Goal: Task Accomplishment & Management: Manage account settings

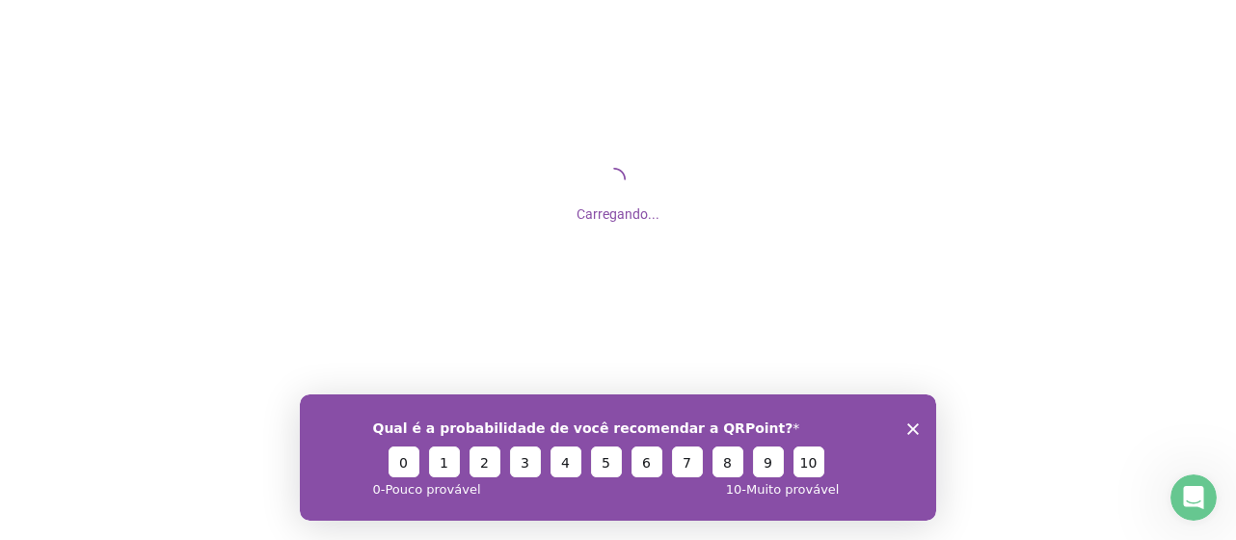
click at [909, 424] on polygon "Encerrar pesquisa" at bounding box center [913, 428] width 12 height 12
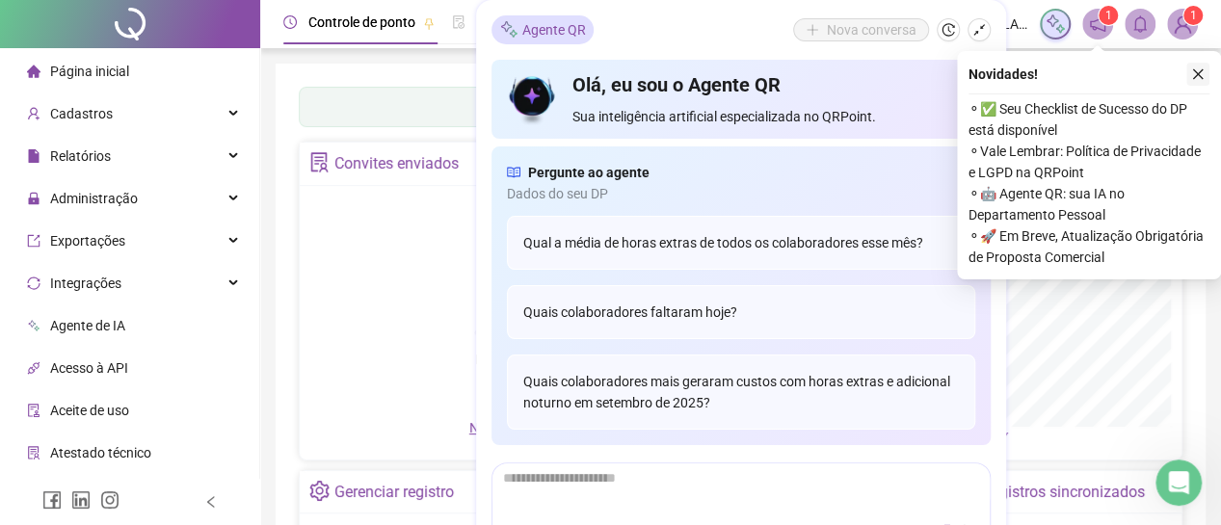
click at [1199, 72] on icon "close" at bounding box center [1198, 74] width 11 height 11
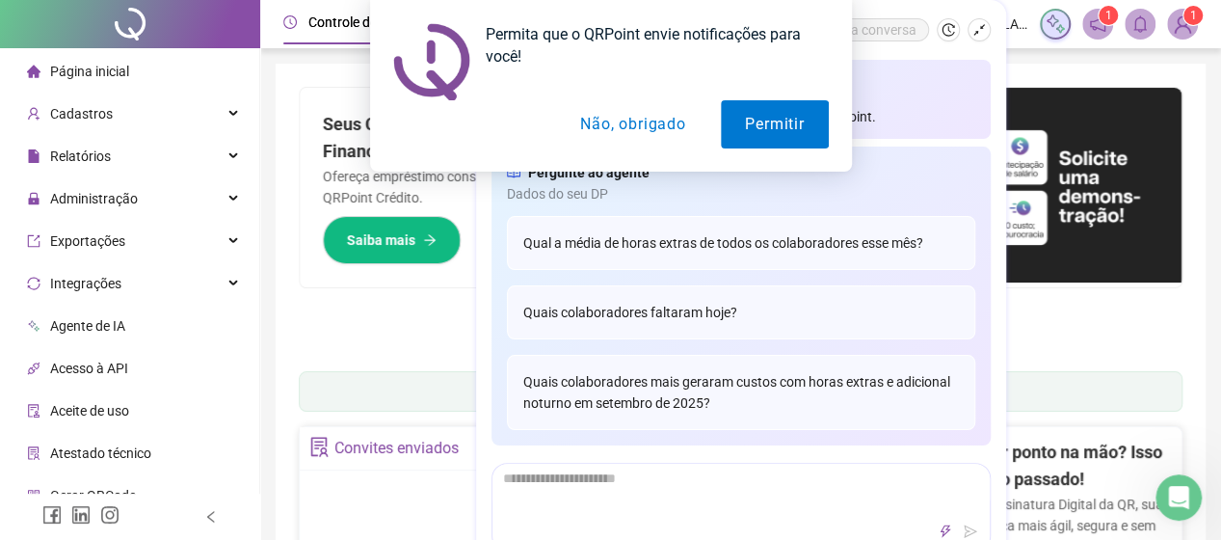
click at [630, 116] on button "Não, obrigado" at bounding box center [632, 124] width 153 height 48
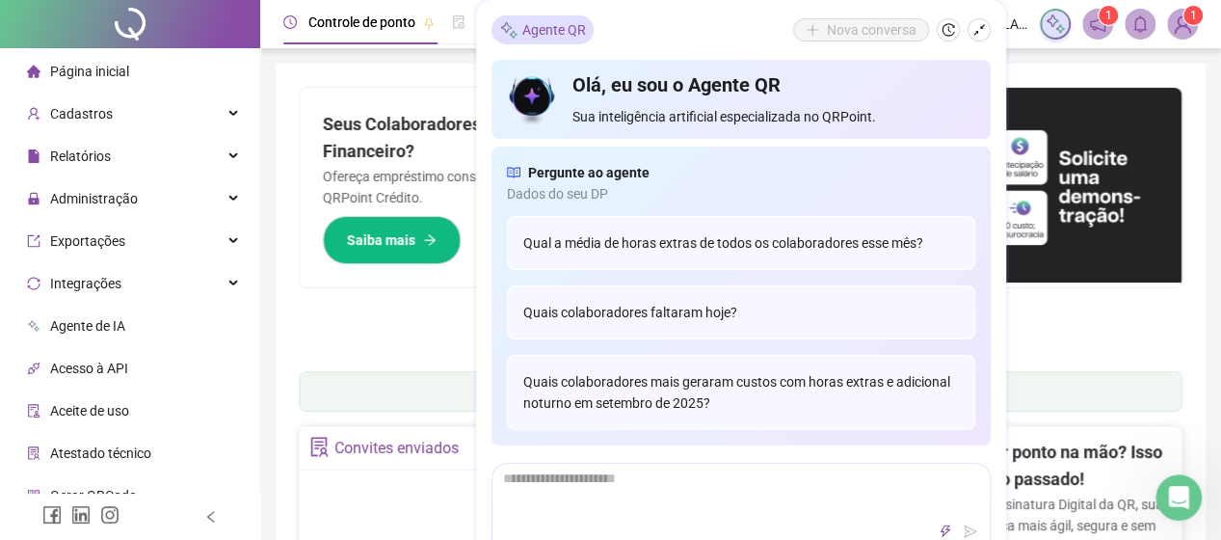
click at [967, 24] on div "Nova conversa" at bounding box center [892, 29] width 198 height 23
click at [979, 27] on icon "shrink" at bounding box center [979, 29] width 13 height 13
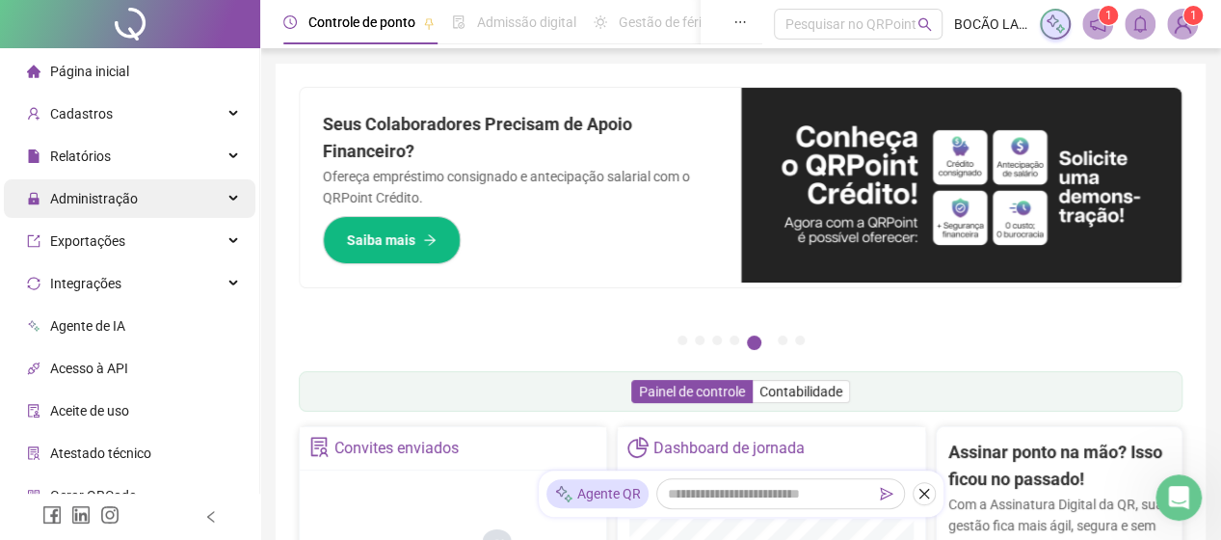
click at [103, 201] on span "Administração" at bounding box center [94, 198] width 88 height 15
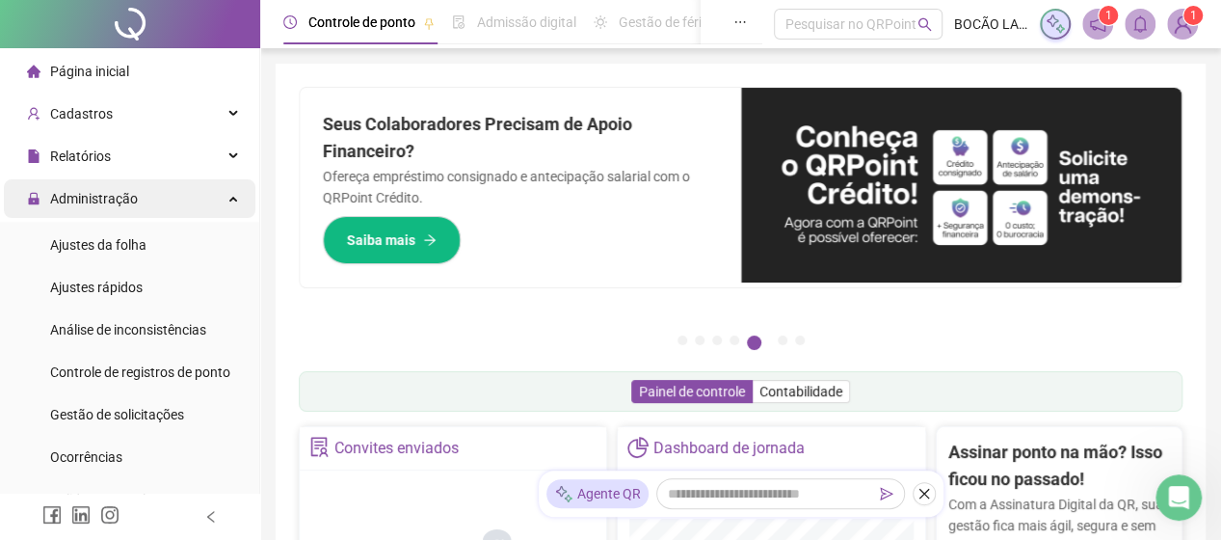
click at [123, 197] on span "Administração" at bounding box center [94, 198] width 88 height 15
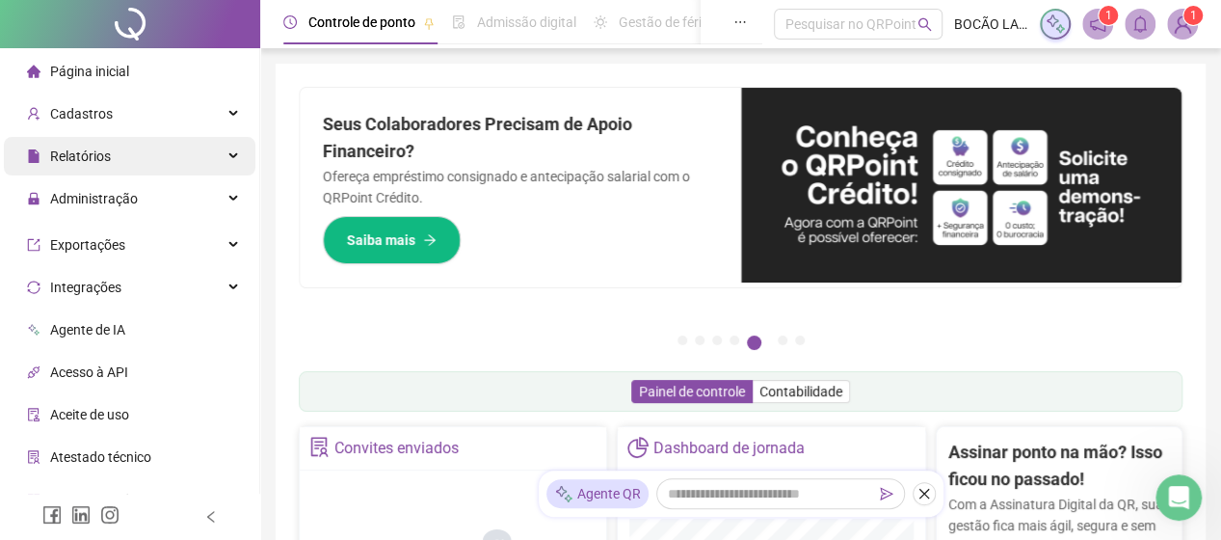
click at [119, 161] on div "Relatórios" at bounding box center [130, 156] width 252 height 39
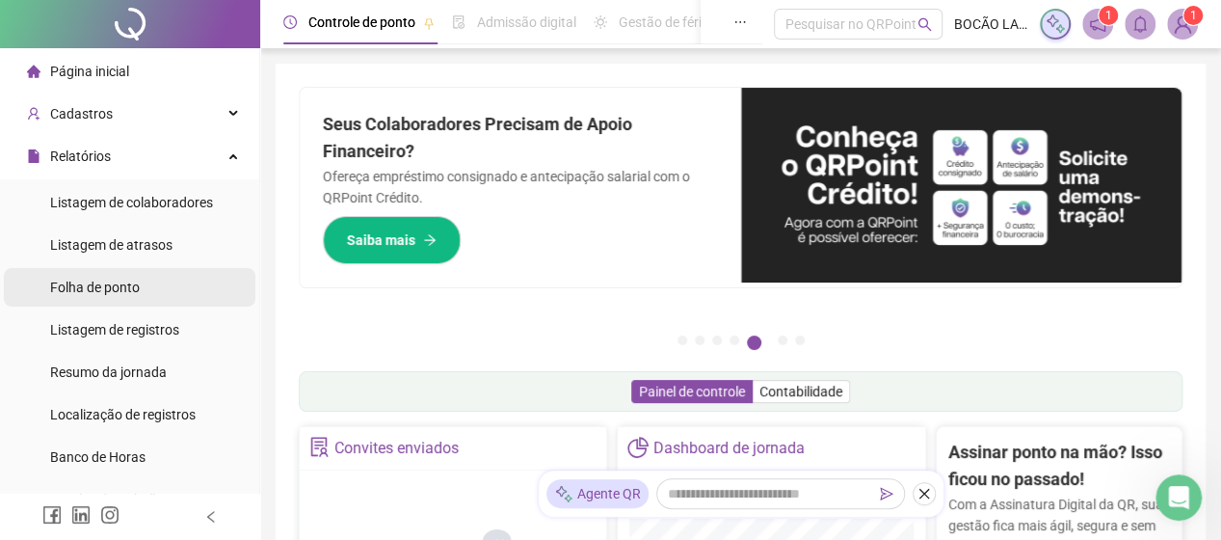
click at [133, 284] on span "Folha de ponto" at bounding box center [95, 287] width 90 height 15
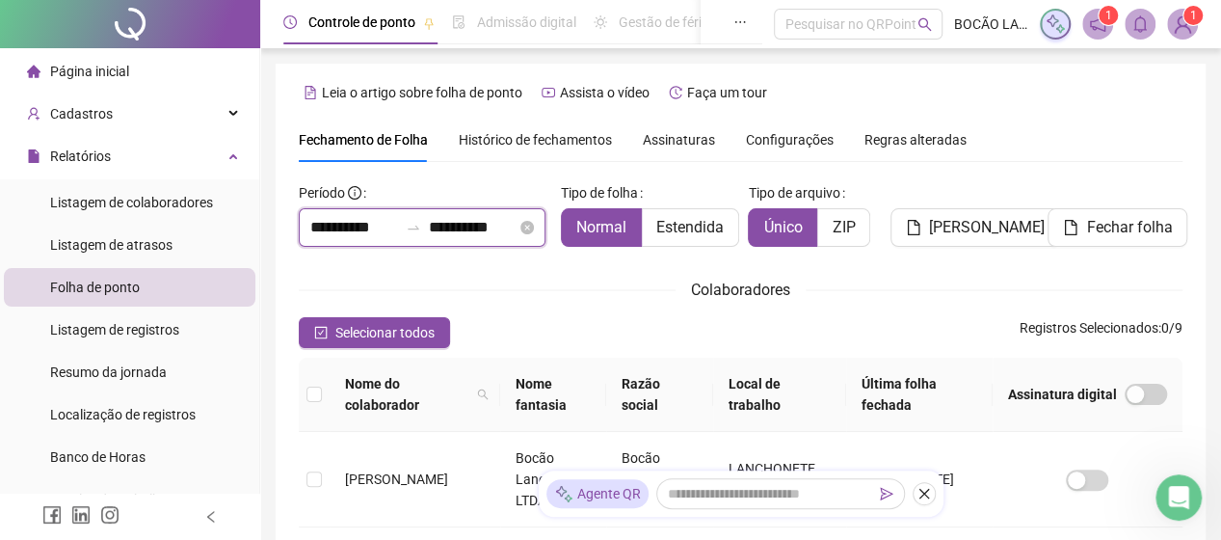
click at [325, 218] on input "**********" at bounding box center [354, 227] width 88 height 23
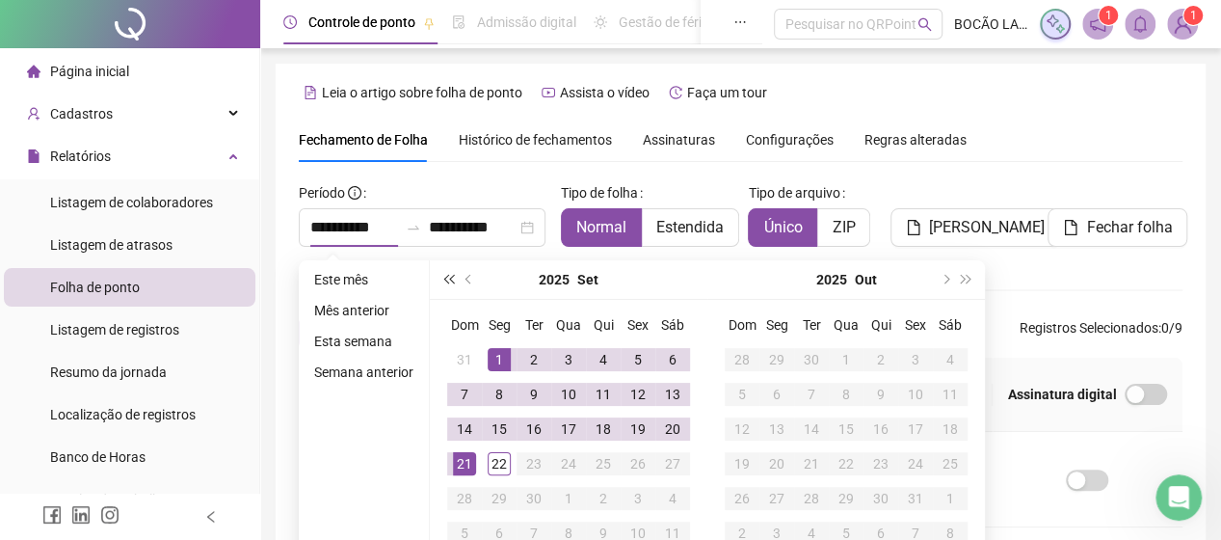
click at [446, 274] on button "super-prev-year" at bounding box center [448, 279] width 21 height 39
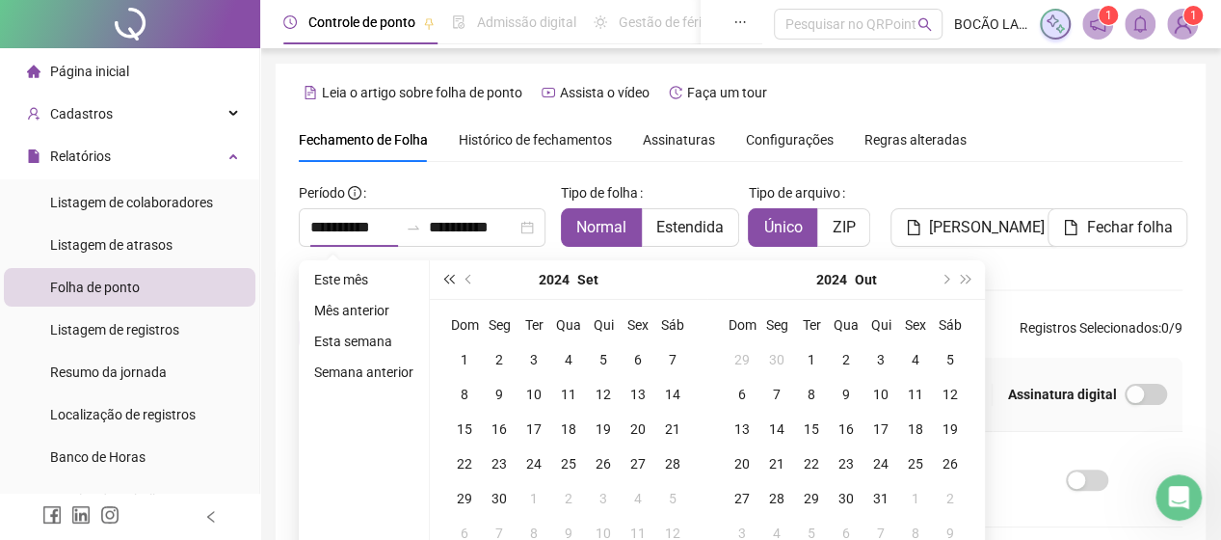
click at [445, 273] on button "super-prev-year" at bounding box center [448, 279] width 21 height 39
click at [968, 277] on button "super-next-year" at bounding box center [966, 279] width 21 height 39
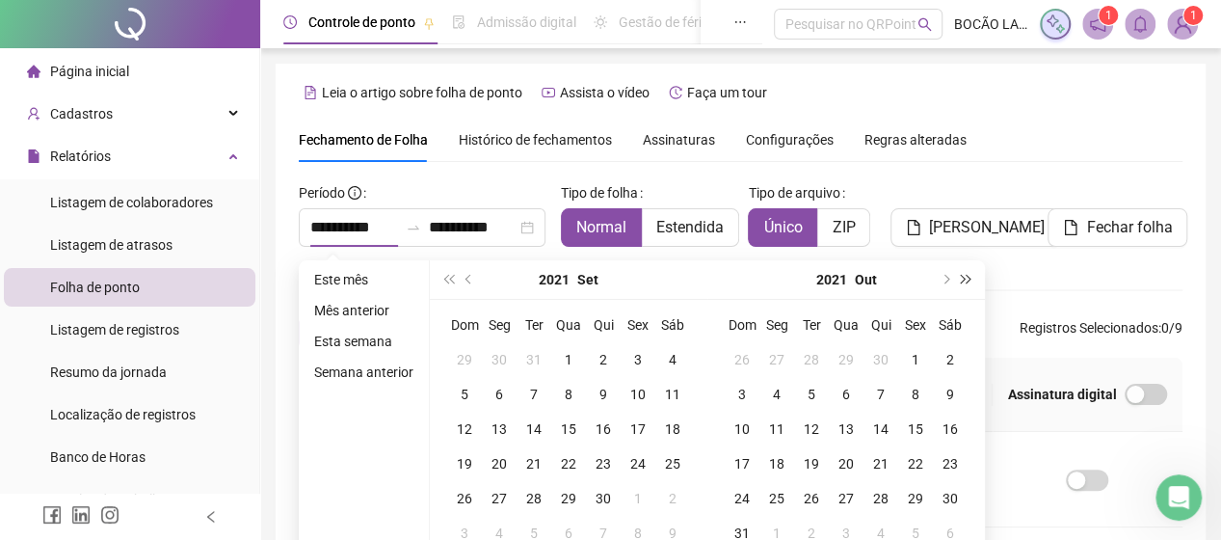
click at [968, 277] on button "super-next-year" at bounding box center [966, 279] width 21 height 39
click at [469, 273] on button "prev-year" at bounding box center [469, 279] width 21 height 39
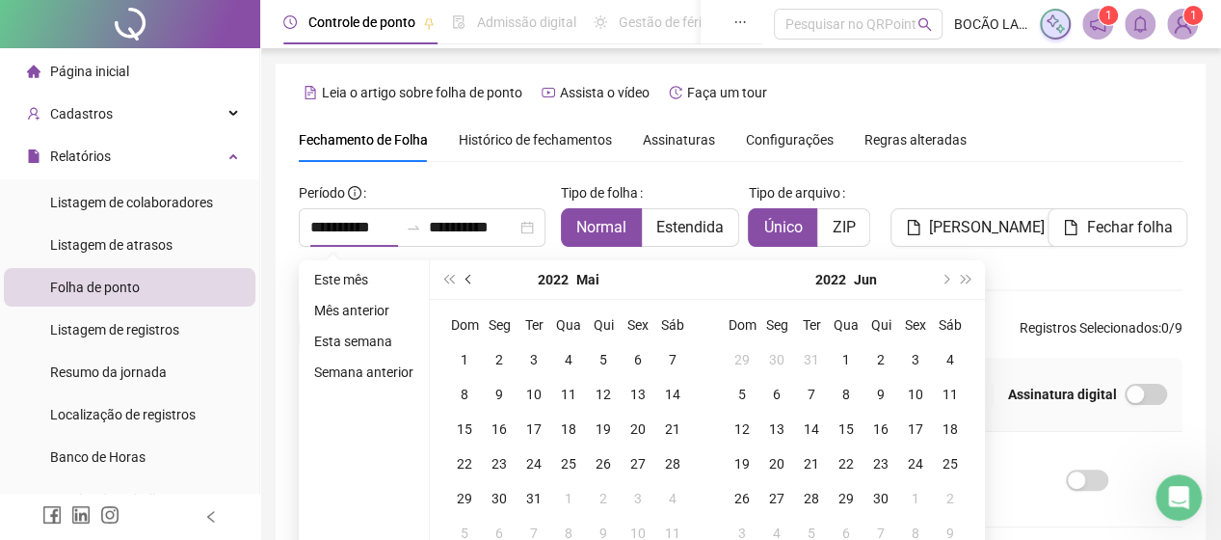
click at [469, 273] on button "prev-year" at bounding box center [469, 279] width 21 height 39
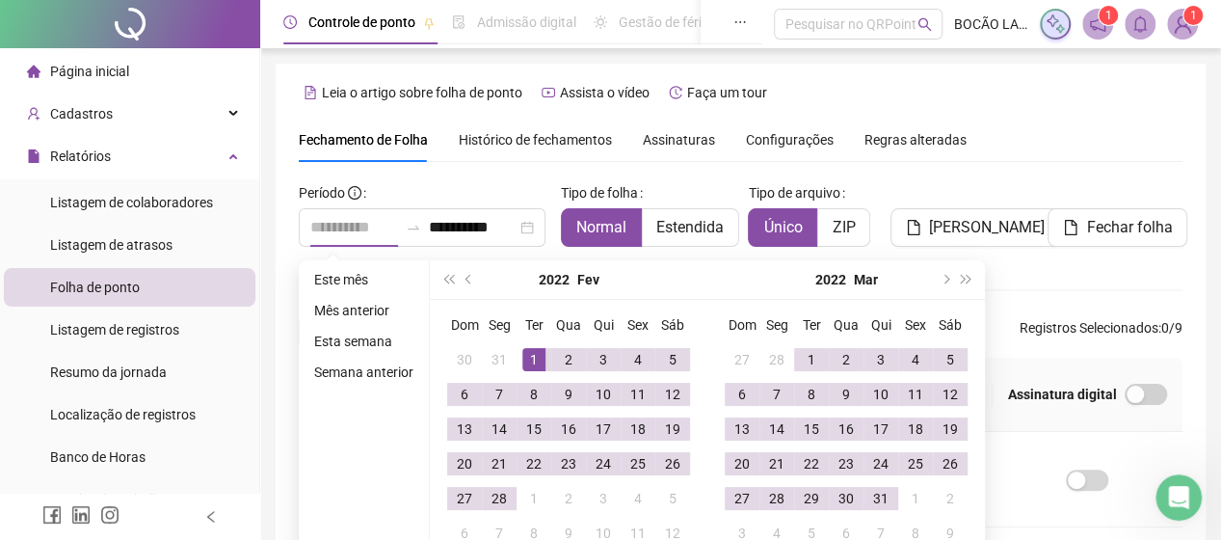
click at [538, 356] on div "1" at bounding box center [533, 359] width 23 height 23
click at [316, 229] on input "**********" at bounding box center [354, 227] width 88 height 23
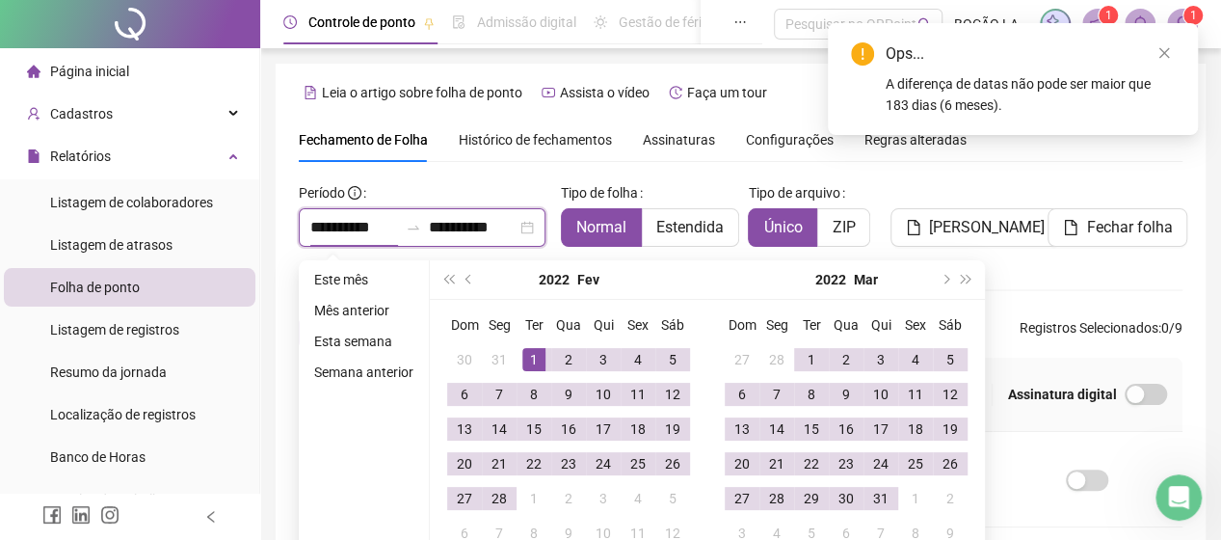
type input "**********"
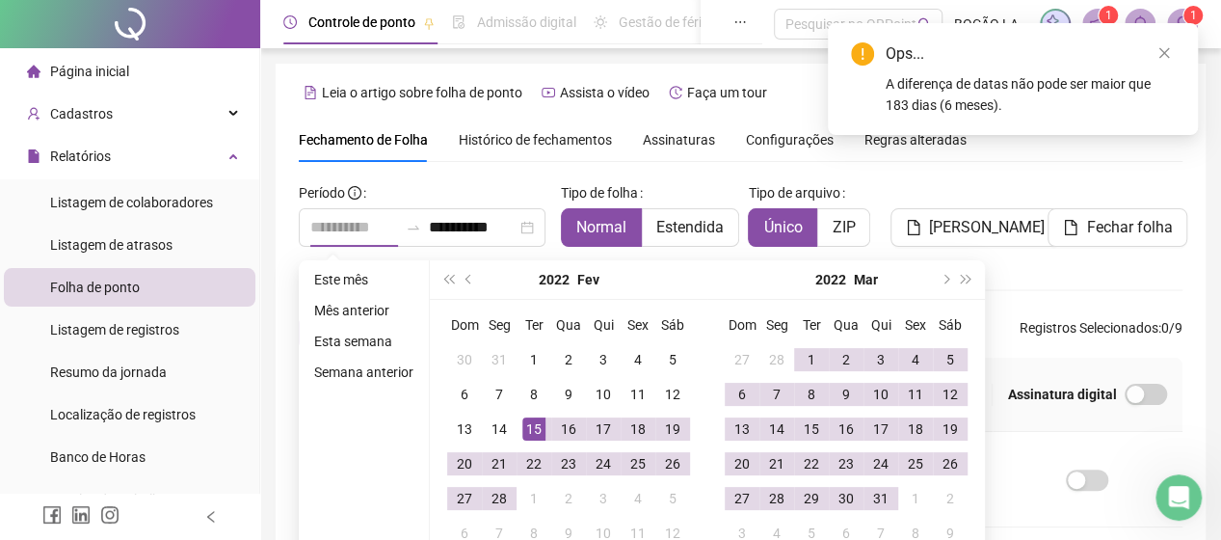
click at [532, 431] on div "15" at bounding box center [533, 428] width 23 height 23
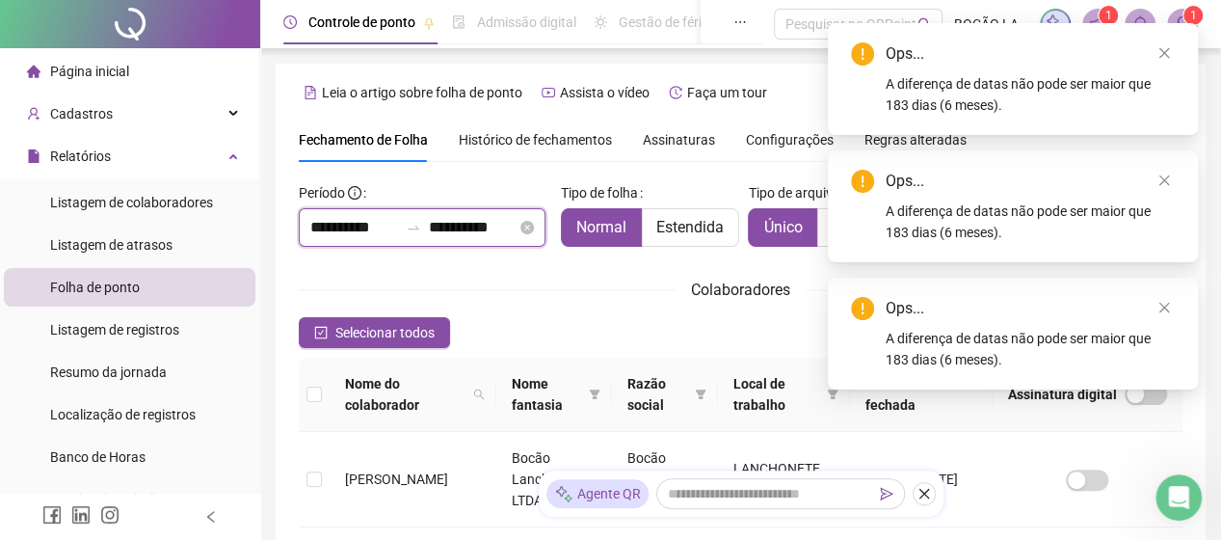
click at [335, 226] on input "**********" at bounding box center [354, 227] width 88 height 23
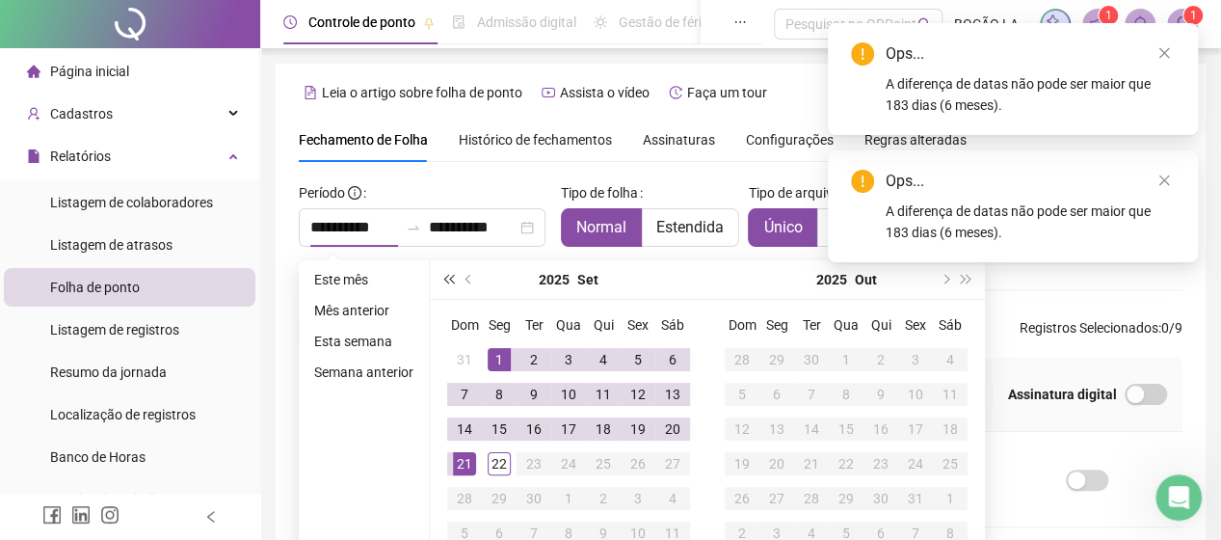
click at [445, 275] on span "super-prev-year" at bounding box center [448, 280] width 10 height 10
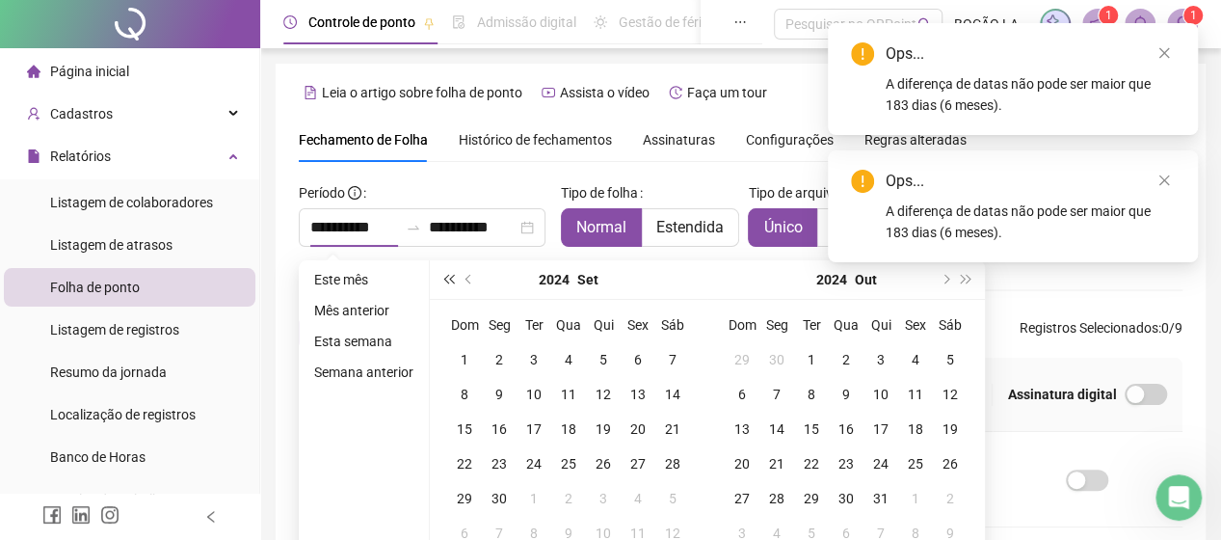
click at [445, 275] on span "super-prev-year" at bounding box center [448, 280] width 10 height 10
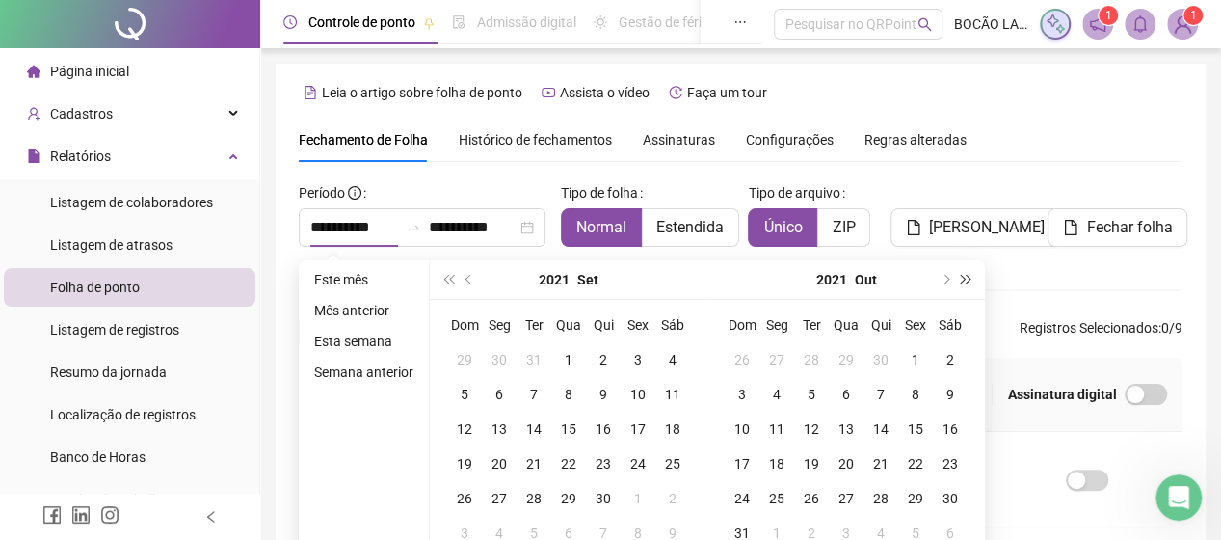
click at [971, 282] on button "super-next-year" at bounding box center [966, 279] width 21 height 39
click at [466, 270] on button "prev-year" at bounding box center [469, 279] width 21 height 39
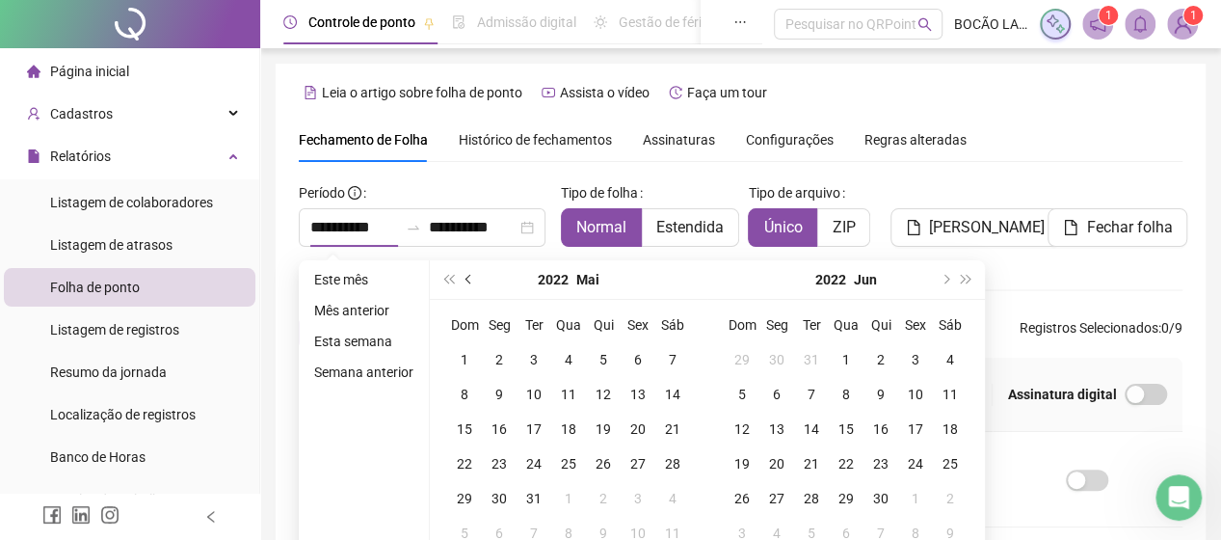
click at [466, 270] on button "prev-year" at bounding box center [469, 279] width 21 height 39
click at [467, 270] on button "prev-year" at bounding box center [469, 279] width 21 height 39
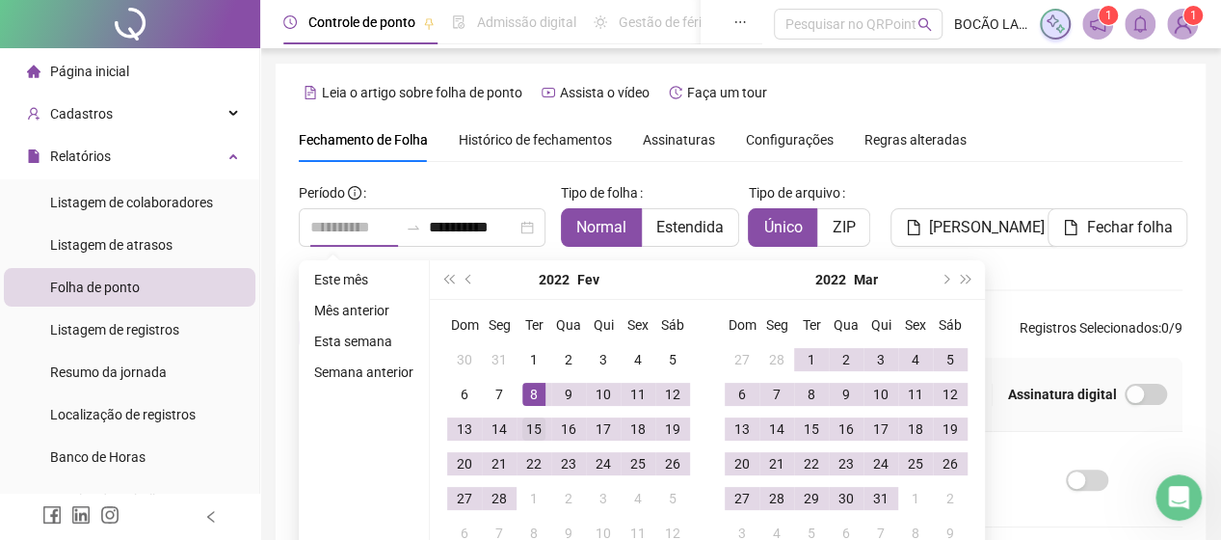
type input "**********"
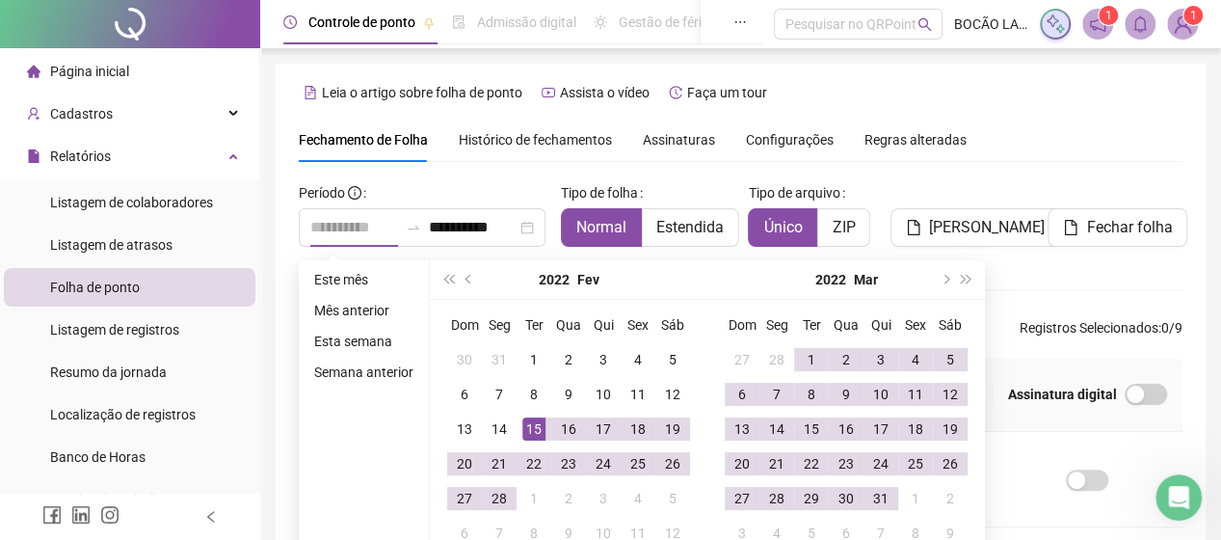
click at [535, 421] on div "15" at bounding box center [533, 428] width 23 height 23
click at [941, 281] on span "next-year" at bounding box center [945, 280] width 10 height 10
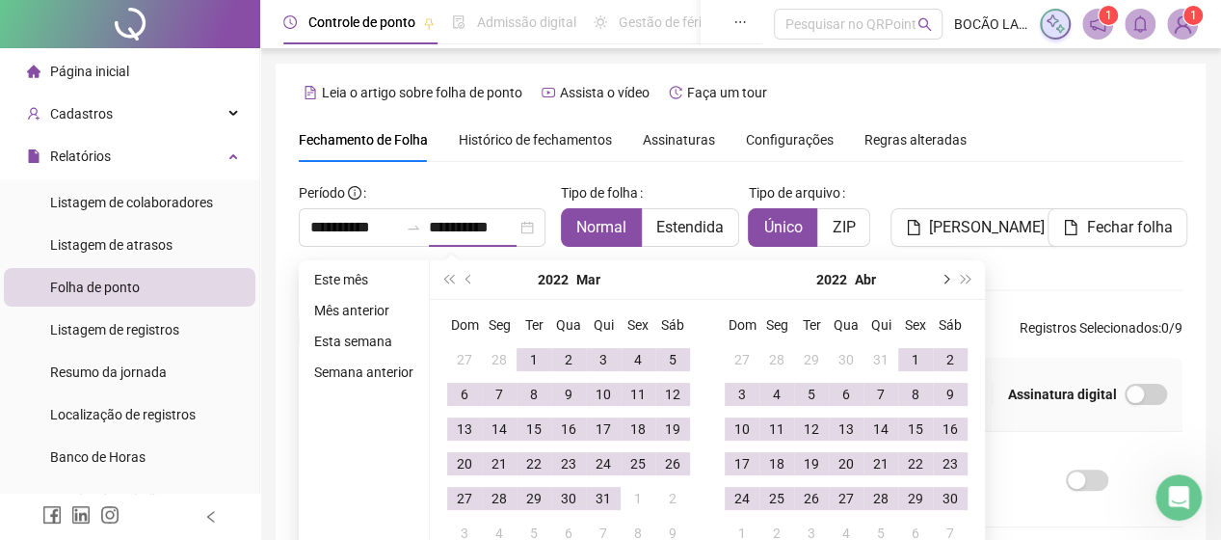
click at [941, 281] on span "next-year" at bounding box center [945, 280] width 10 height 10
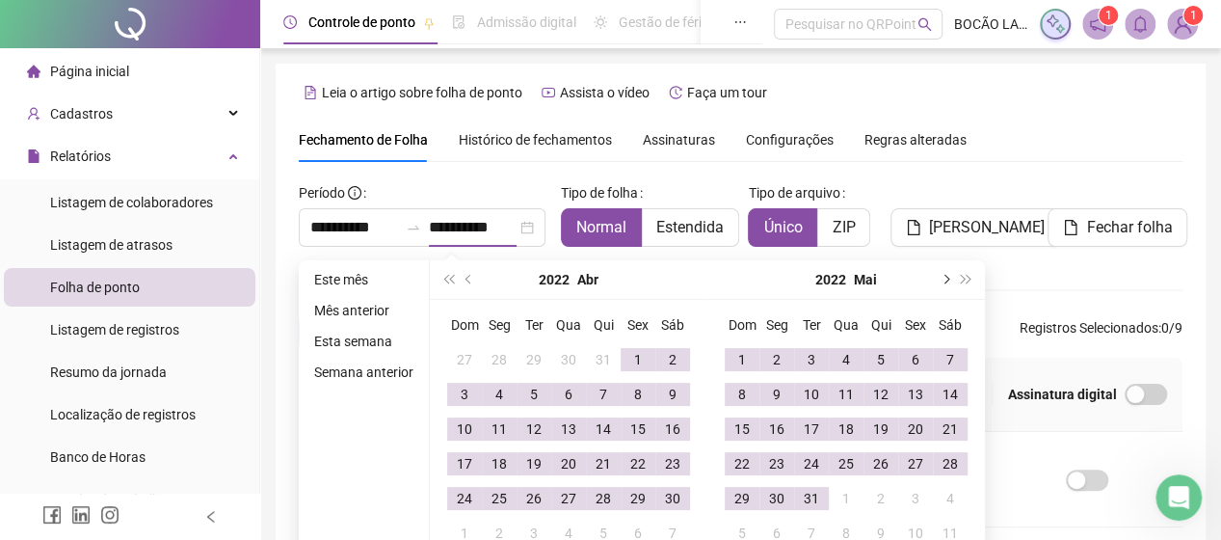
click at [941, 281] on span "next-year" at bounding box center [945, 280] width 10 height 10
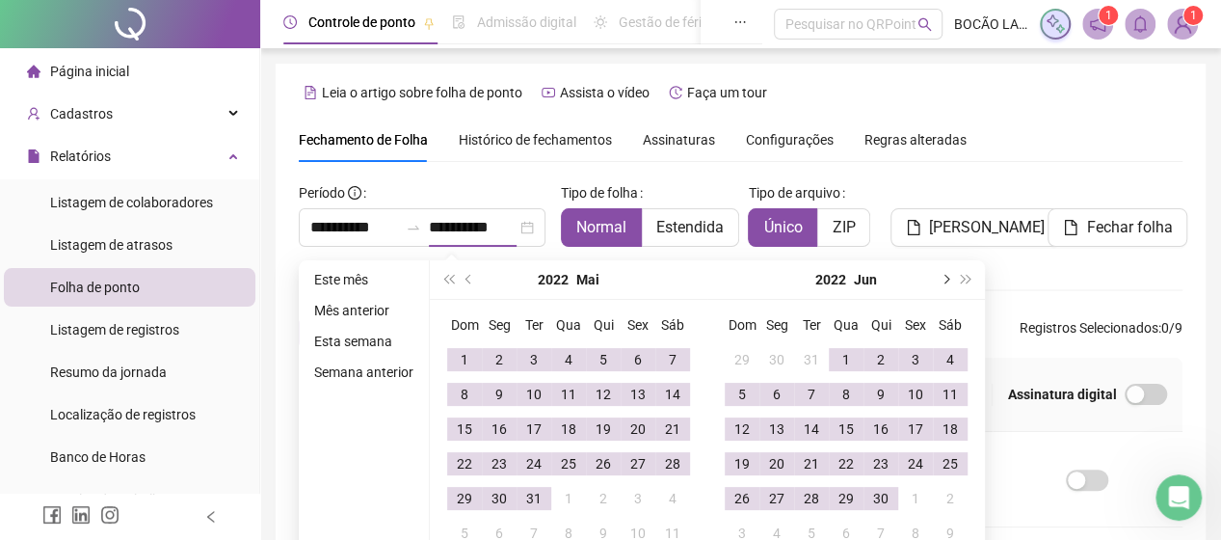
click at [941, 281] on span "next-year" at bounding box center [945, 280] width 10 height 10
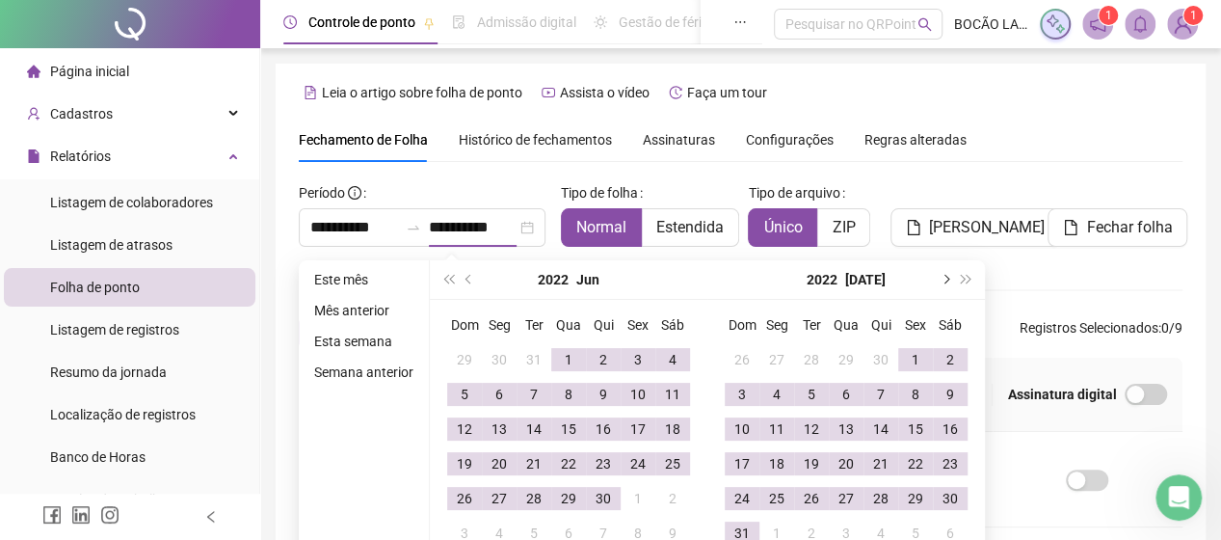
click at [941, 281] on span "next-year" at bounding box center [945, 280] width 10 height 10
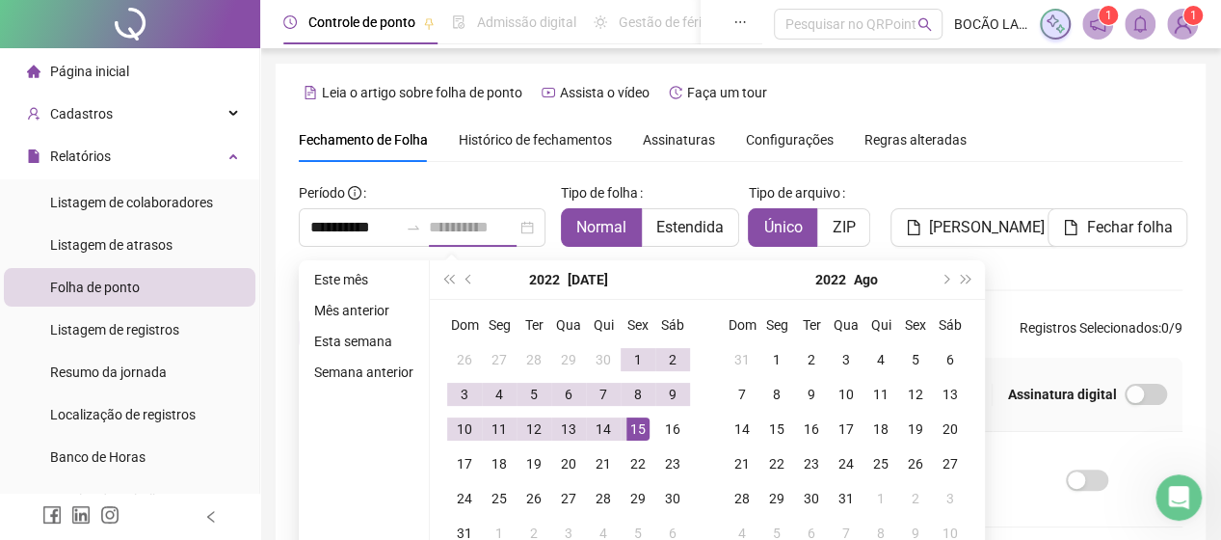
type input "**********"
click at [638, 427] on div "15" at bounding box center [638, 428] width 23 height 23
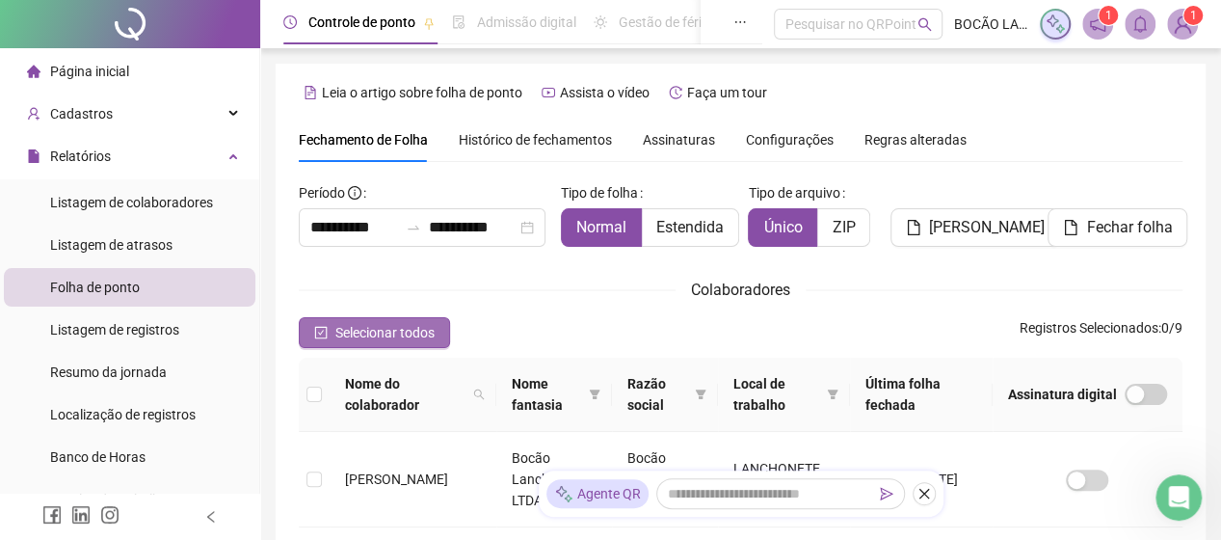
click at [422, 330] on span "Selecionar todos" at bounding box center [384, 332] width 99 height 21
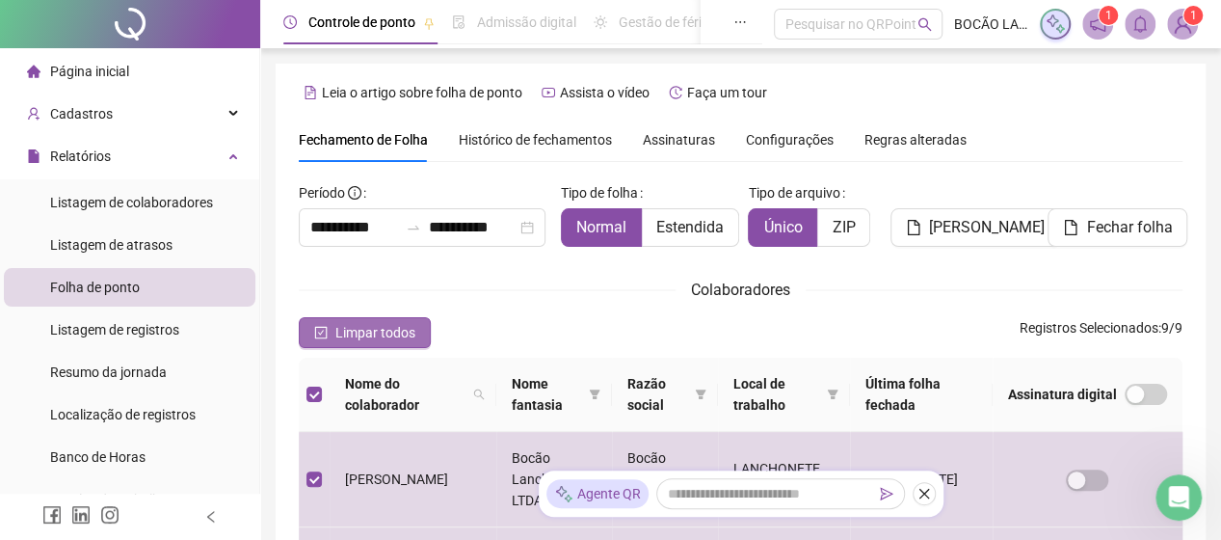
click at [422, 330] on button "Limpar todos" at bounding box center [365, 332] width 132 height 31
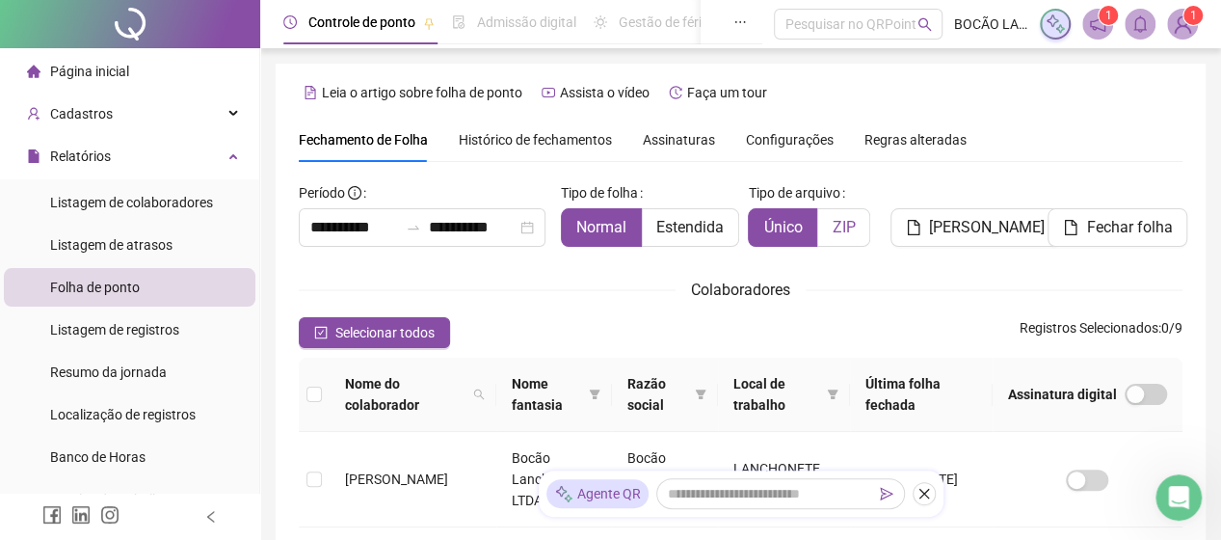
click at [845, 236] on span "ZIP" at bounding box center [843, 227] width 23 height 18
click at [797, 232] on span "Único" at bounding box center [783, 227] width 39 height 18
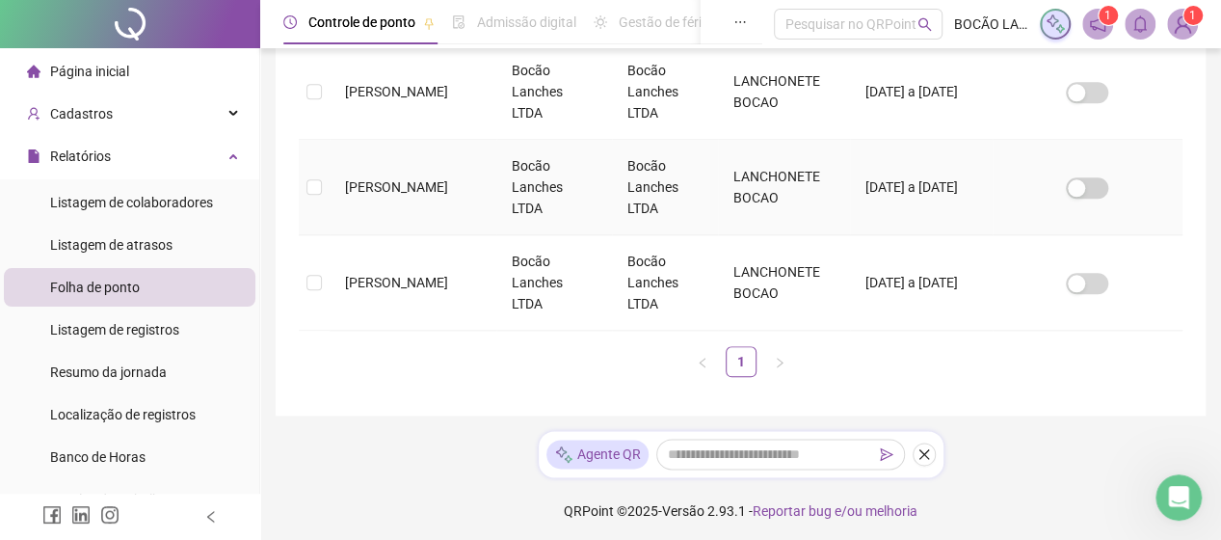
scroll to position [961, 0]
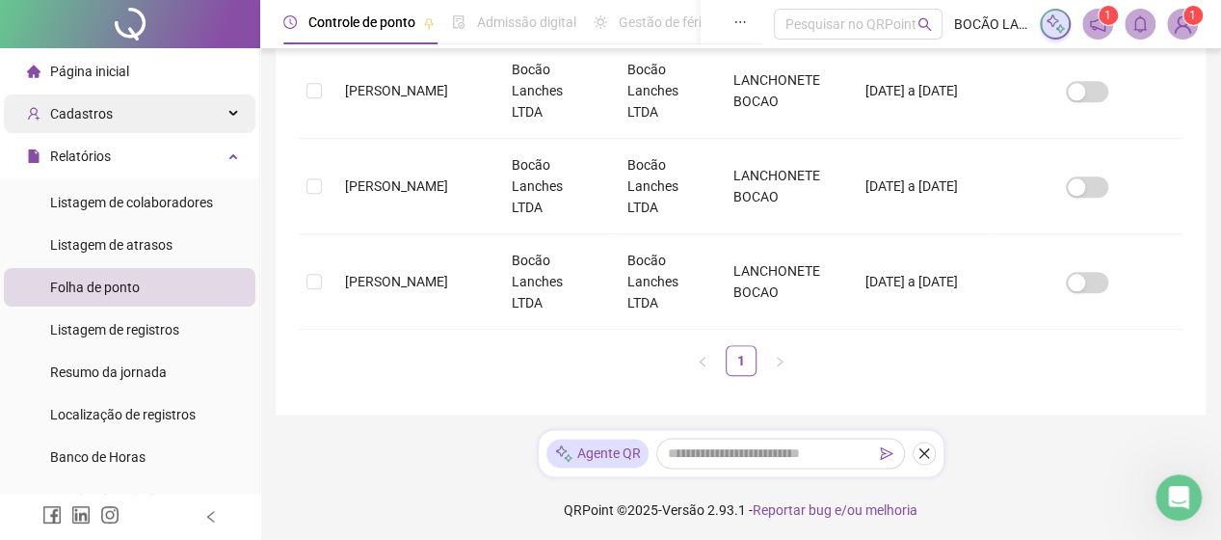
click at [125, 98] on div "Cadastros" at bounding box center [130, 113] width 252 height 39
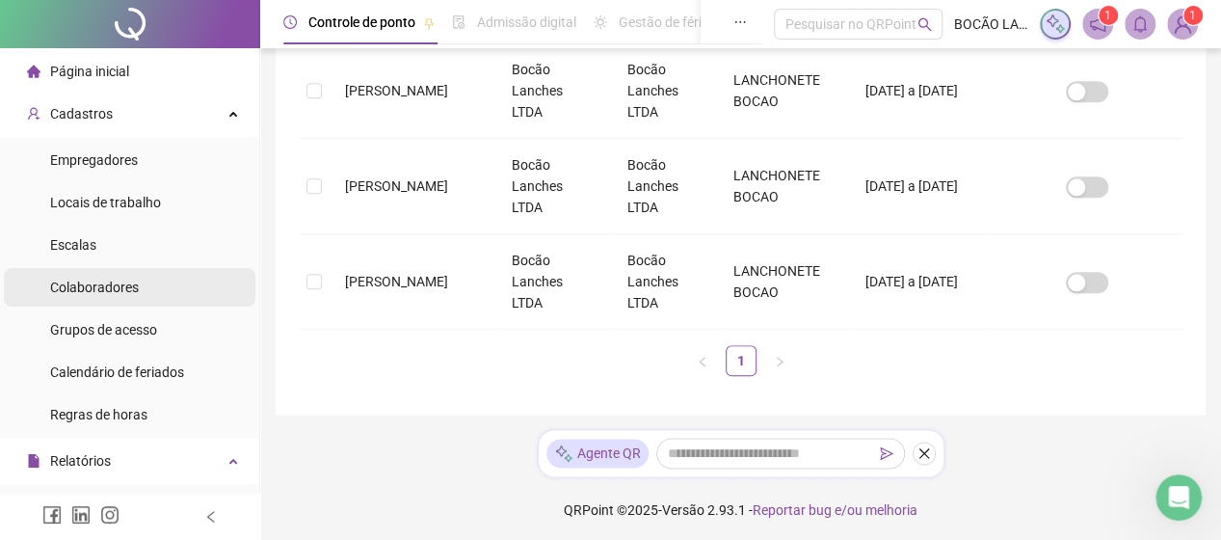
click at [104, 284] on span "Colaboradores" at bounding box center [94, 287] width 89 height 15
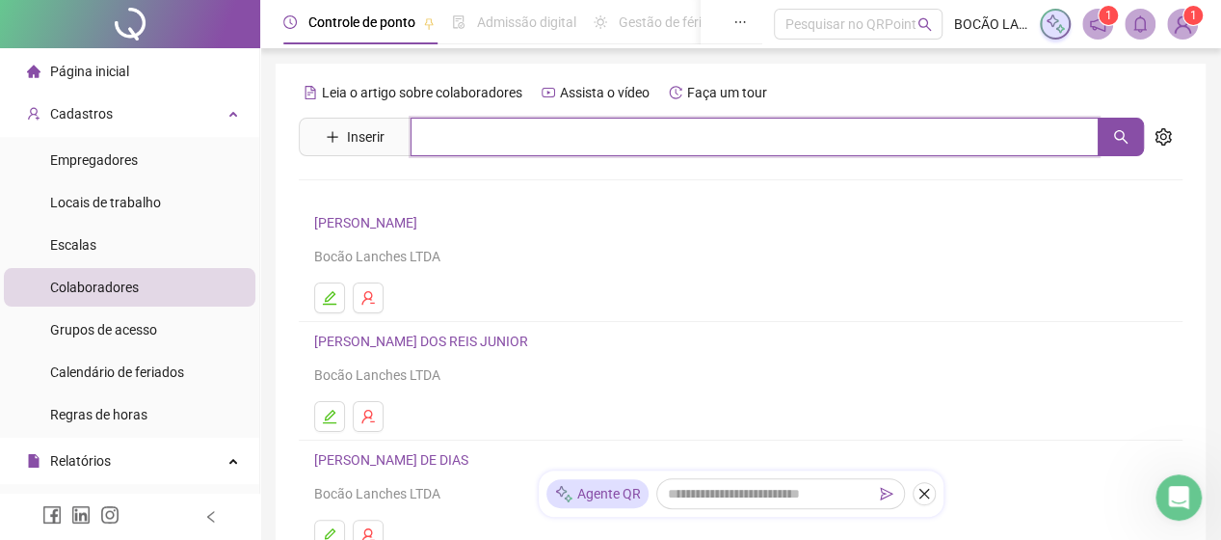
click at [443, 147] on input "text" at bounding box center [755, 137] width 688 height 39
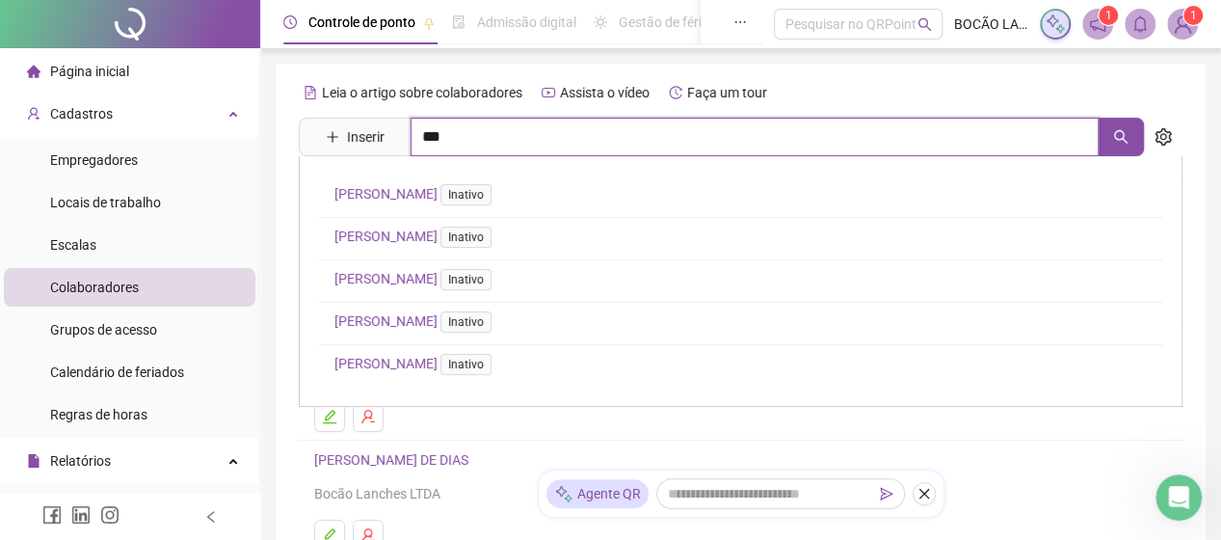
type input "***"
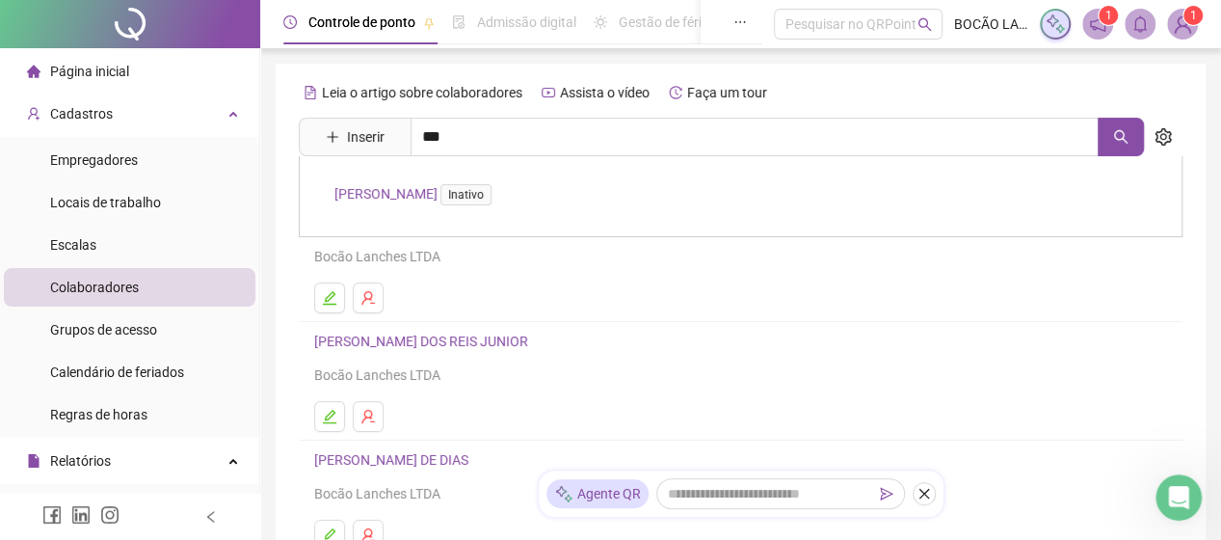
click at [437, 200] on link "[PERSON_NAME] DA CONCEIÇÃO Inativo" at bounding box center [417, 193] width 165 height 15
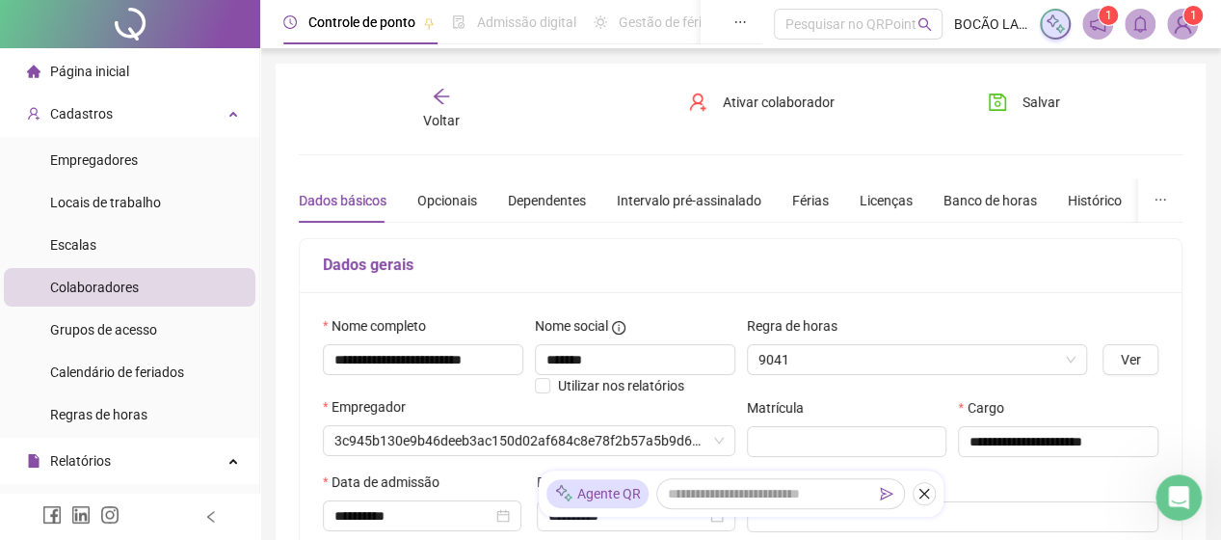
type input "*******"
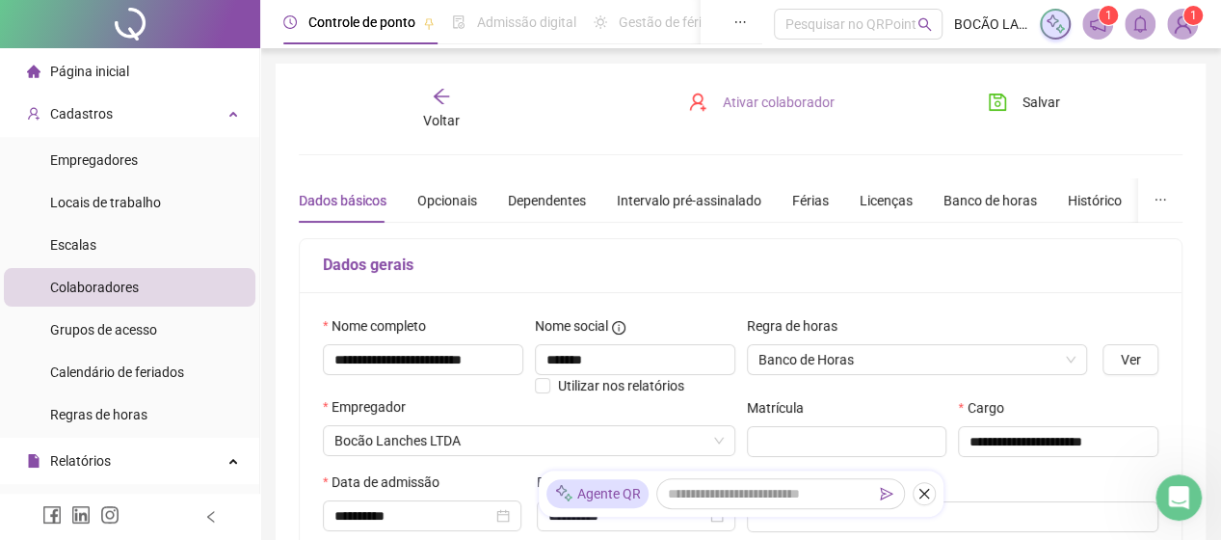
click at [733, 90] on button "Ativar colaborador" at bounding box center [761, 102] width 175 height 31
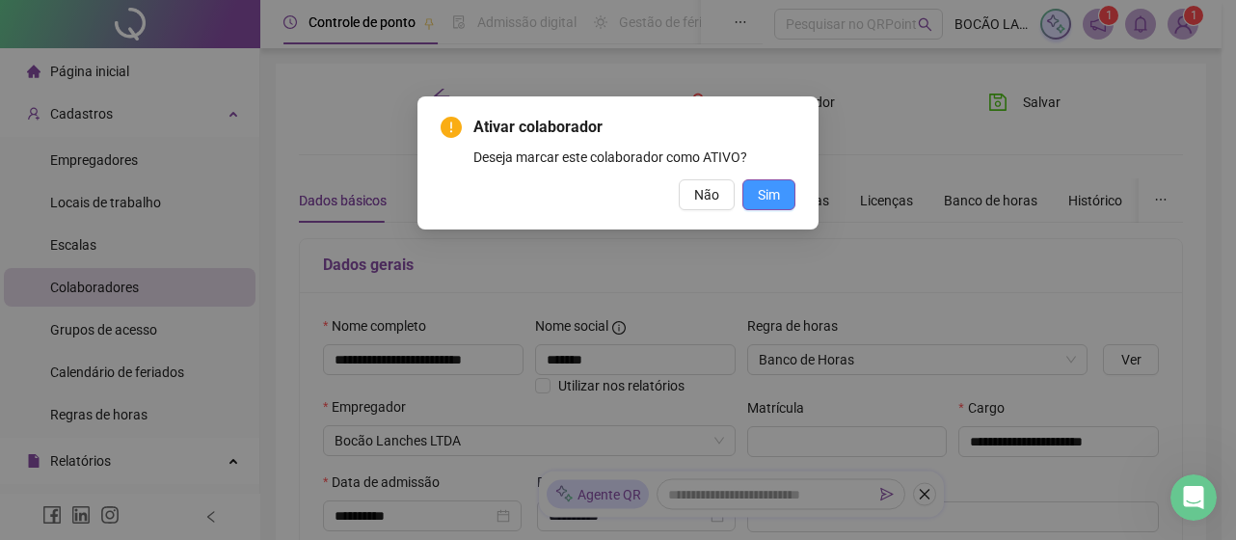
click at [754, 194] on button "Sim" at bounding box center [768, 194] width 53 height 31
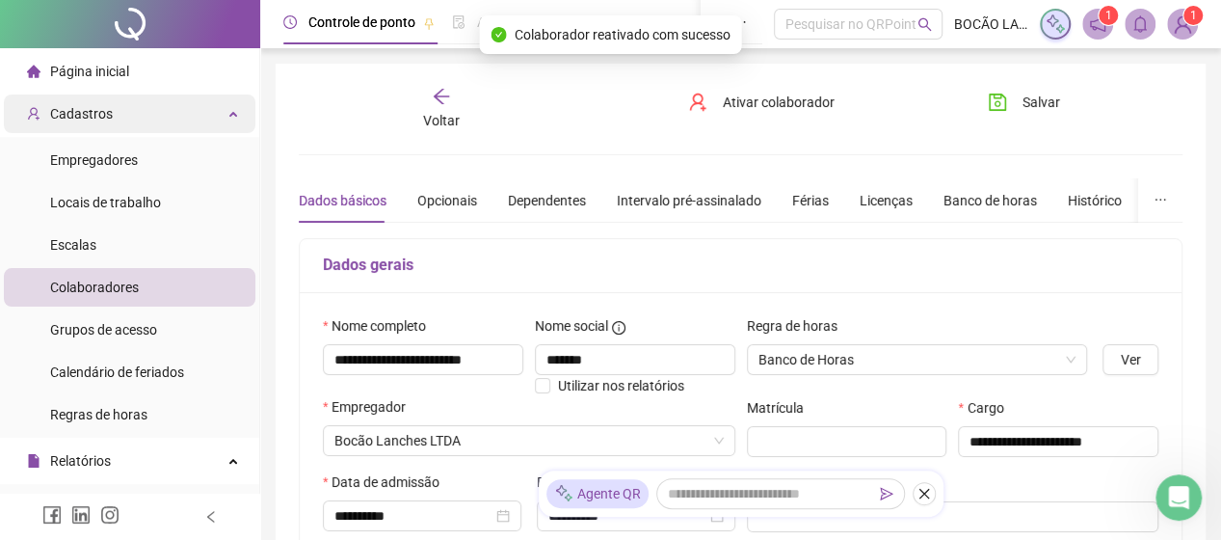
click at [122, 109] on div "Cadastros" at bounding box center [130, 113] width 252 height 39
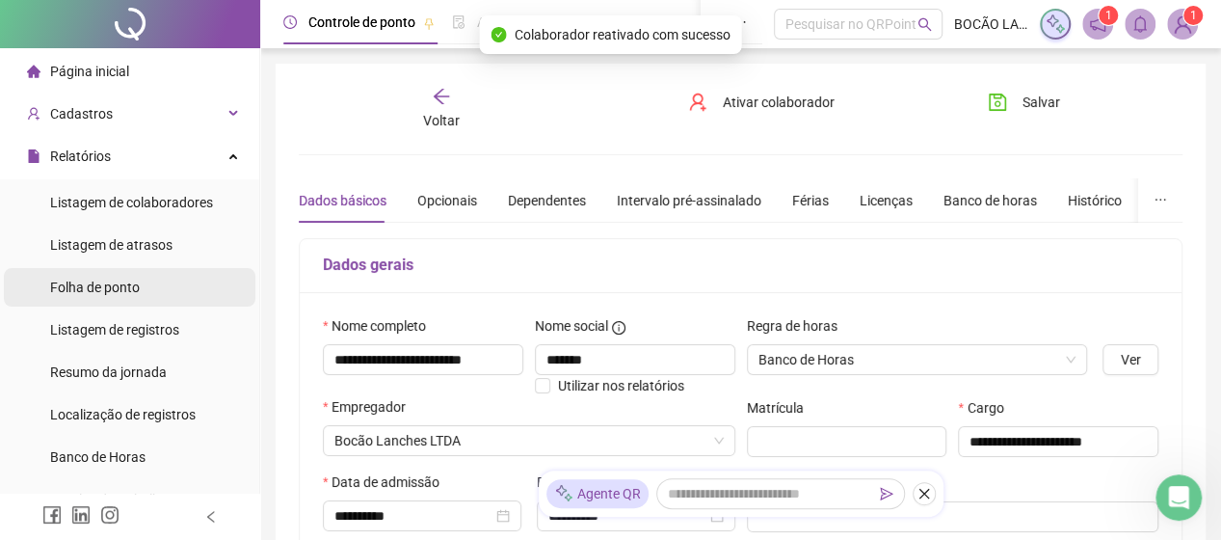
click at [132, 286] on span "Folha de ponto" at bounding box center [95, 287] width 90 height 15
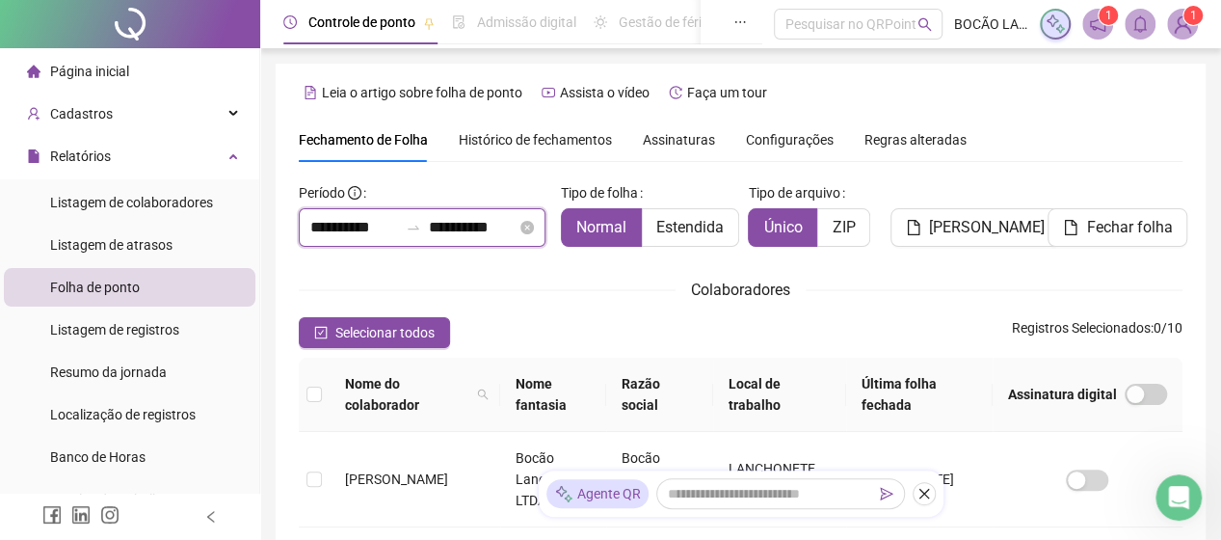
click at [314, 228] on input "**********" at bounding box center [354, 227] width 88 height 23
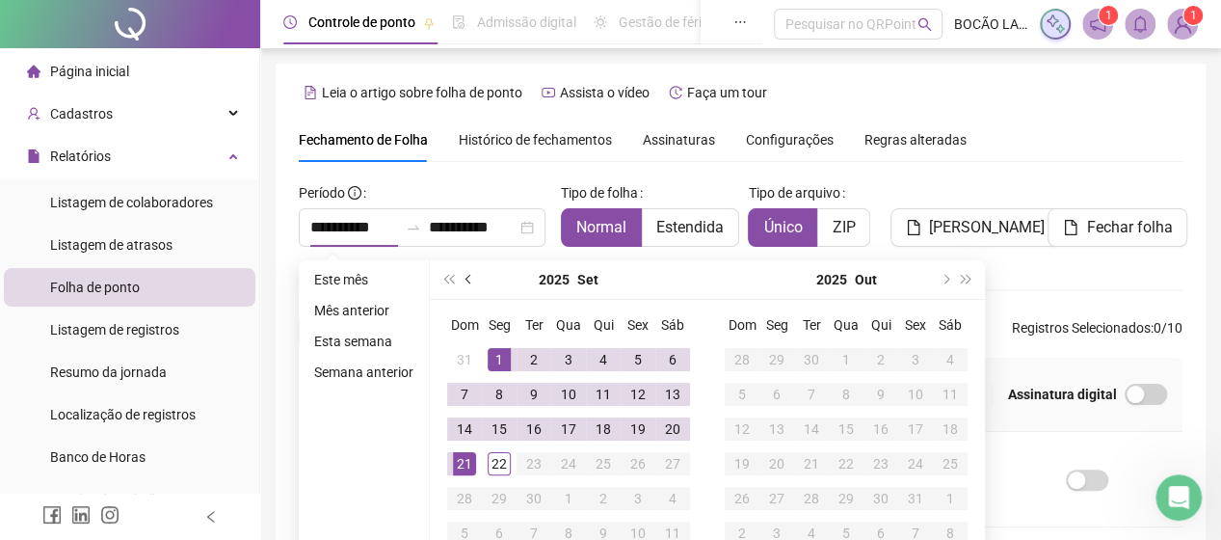
click at [467, 277] on span "prev-year" at bounding box center [471, 280] width 10 height 10
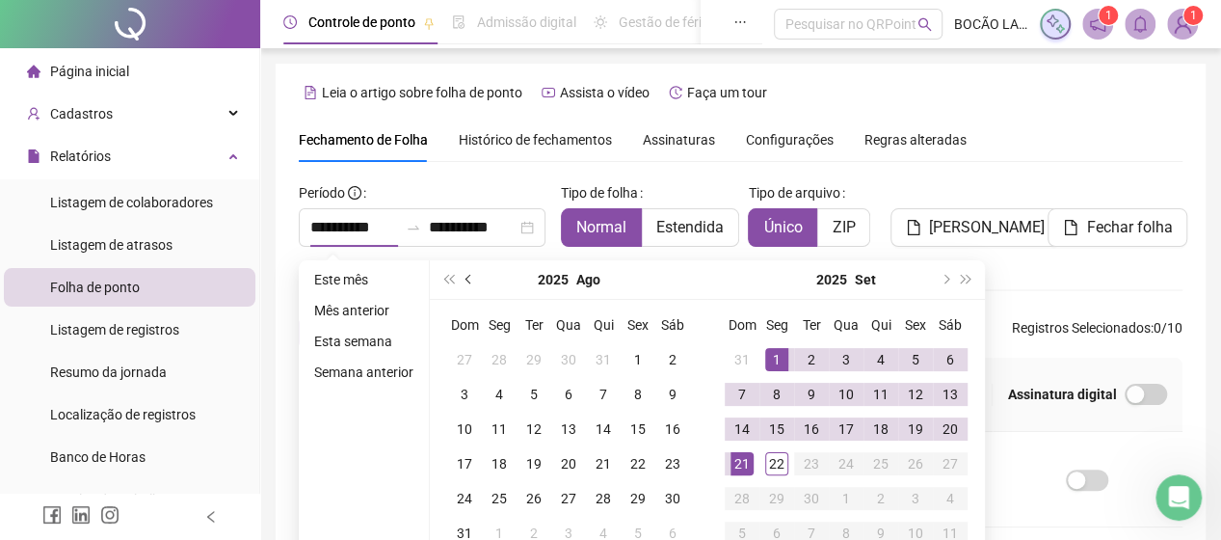
click at [467, 277] on span "prev-year" at bounding box center [471, 280] width 10 height 10
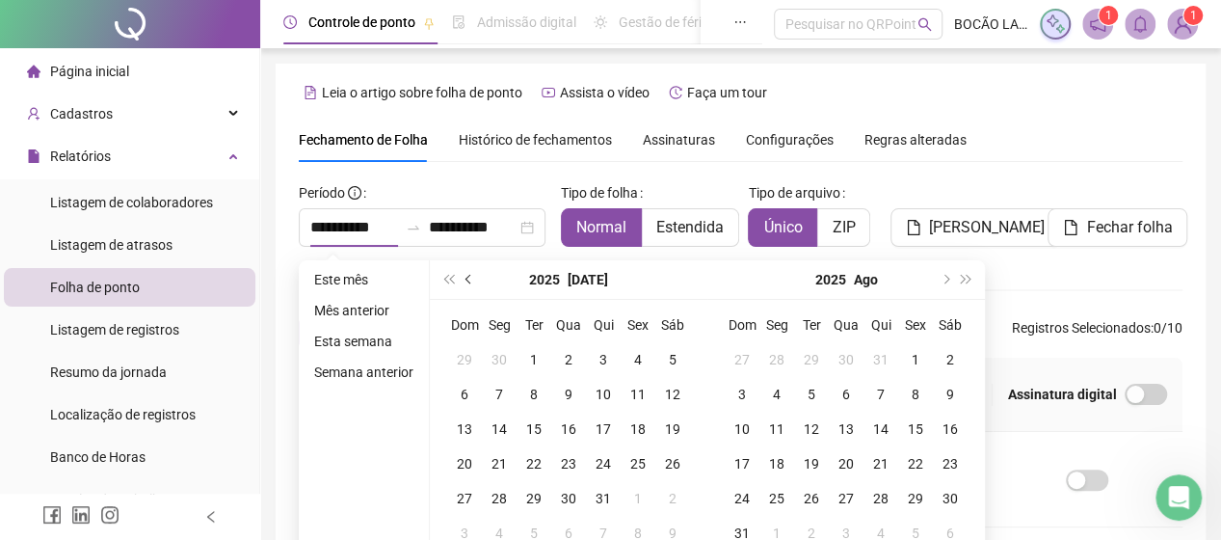
click at [467, 277] on span "prev-year" at bounding box center [471, 280] width 10 height 10
click at [453, 285] on button "super-prev-year" at bounding box center [448, 279] width 21 height 39
click at [453, 284] on button "super-prev-year" at bounding box center [448, 279] width 21 height 39
click at [469, 277] on span "prev-year" at bounding box center [471, 280] width 10 height 10
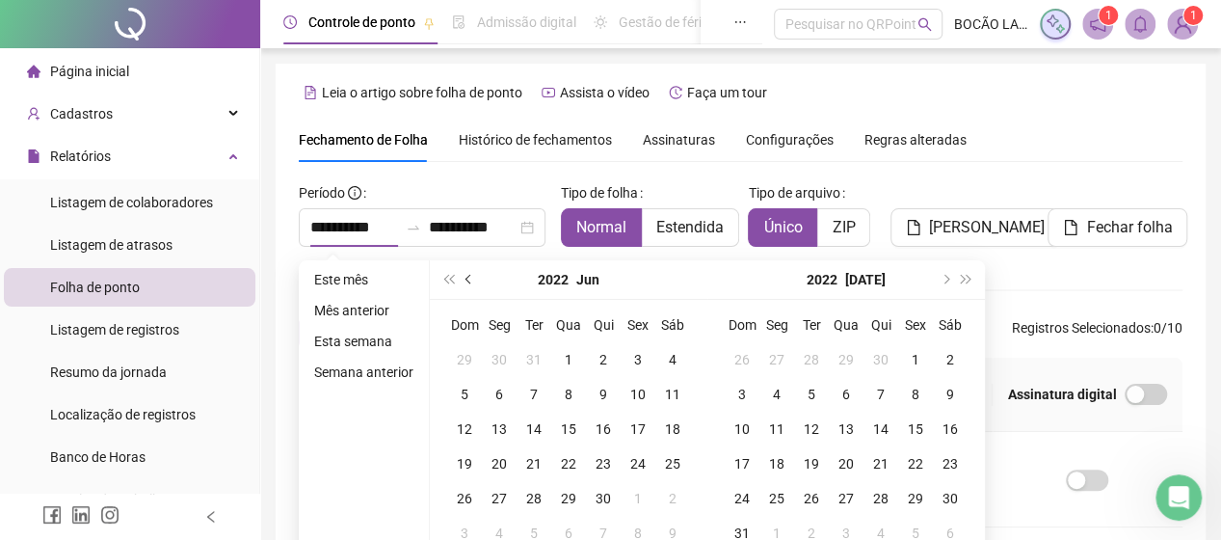
click at [469, 277] on span "prev-year" at bounding box center [471, 280] width 10 height 10
click at [940, 280] on span "next-year" at bounding box center [945, 280] width 10 height 10
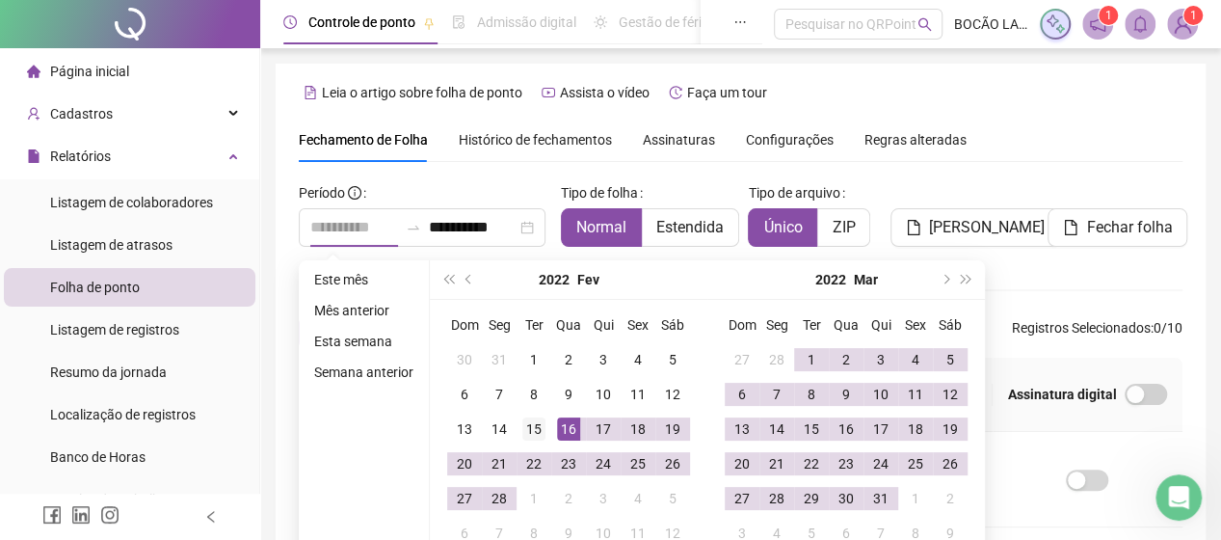
type input "**********"
click at [538, 423] on div "15" at bounding box center [533, 428] width 23 height 23
click at [943, 277] on span "next-year" at bounding box center [945, 280] width 10 height 10
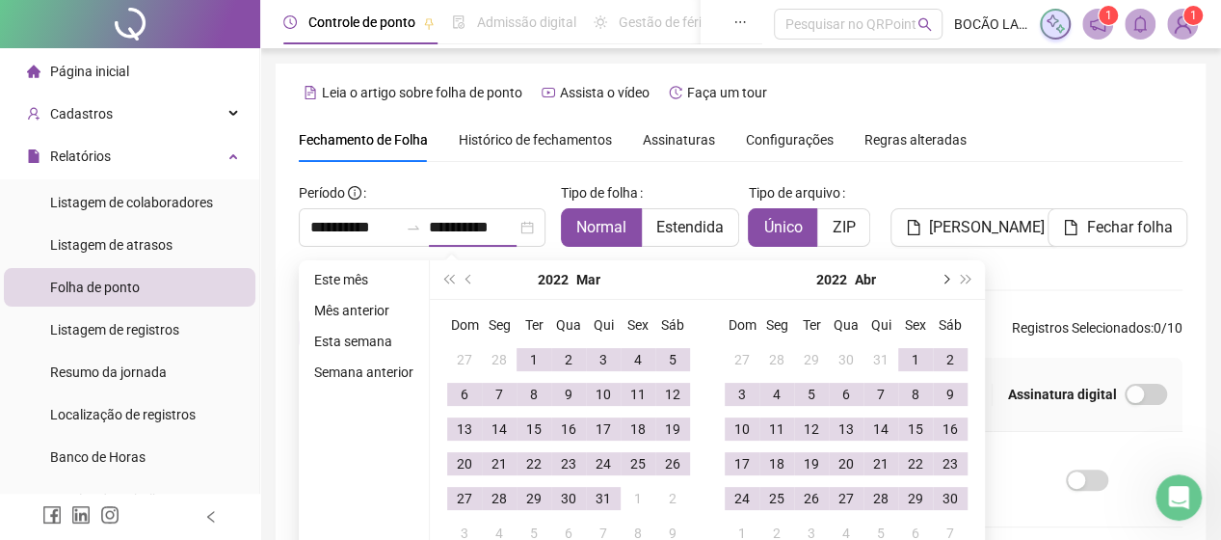
click at [943, 277] on span "next-year" at bounding box center [945, 280] width 10 height 10
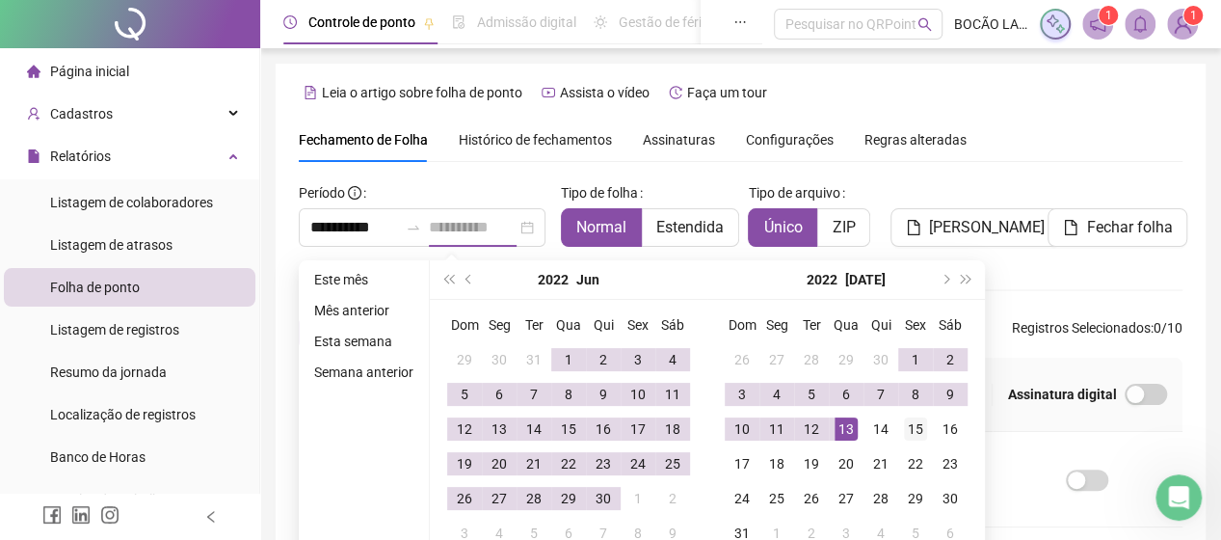
type input "**********"
click at [911, 426] on div "15" at bounding box center [915, 428] width 23 height 23
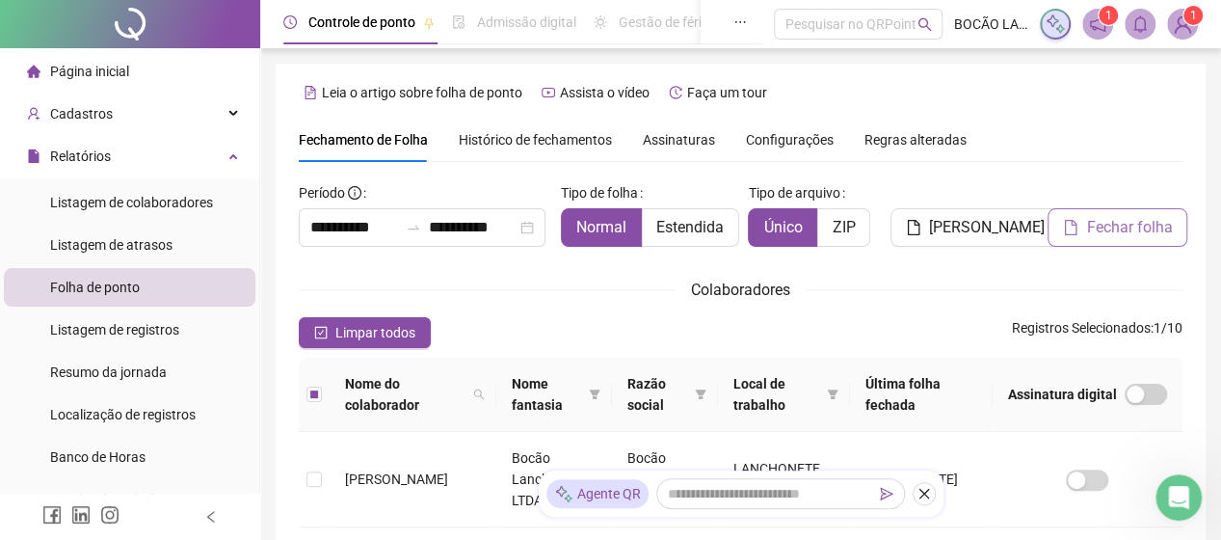
click at [1100, 234] on span "Fechar folha" at bounding box center [1129, 227] width 86 height 23
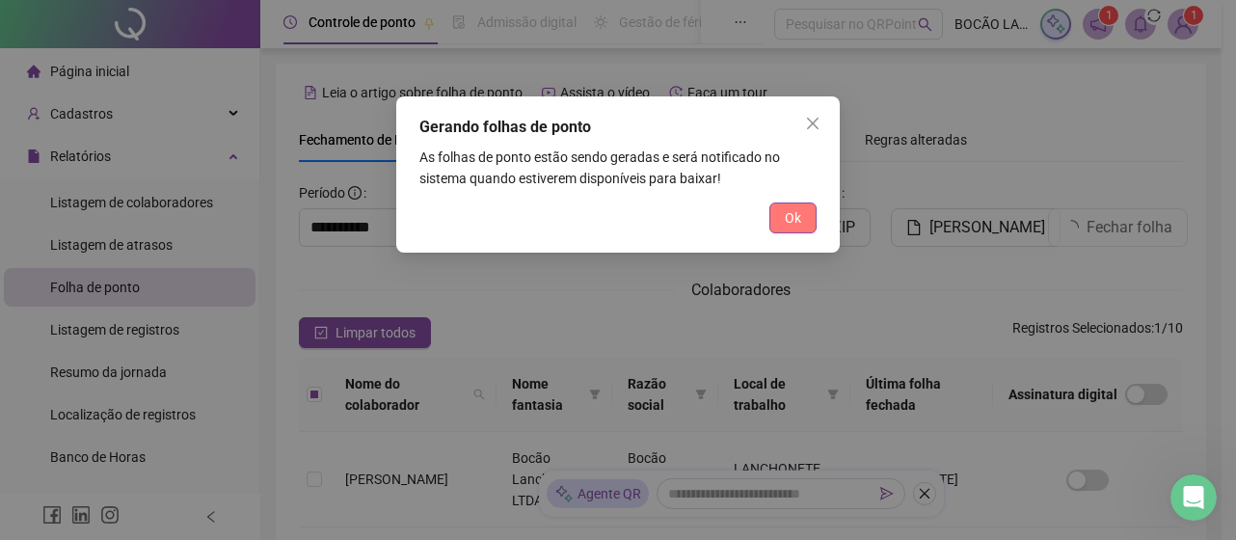
click at [802, 219] on button "Ok" at bounding box center [792, 217] width 47 height 31
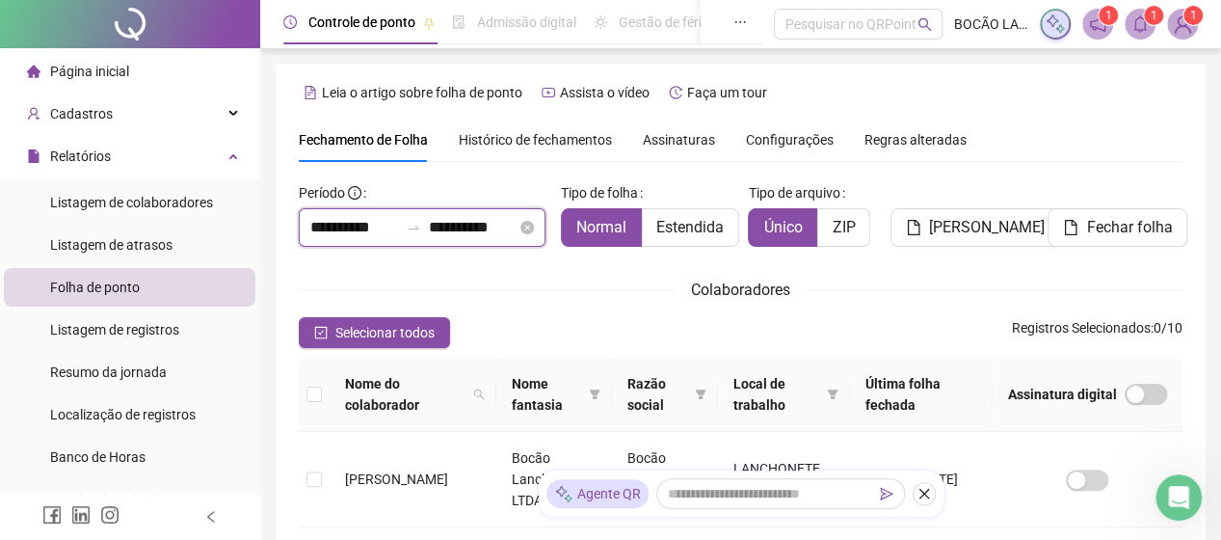
click at [318, 227] on input "**********" at bounding box center [354, 227] width 88 height 23
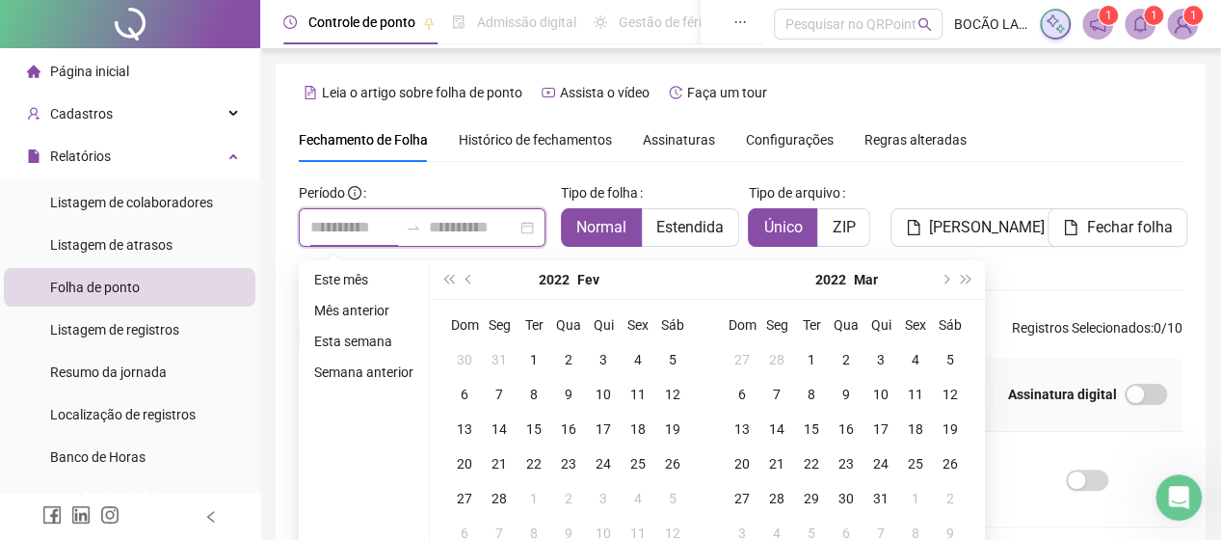
type input "**********"
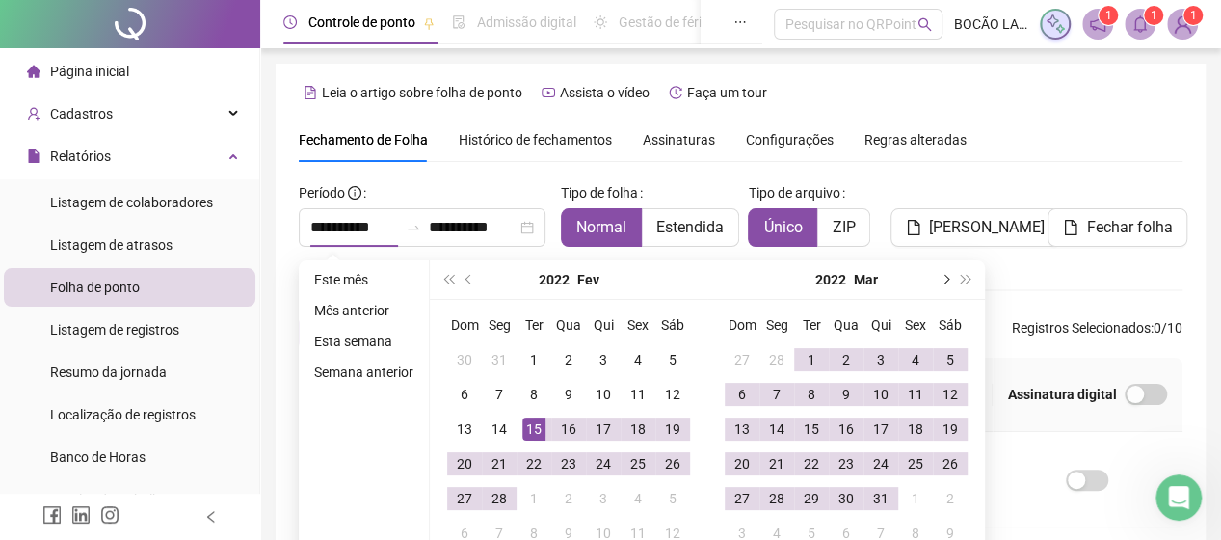
click at [943, 277] on span "next-year" at bounding box center [945, 280] width 10 height 10
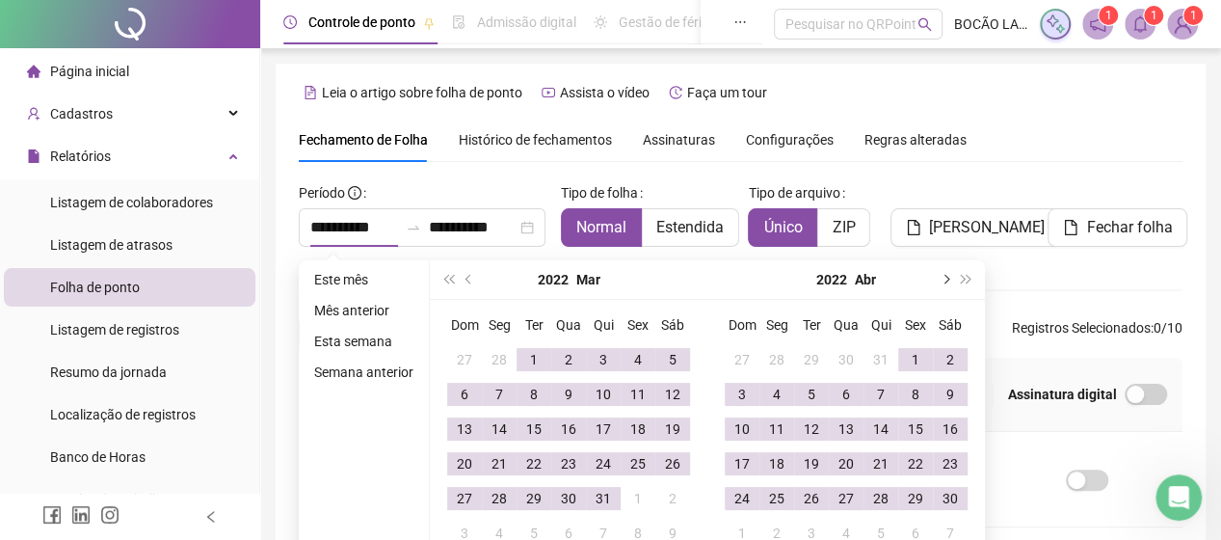
click at [943, 277] on span "next-year" at bounding box center [945, 280] width 10 height 10
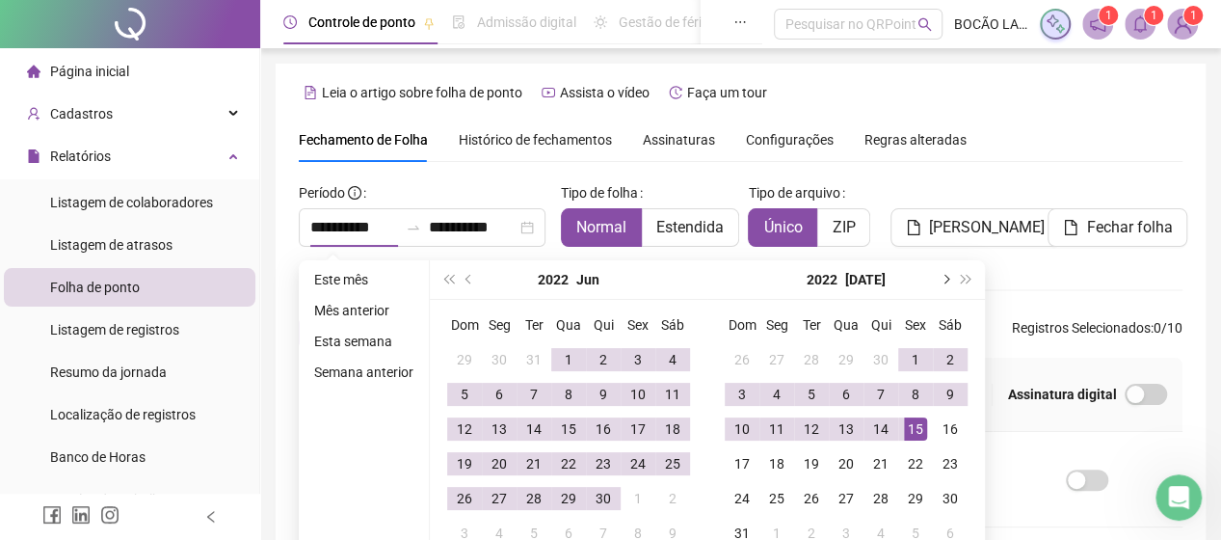
click at [943, 277] on span "next-year" at bounding box center [945, 280] width 10 height 10
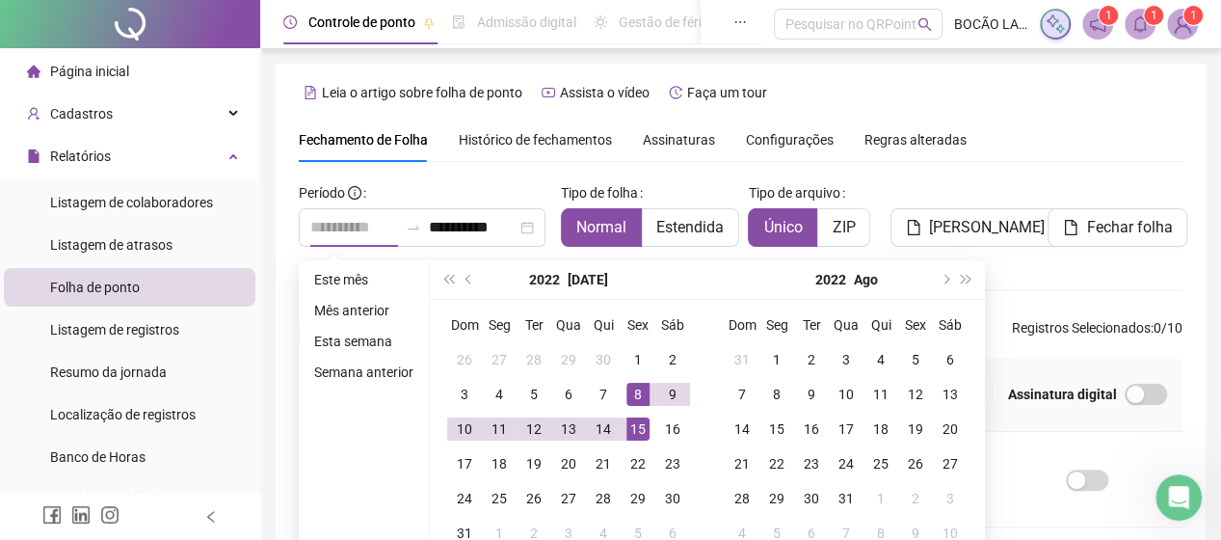
type input "**********"
click at [634, 428] on div "15" at bounding box center [638, 428] width 23 height 23
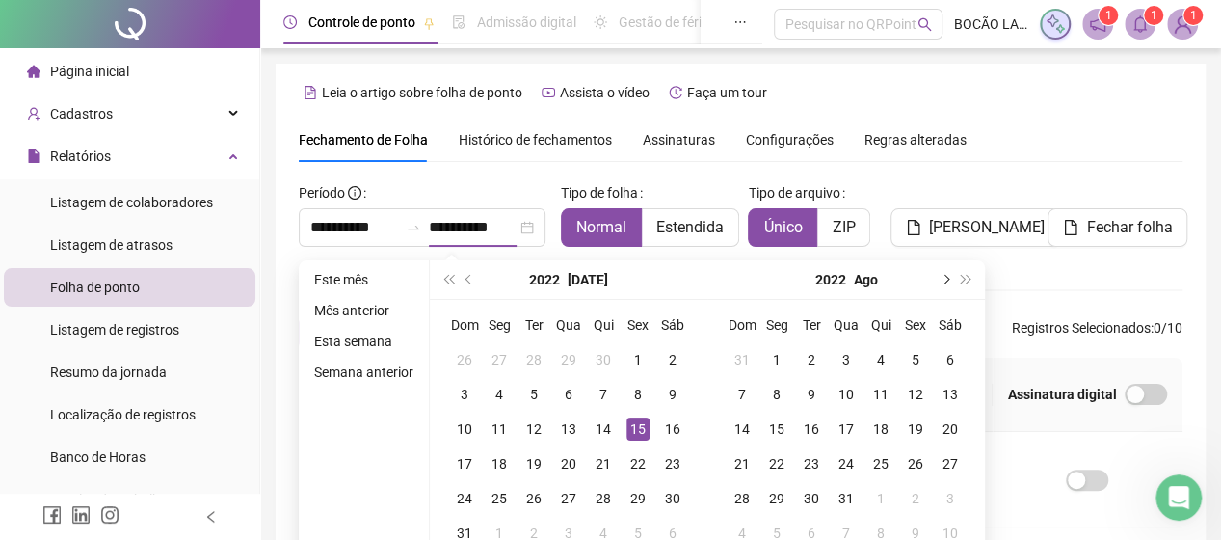
click at [943, 277] on span "next-year" at bounding box center [945, 280] width 10 height 10
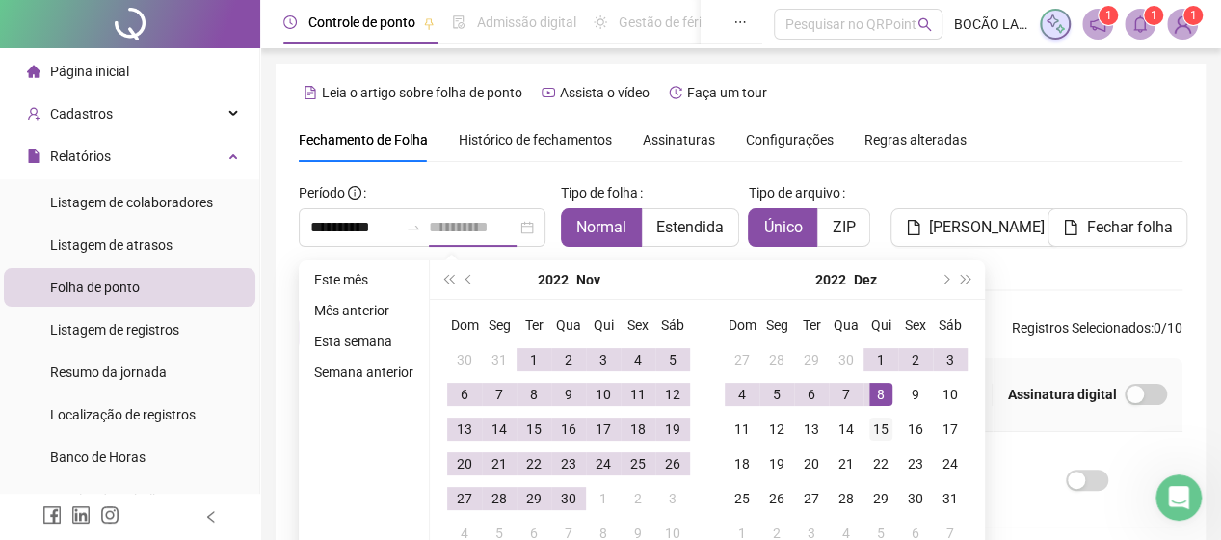
type input "**********"
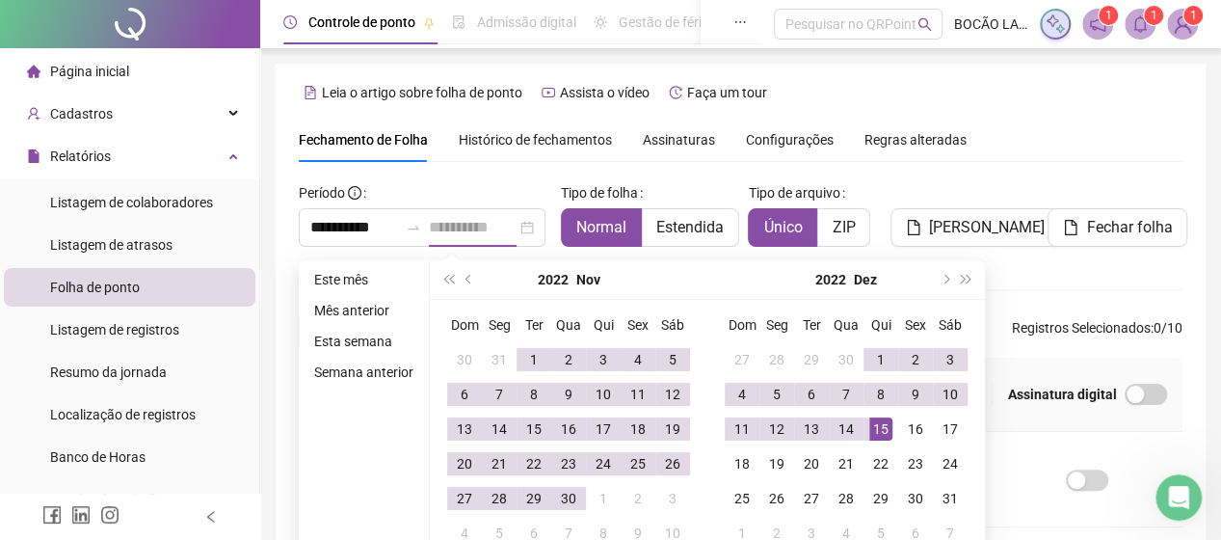
click at [874, 431] on div "15" at bounding box center [881, 428] width 23 height 23
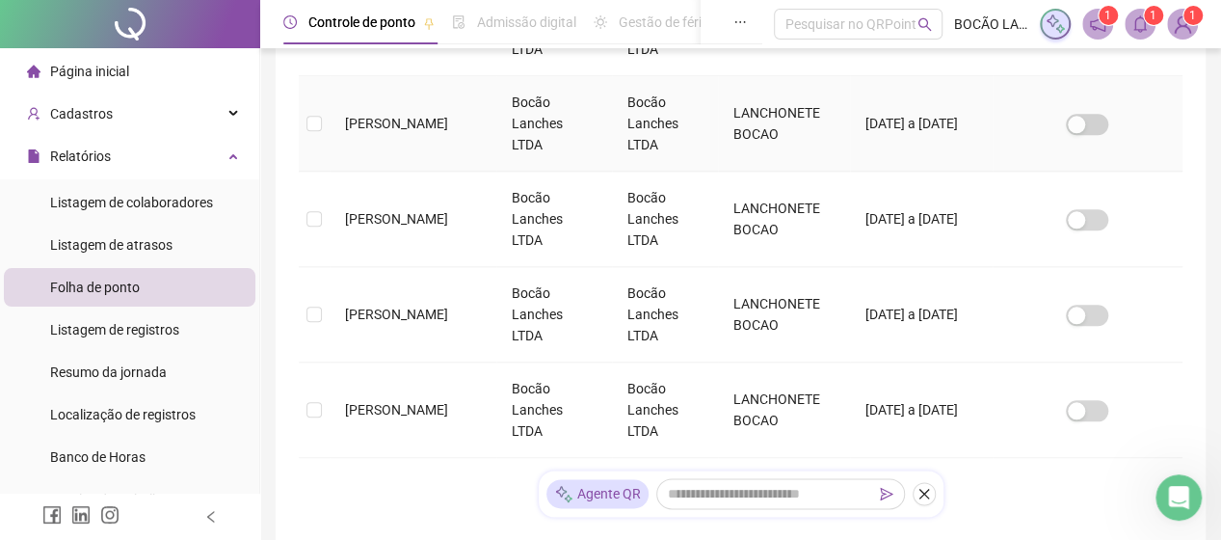
scroll to position [1057, 0]
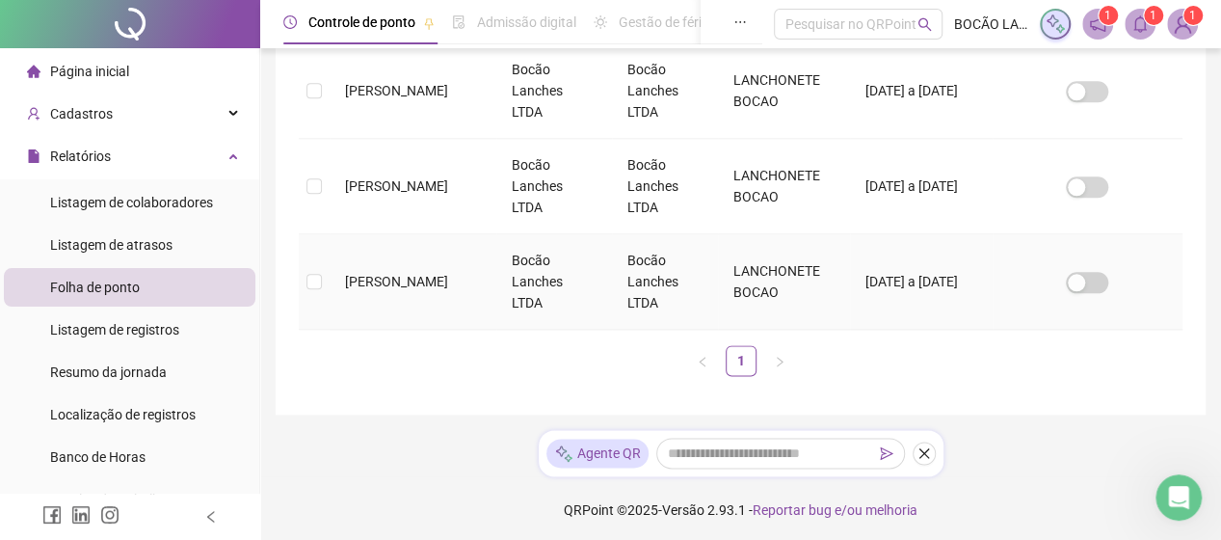
click at [306, 265] on td at bounding box center [314, 281] width 31 height 95
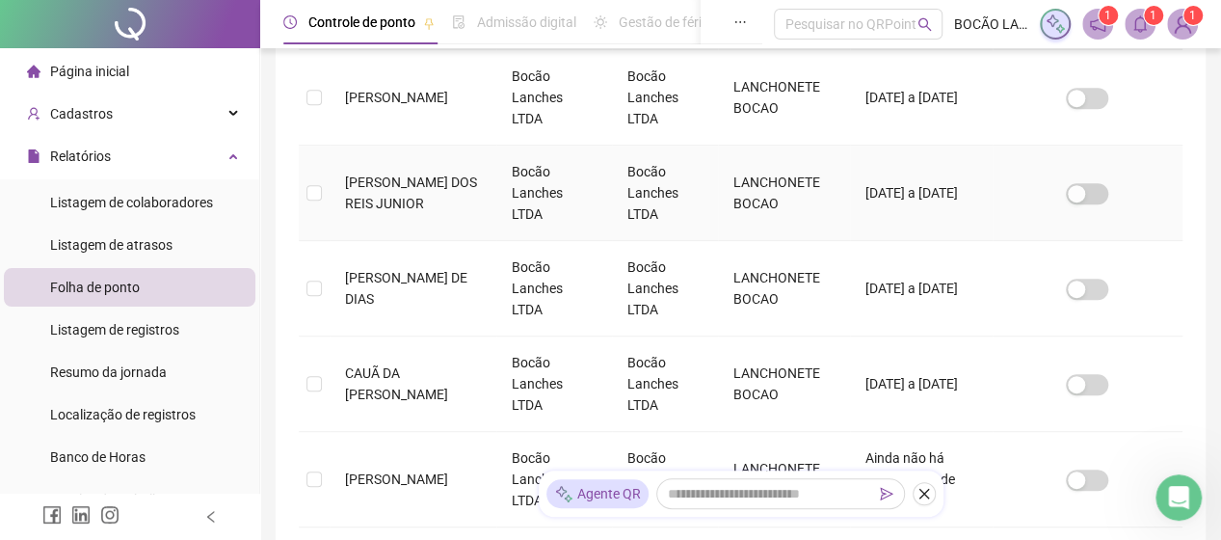
scroll to position [0, 0]
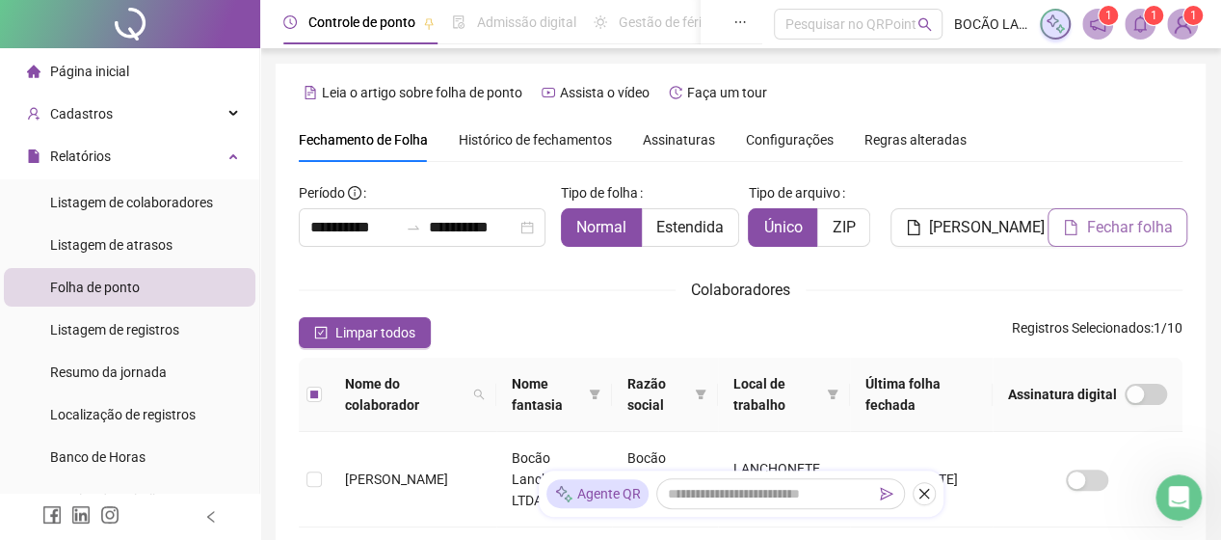
click at [1145, 228] on span "Fechar folha" at bounding box center [1129, 227] width 86 height 23
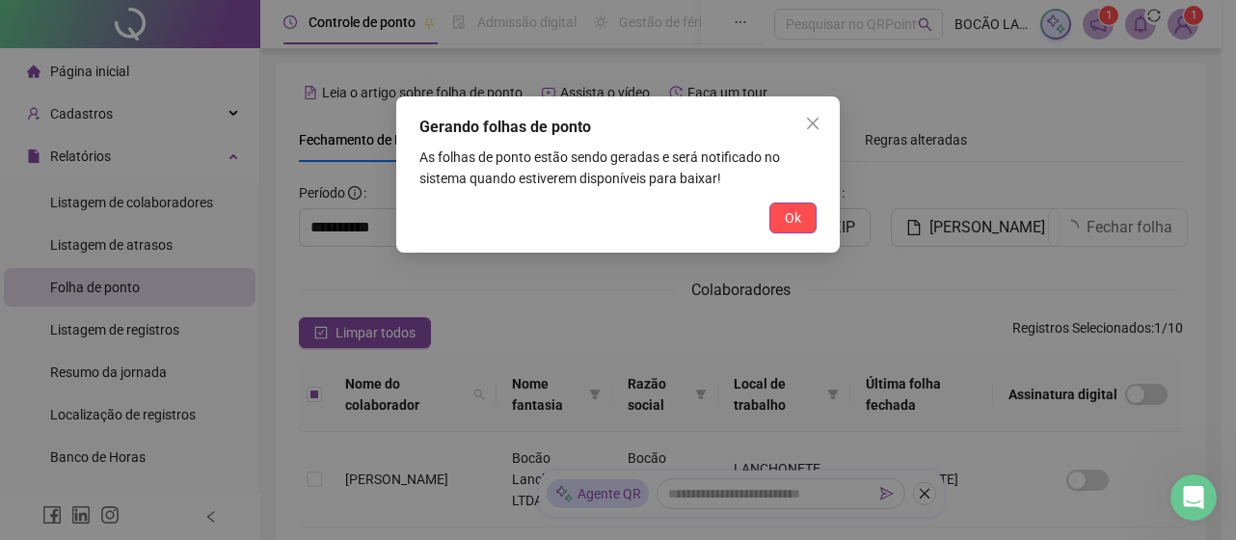
click at [795, 222] on span "Ok" at bounding box center [793, 217] width 16 height 21
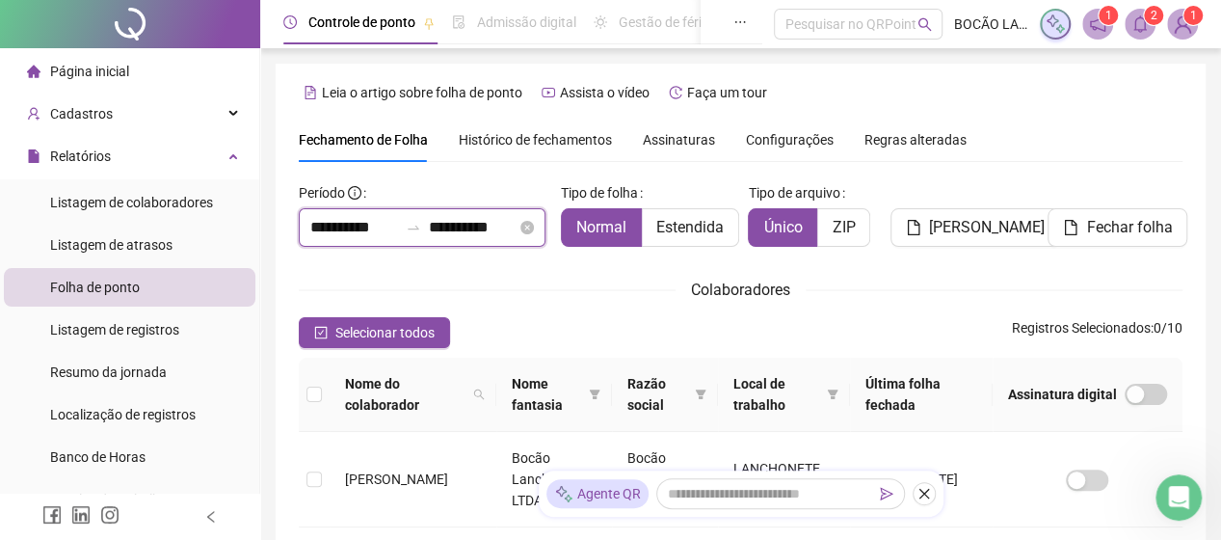
click at [322, 222] on input "**********" at bounding box center [354, 227] width 88 height 23
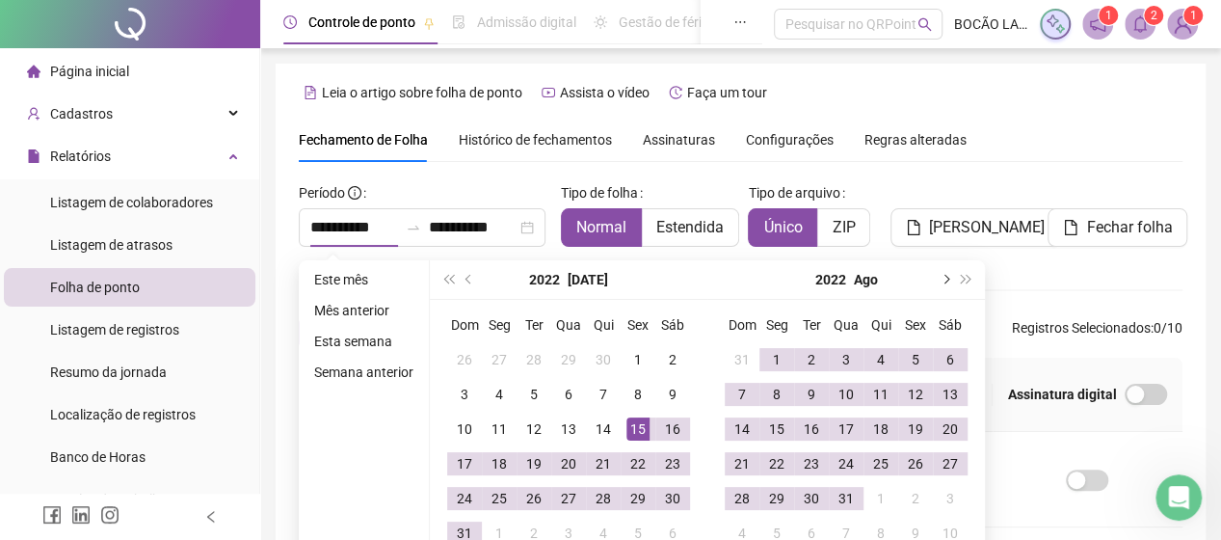
click at [945, 275] on button "next-year" at bounding box center [944, 279] width 21 height 39
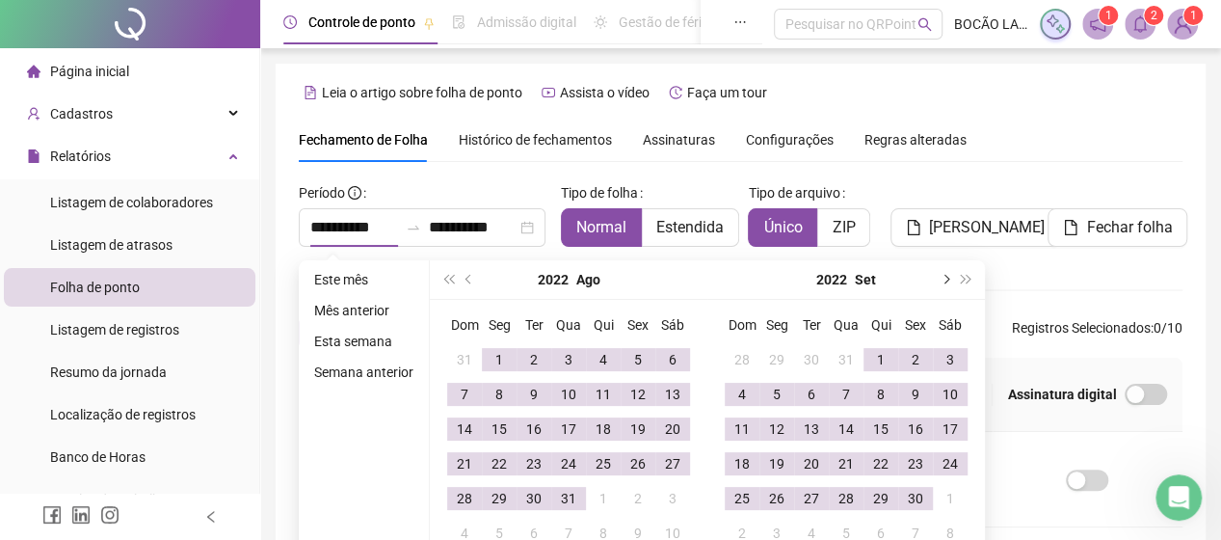
click at [945, 275] on button "next-year" at bounding box center [944, 279] width 21 height 39
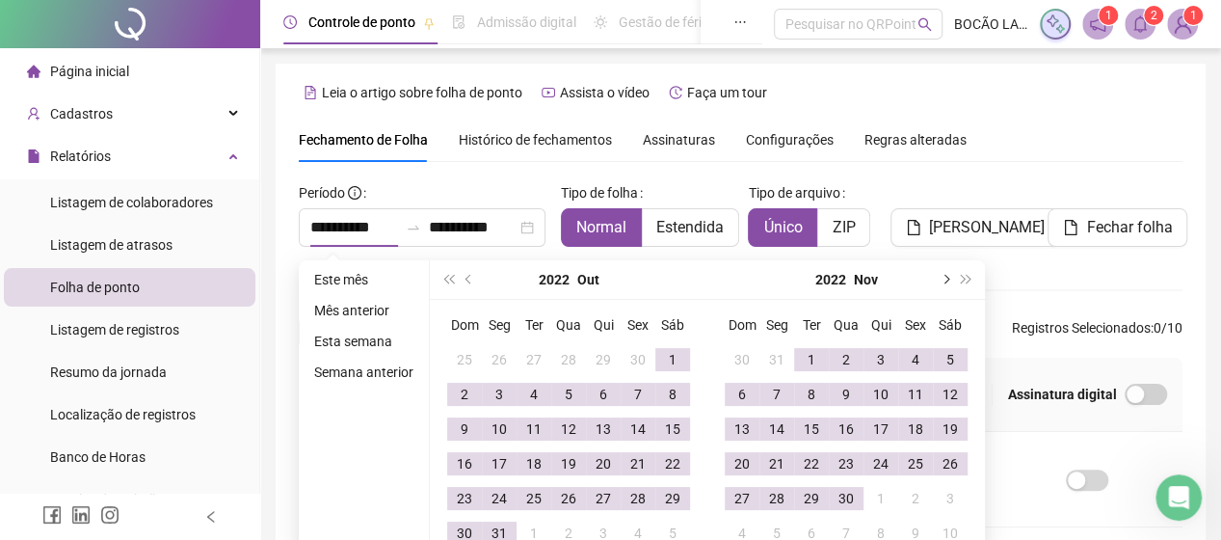
click at [945, 275] on button "next-year" at bounding box center [944, 279] width 21 height 39
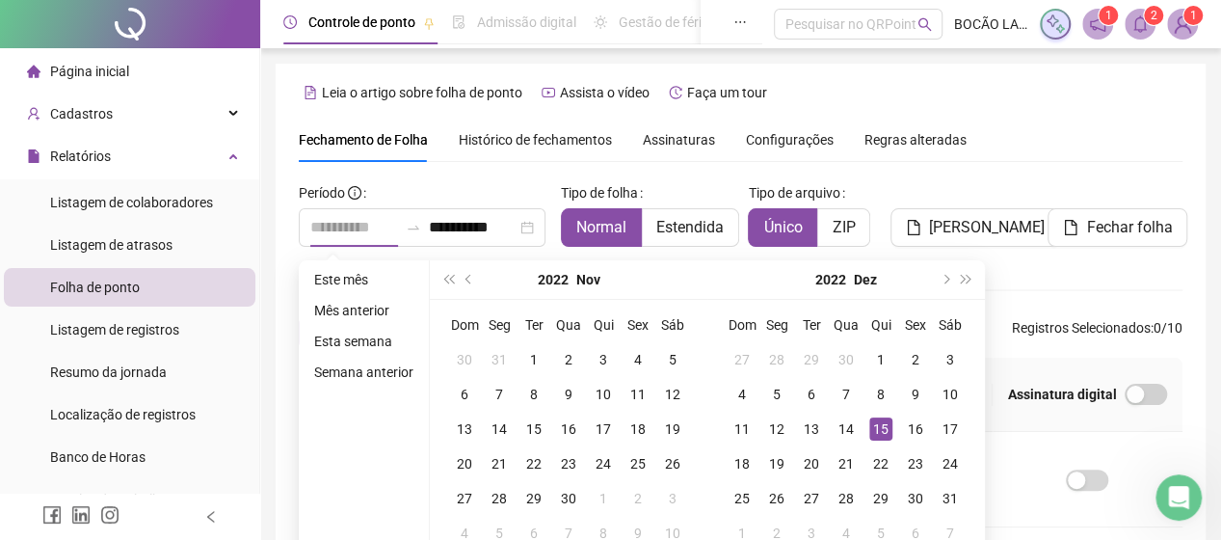
type input "**********"
click at [879, 424] on div "15" at bounding box center [881, 428] width 23 height 23
click at [942, 276] on span "next-year" at bounding box center [945, 280] width 10 height 10
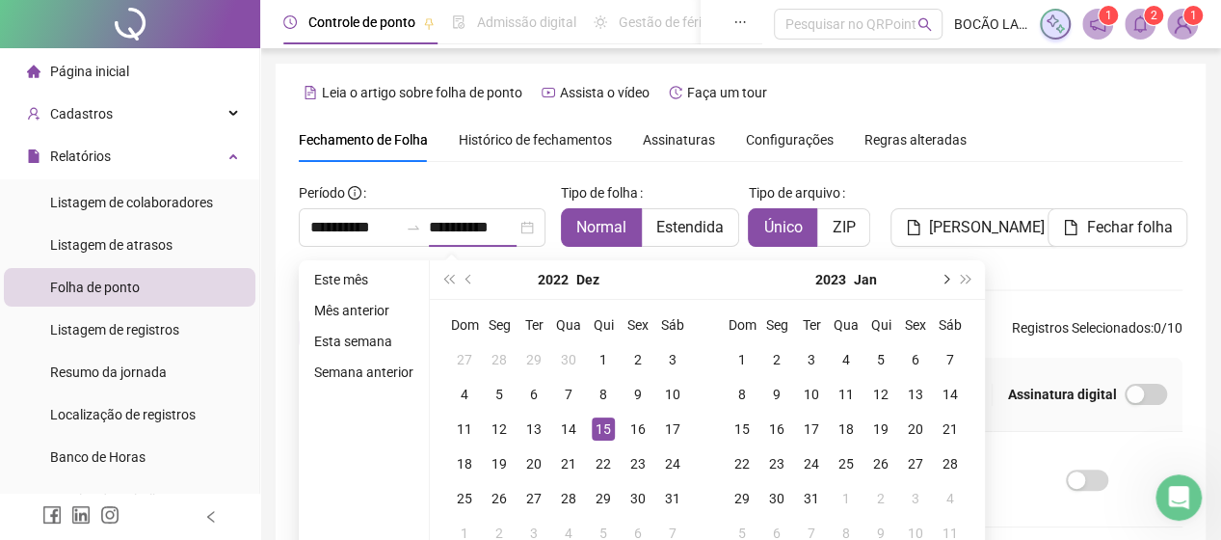
click at [942, 276] on span "next-year" at bounding box center [945, 280] width 10 height 10
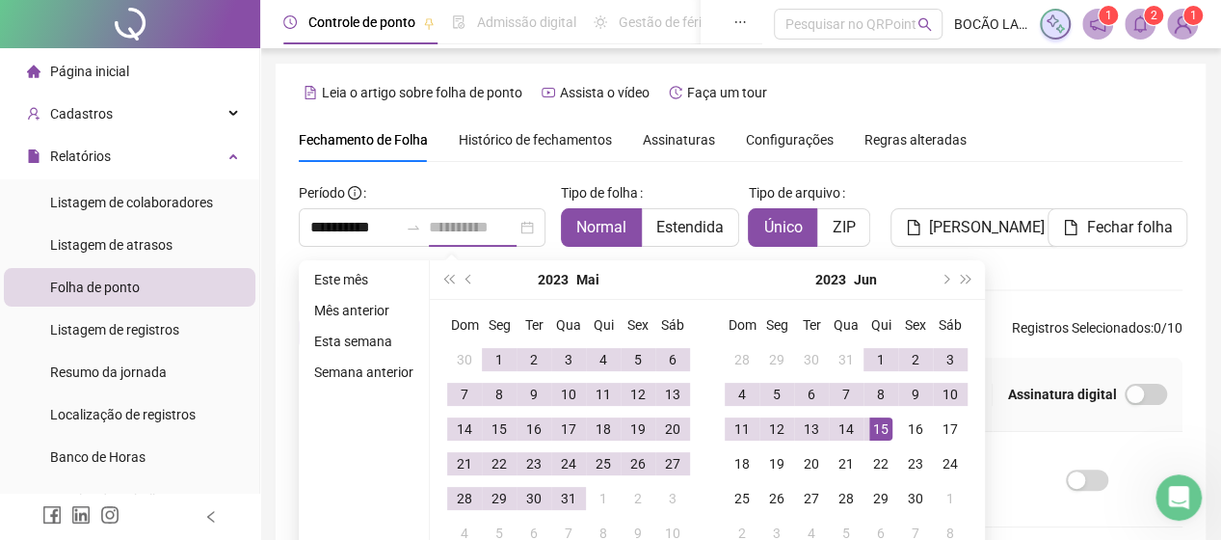
type input "**********"
click at [883, 423] on div "15" at bounding box center [881, 428] width 23 height 23
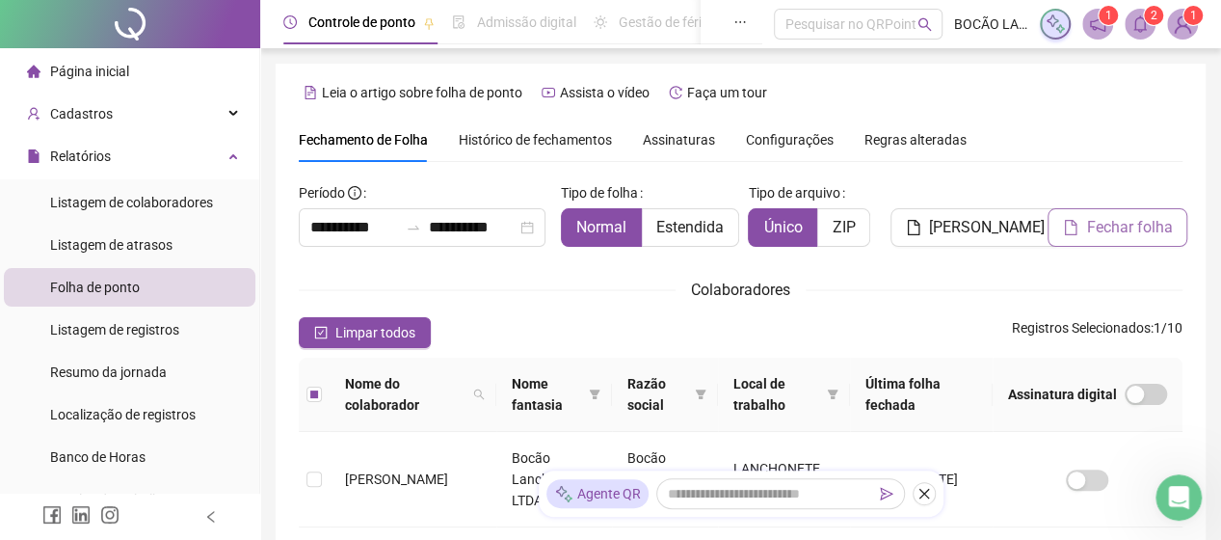
click at [1097, 228] on span "Fechar folha" at bounding box center [1129, 227] width 86 height 23
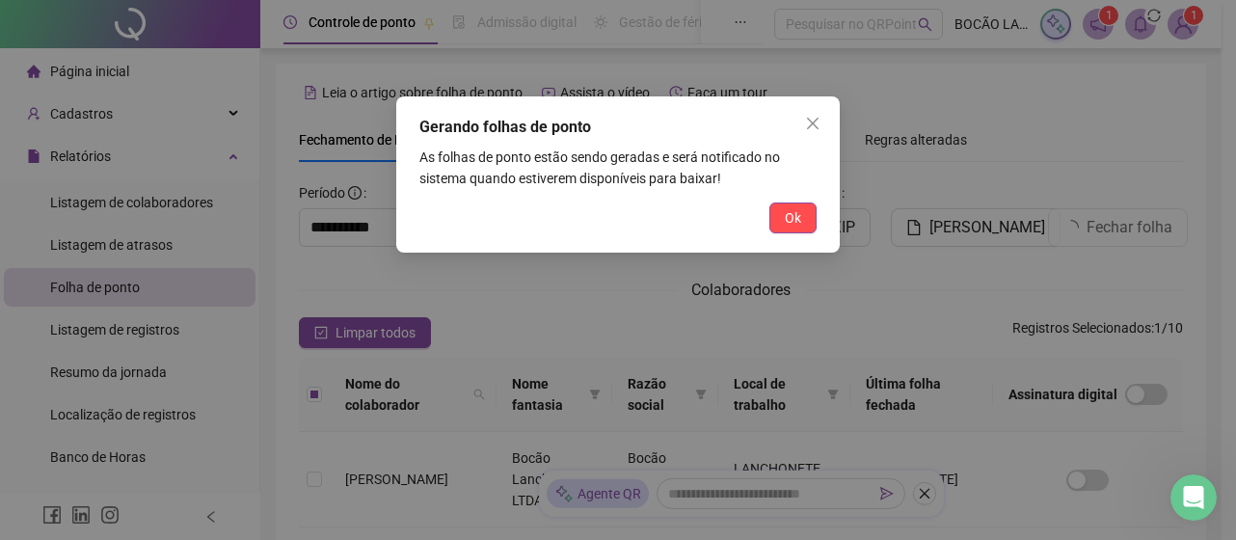
click at [798, 225] on span "Ok" at bounding box center [793, 217] width 16 height 21
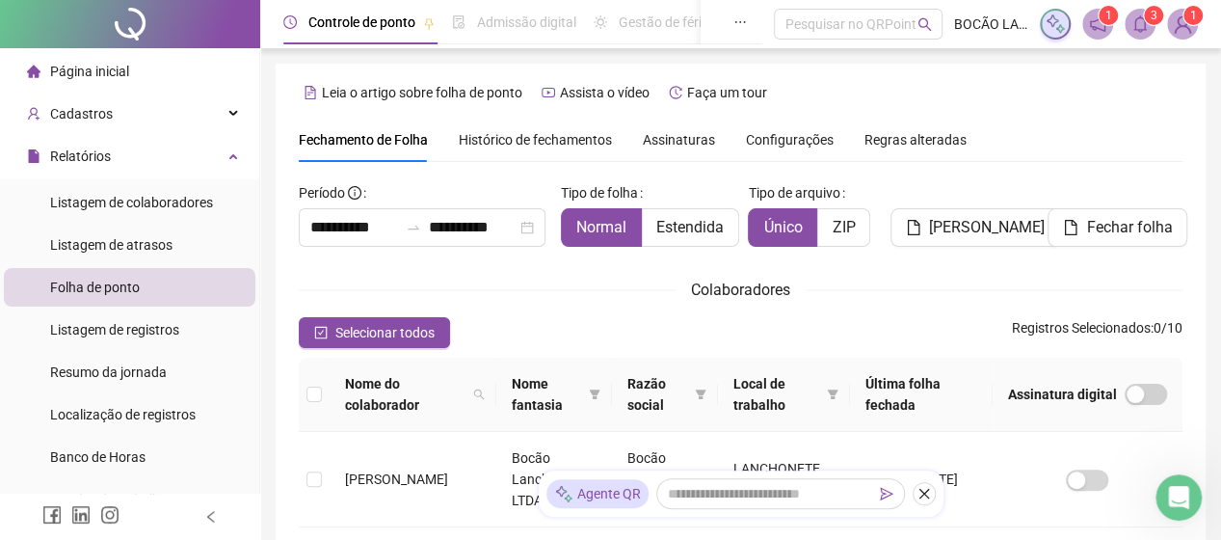
click at [1074, 290] on div "Colaboradores" at bounding box center [741, 290] width 884 height 24
click at [1098, 28] on icon "notification" at bounding box center [1097, 23] width 15 height 15
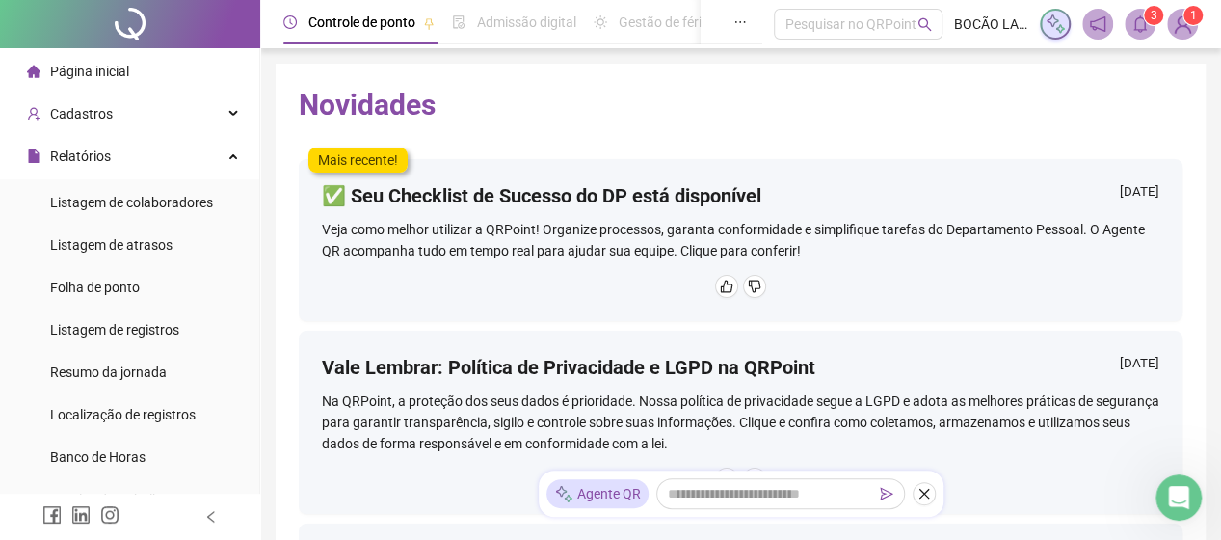
click at [1188, 24] on sup "1" at bounding box center [1193, 15] width 19 height 19
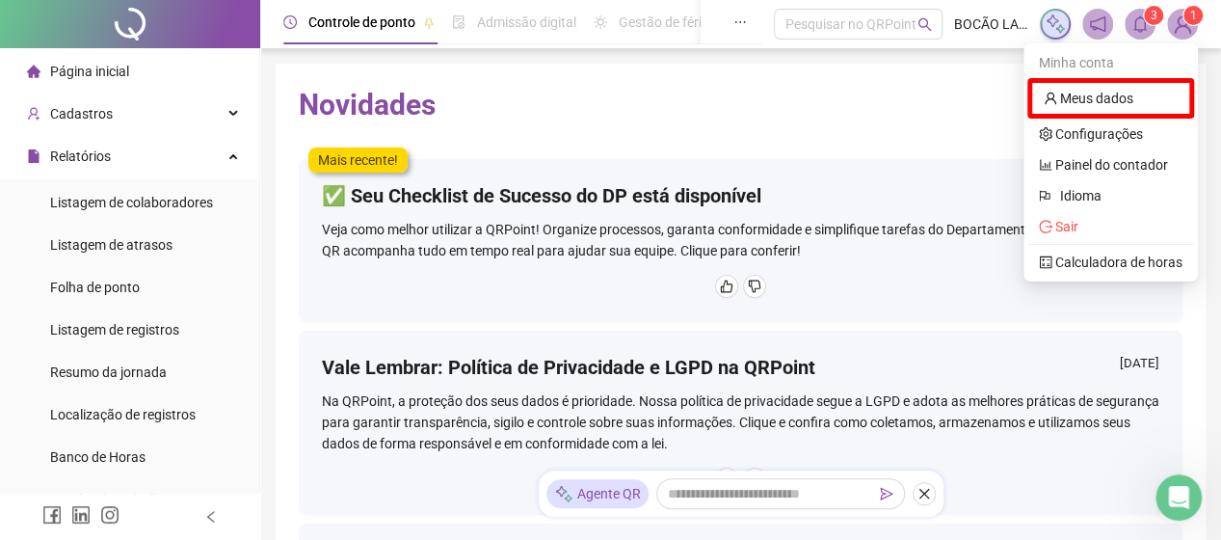
click at [1136, 20] on icon "bell" at bounding box center [1140, 23] width 13 height 17
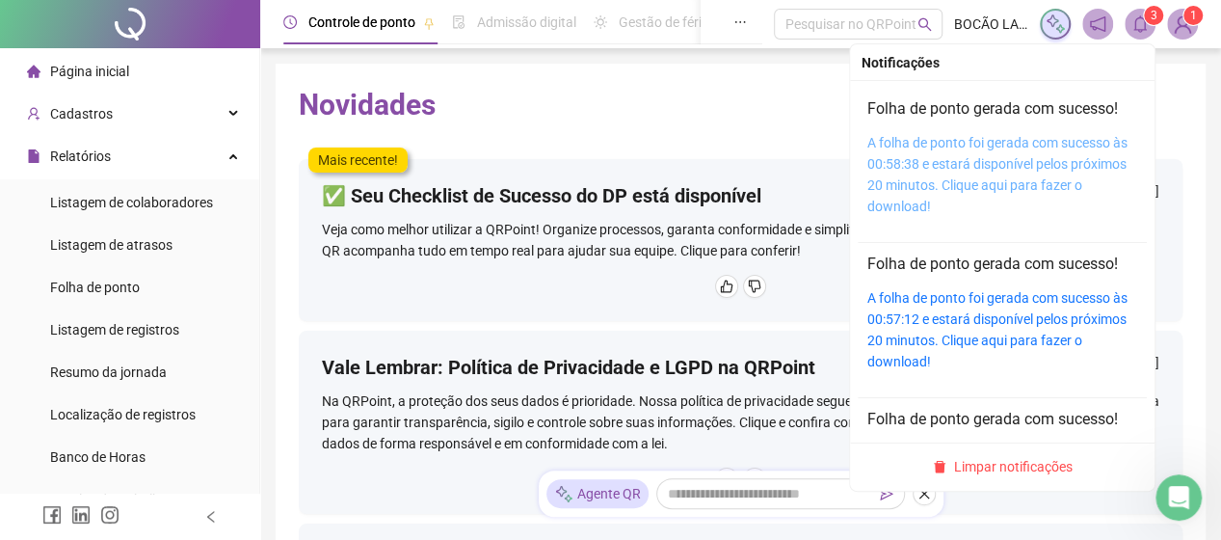
click at [1023, 147] on link "A folha de ponto foi gerada com sucesso às 00:58:38 e estará disponível pelos p…" at bounding box center [998, 174] width 260 height 79
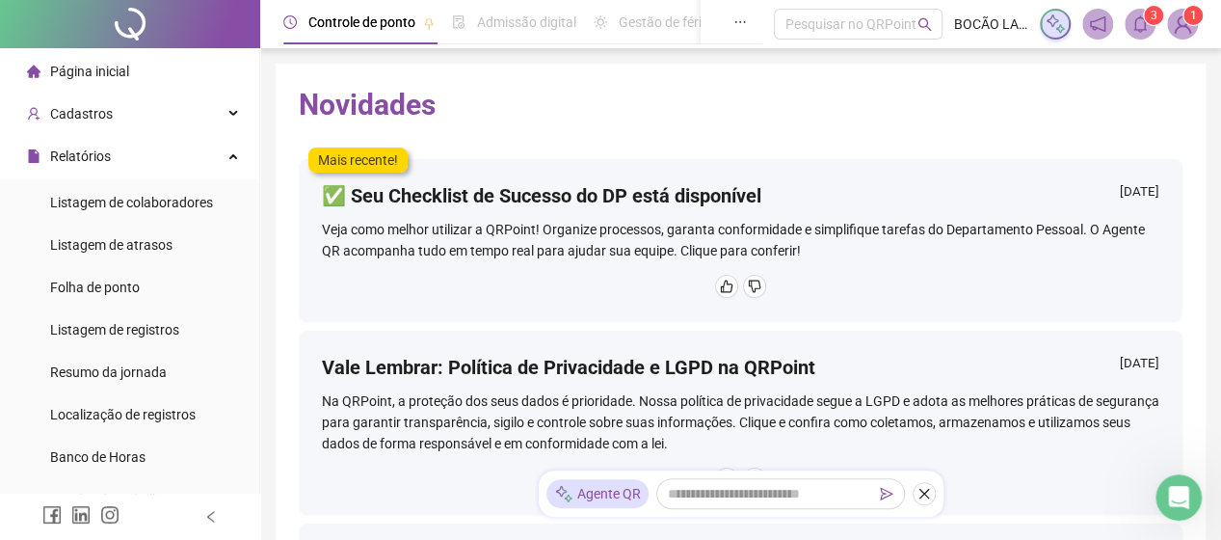
click at [328, 41] on div "Controle de ponto" at bounding box center [358, 22] width 151 height 44
click at [332, 29] on span "Controle de ponto" at bounding box center [361, 21] width 107 height 15
click at [332, 21] on span "Controle de ponto" at bounding box center [361, 21] width 107 height 15
click at [333, 14] on span "Controle de ponto" at bounding box center [361, 21] width 107 height 15
click at [918, 489] on icon "close" at bounding box center [924, 493] width 13 height 13
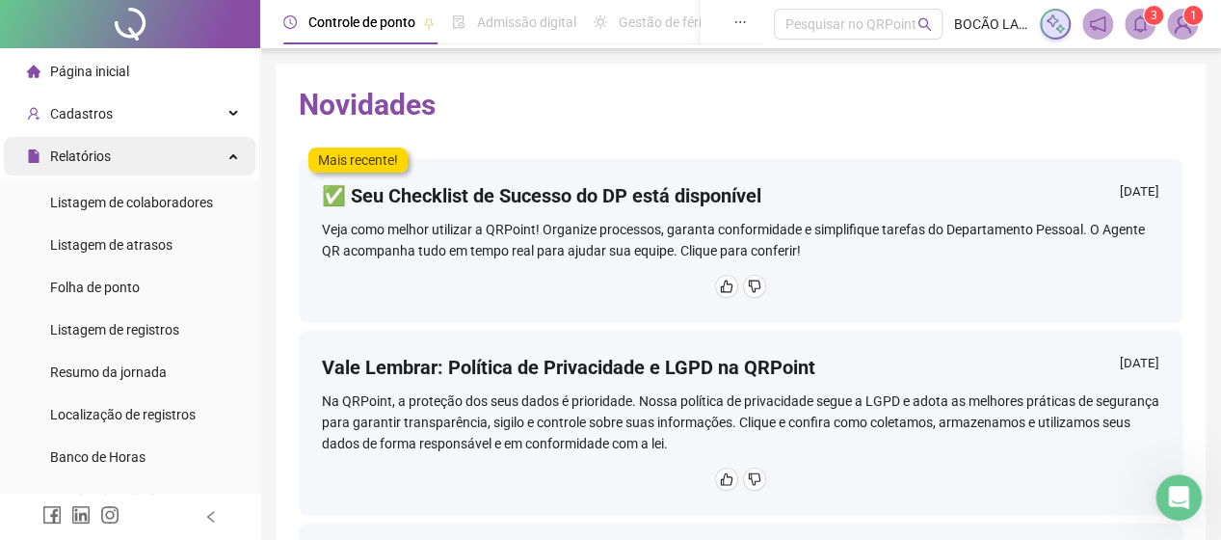
click at [67, 151] on span "Relatórios" at bounding box center [80, 155] width 61 height 15
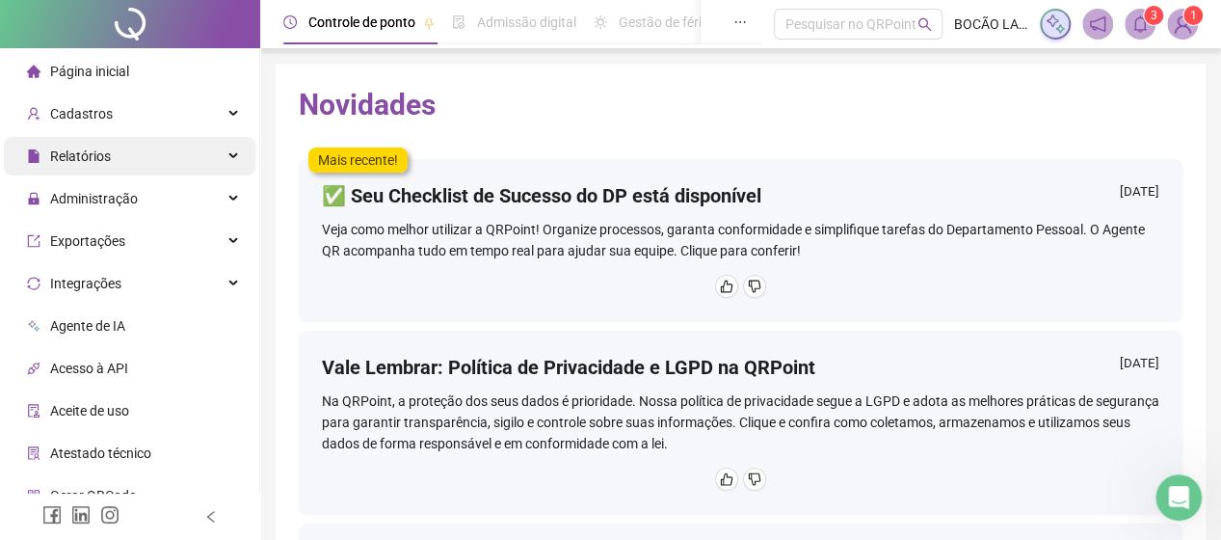
click at [69, 149] on span "Relatórios" at bounding box center [80, 155] width 61 height 15
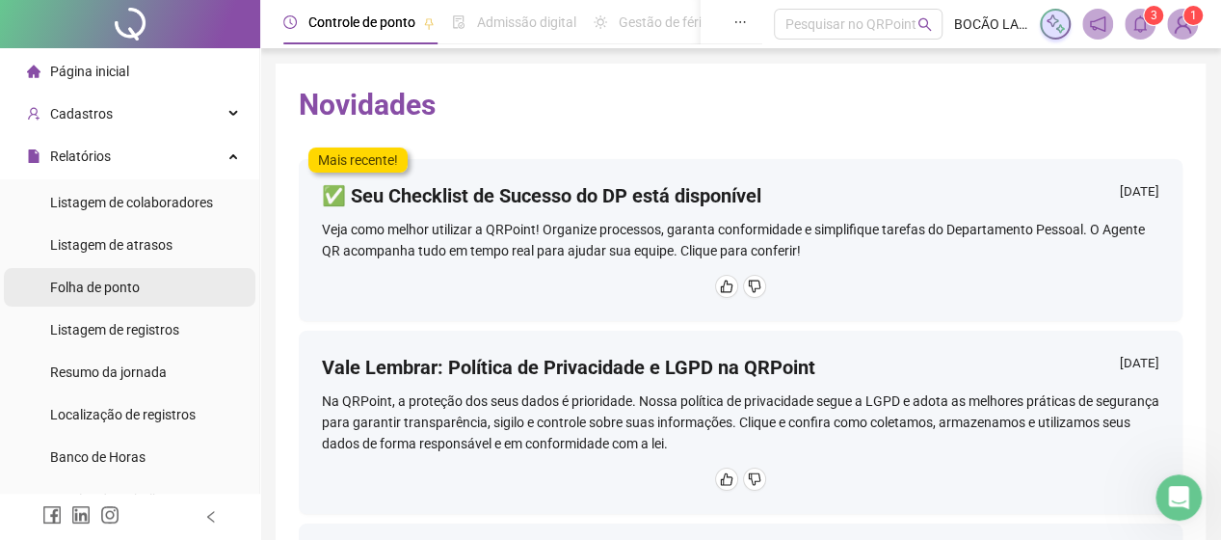
click at [115, 280] on span "Folha de ponto" at bounding box center [95, 287] width 90 height 15
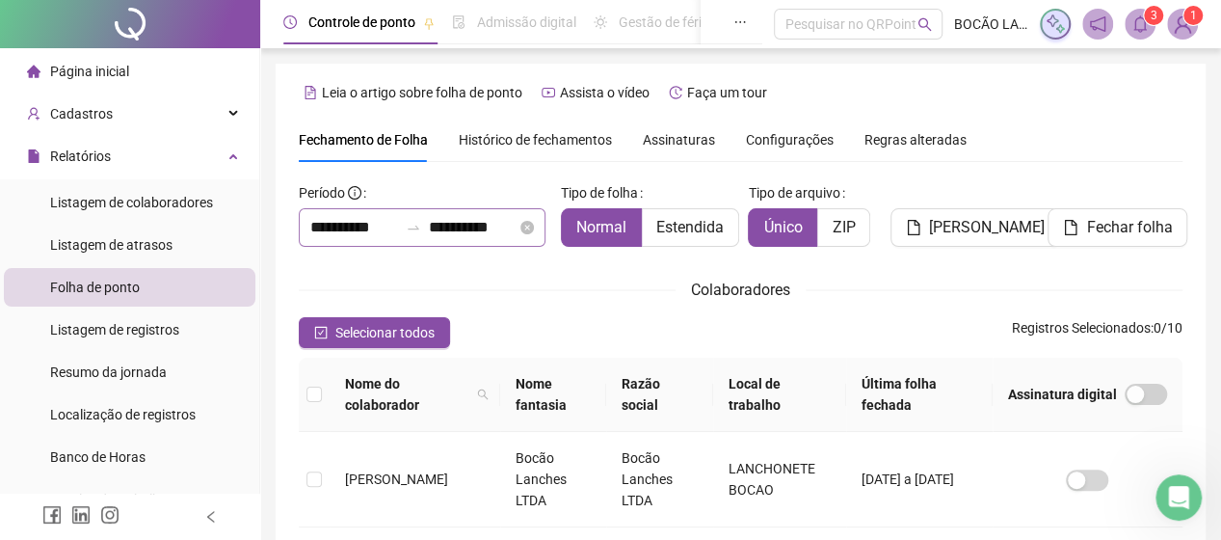
click at [304, 230] on div "**********" at bounding box center [422, 227] width 247 height 39
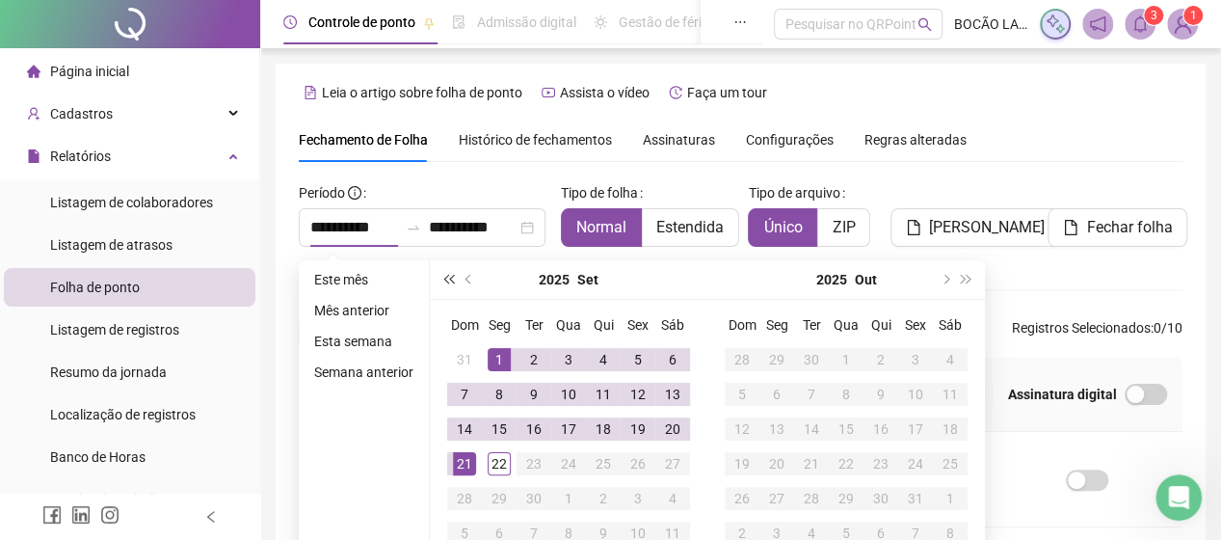
click at [443, 277] on span "super-prev-year" at bounding box center [448, 280] width 10 height 10
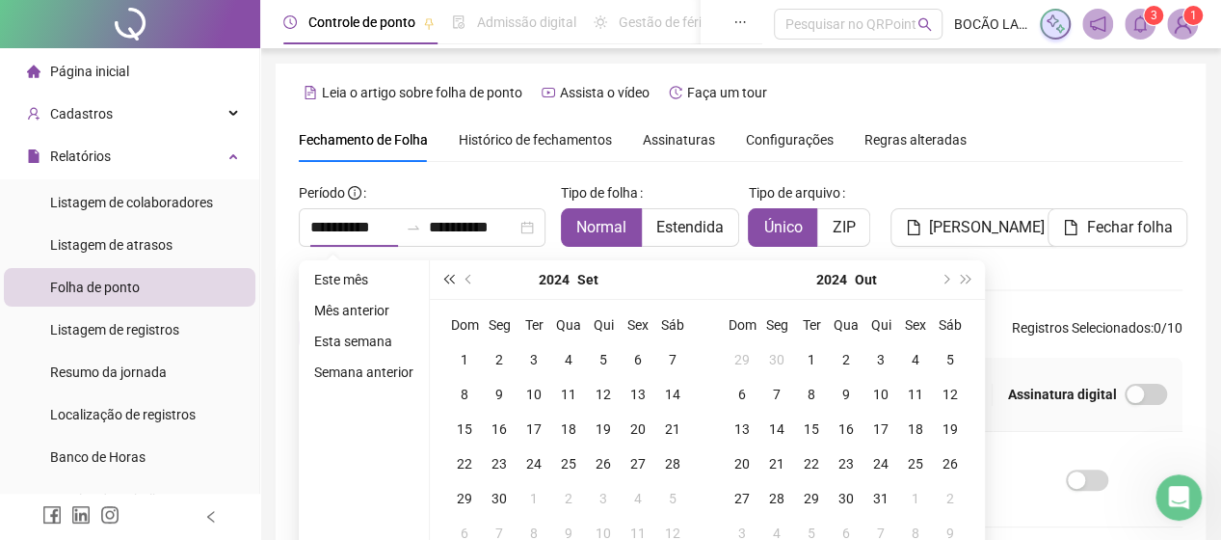
click at [443, 277] on span "super-prev-year" at bounding box center [448, 280] width 10 height 10
click at [968, 273] on button "super-next-year" at bounding box center [966, 279] width 21 height 39
click at [943, 277] on span "next-year" at bounding box center [945, 280] width 10 height 10
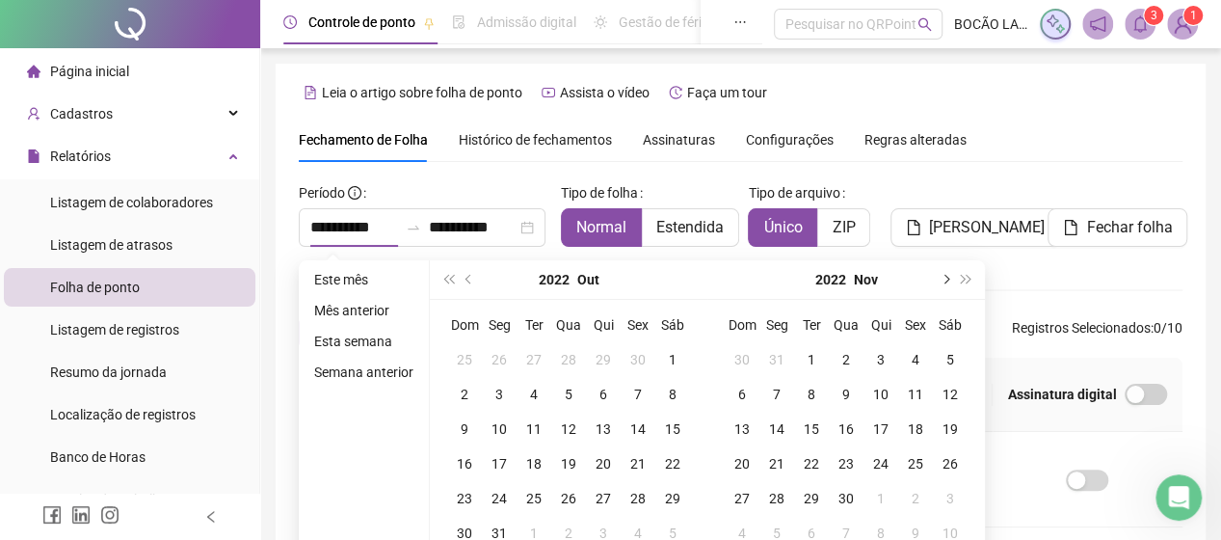
click at [943, 277] on span "next-year" at bounding box center [945, 280] width 10 height 10
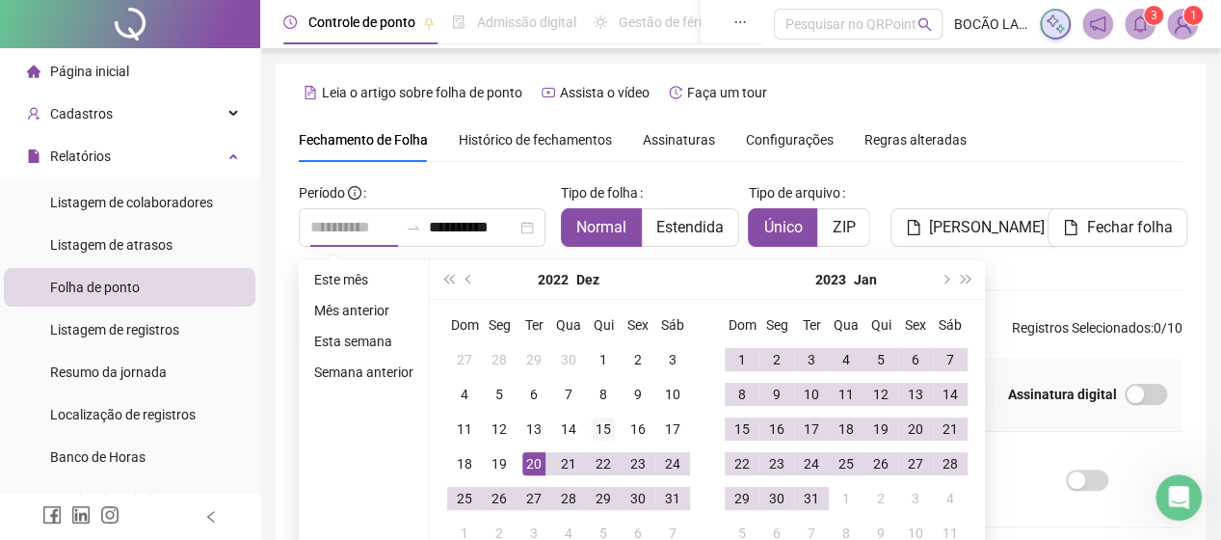
type input "**********"
click at [596, 425] on div "15" at bounding box center [603, 428] width 23 height 23
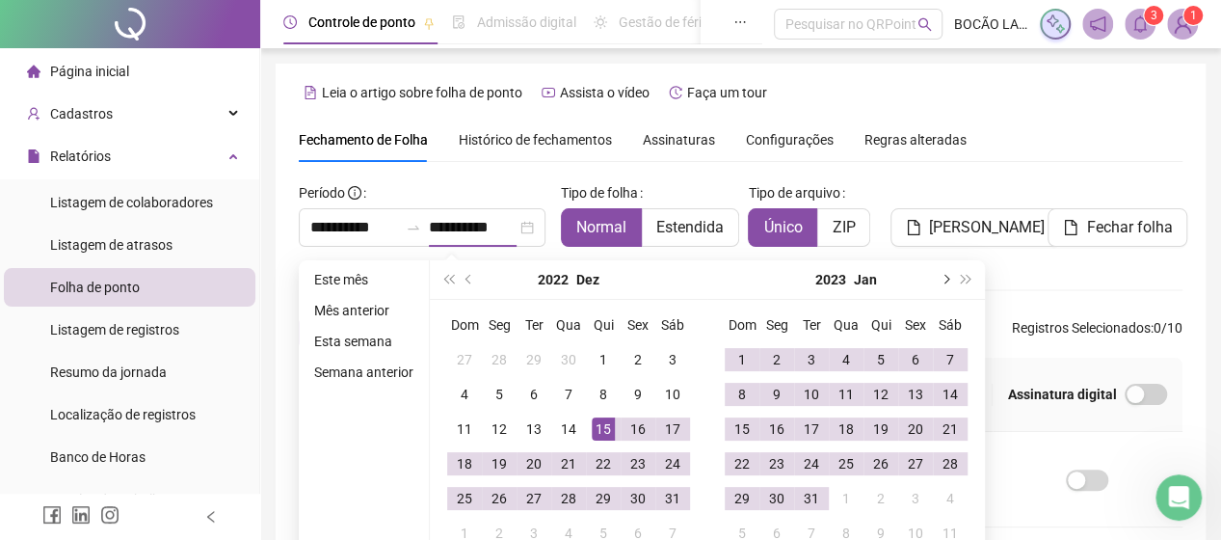
click at [943, 281] on span "next-year" at bounding box center [945, 280] width 10 height 10
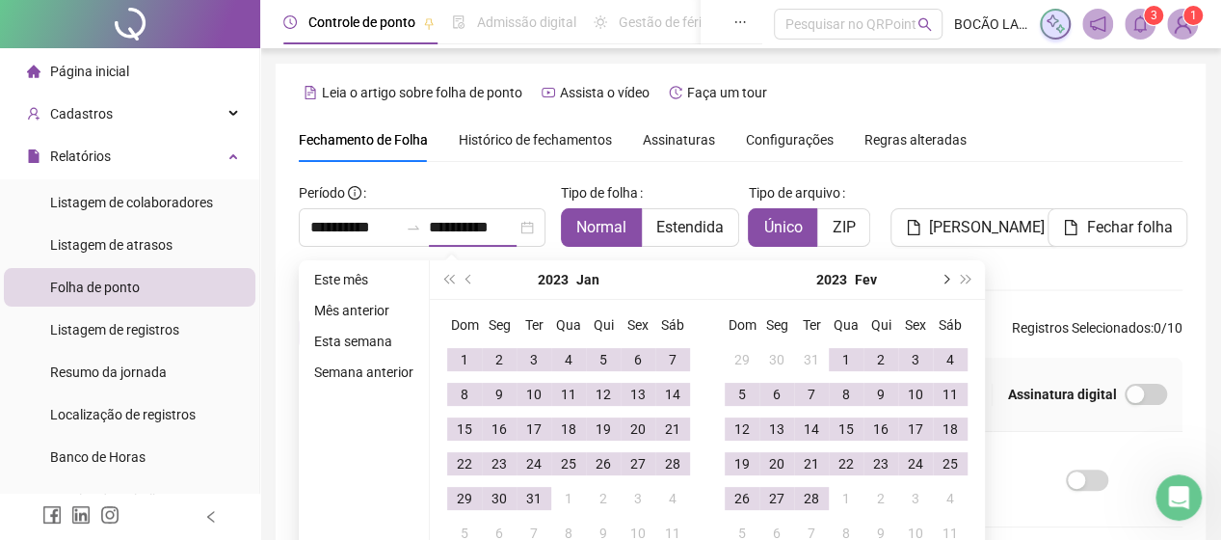
click at [943, 281] on span "next-year" at bounding box center [945, 280] width 10 height 10
click at [943, 280] on span "next-year" at bounding box center [945, 280] width 10 height 10
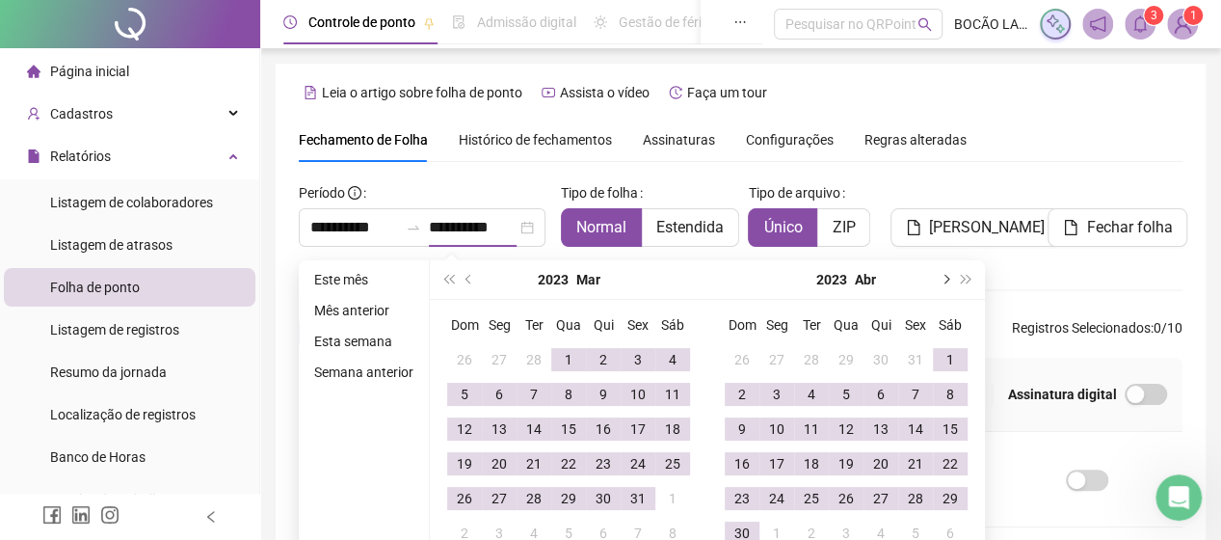
click at [943, 280] on span "next-year" at bounding box center [945, 280] width 10 height 10
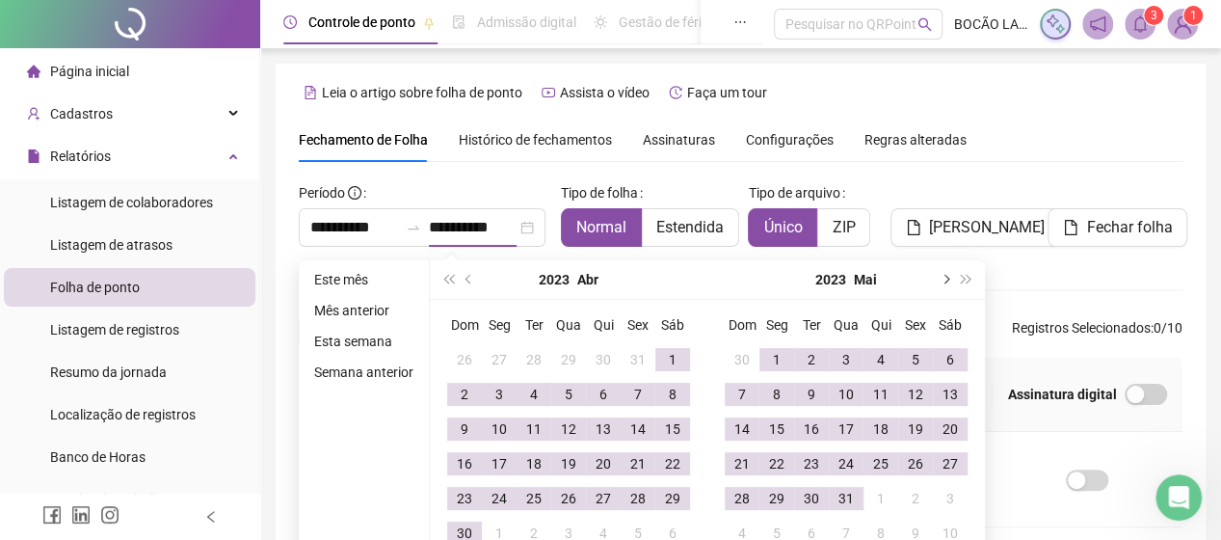
click at [940, 280] on span "next-year" at bounding box center [945, 280] width 10 height 10
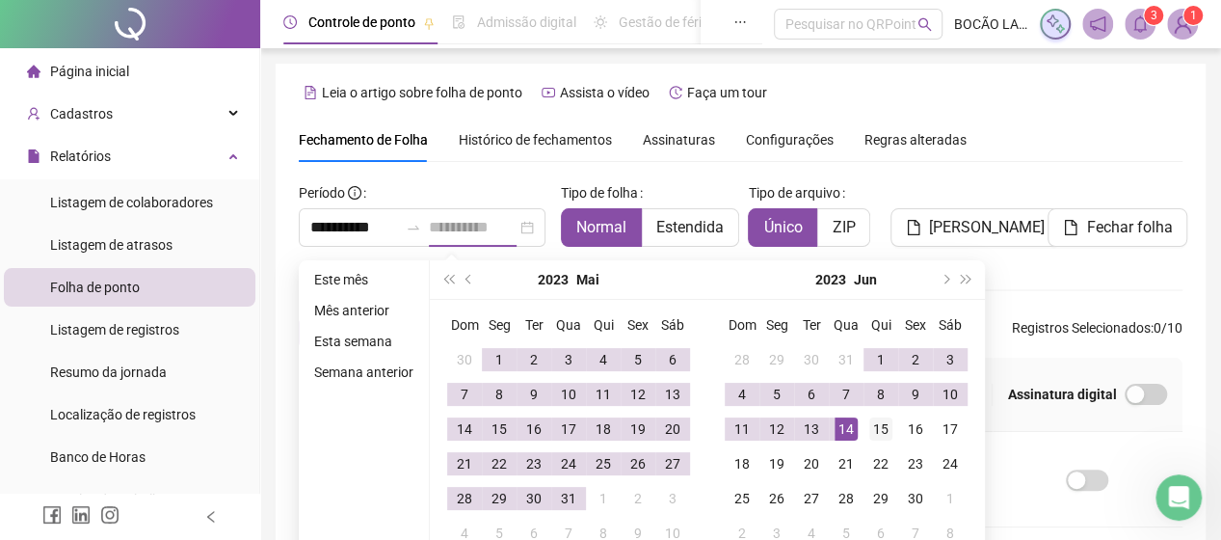
type input "**********"
click at [872, 430] on div "15" at bounding box center [881, 428] width 23 height 23
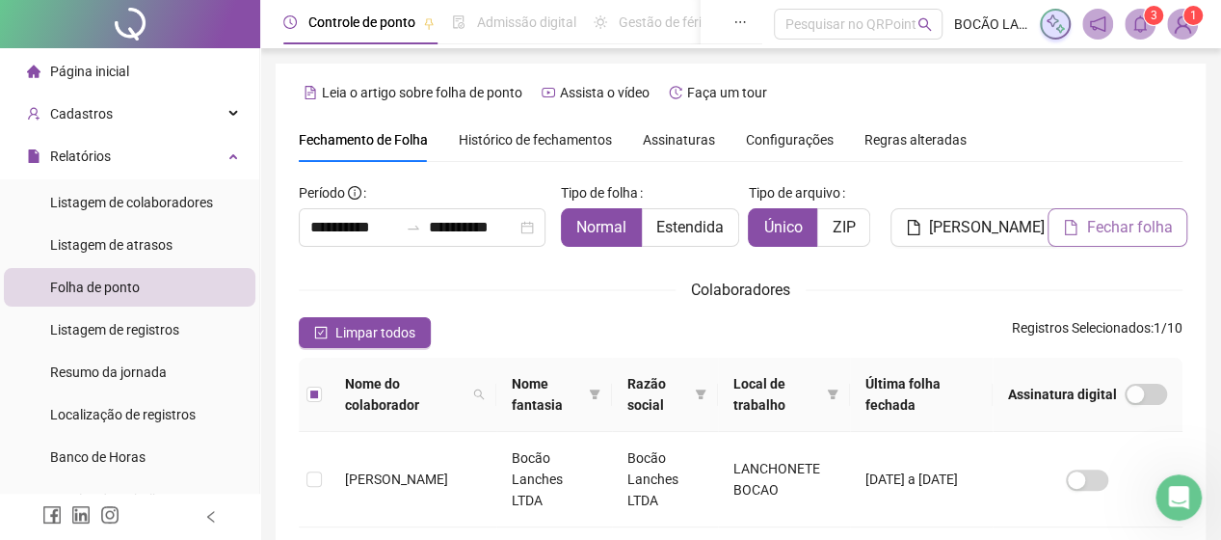
click at [1099, 230] on span "Fechar folha" at bounding box center [1129, 227] width 86 height 23
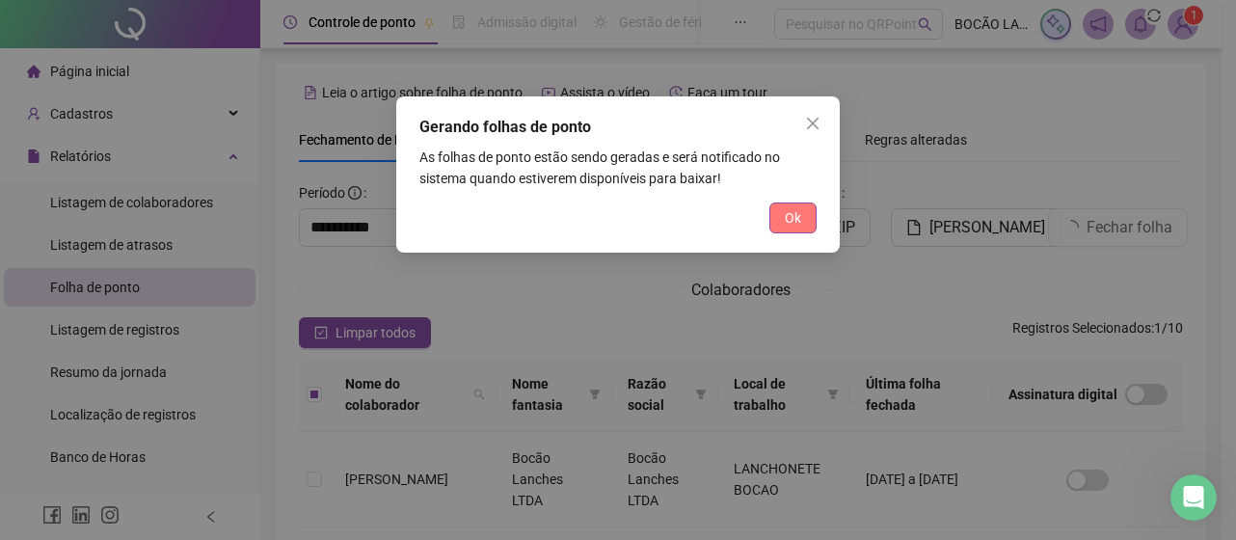
click at [802, 211] on button "Ok" at bounding box center [792, 217] width 47 height 31
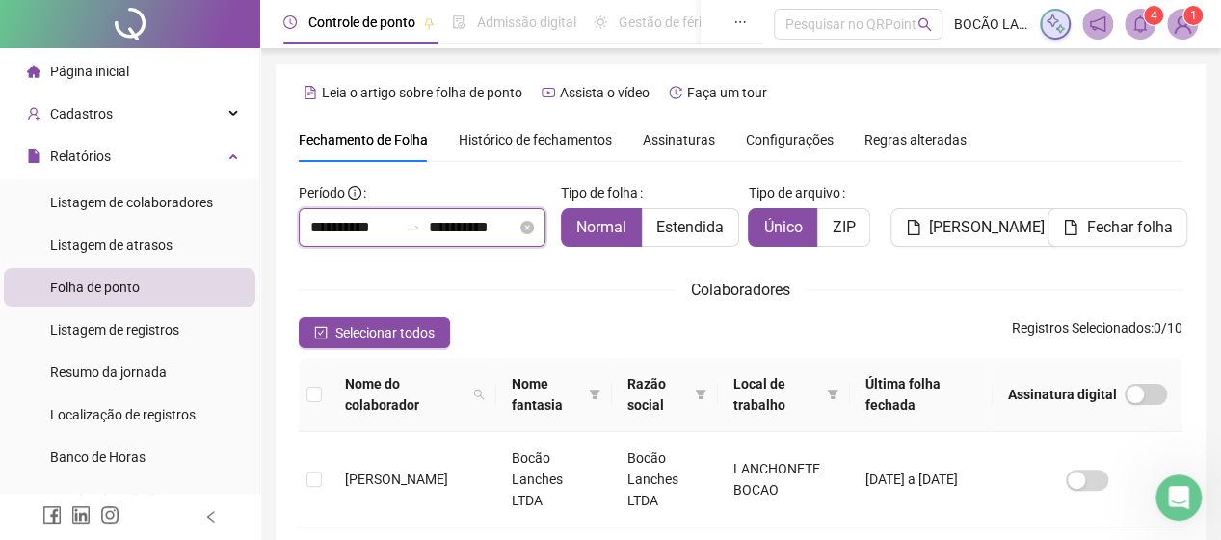
click at [335, 223] on input "**********" at bounding box center [354, 227] width 88 height 23
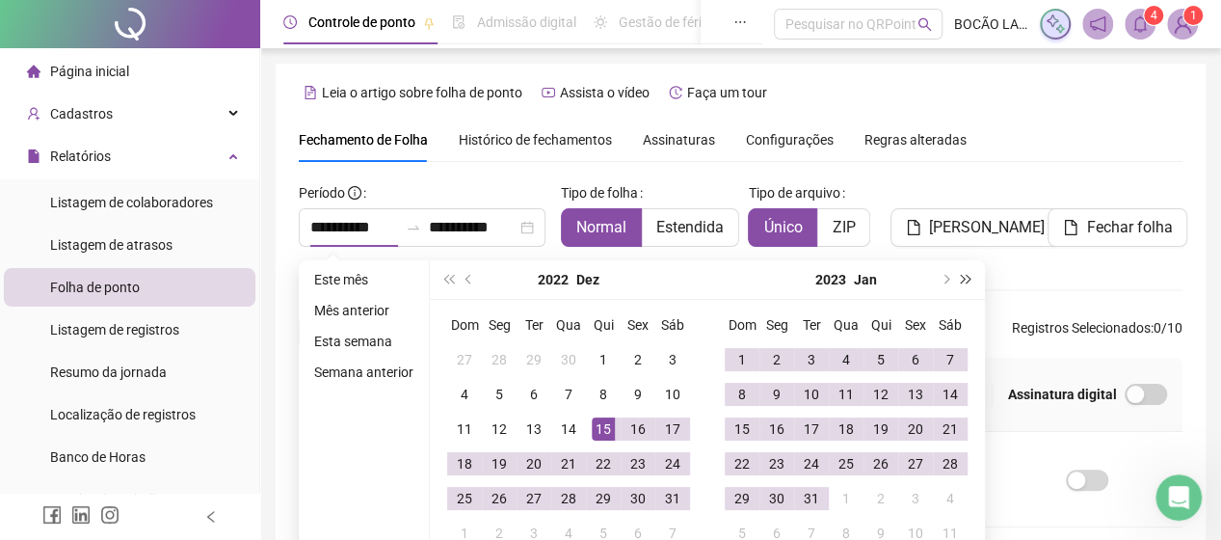
click at [964, 281] on span "super-next-year" at bounding box center [967, 280] width 10 height 10
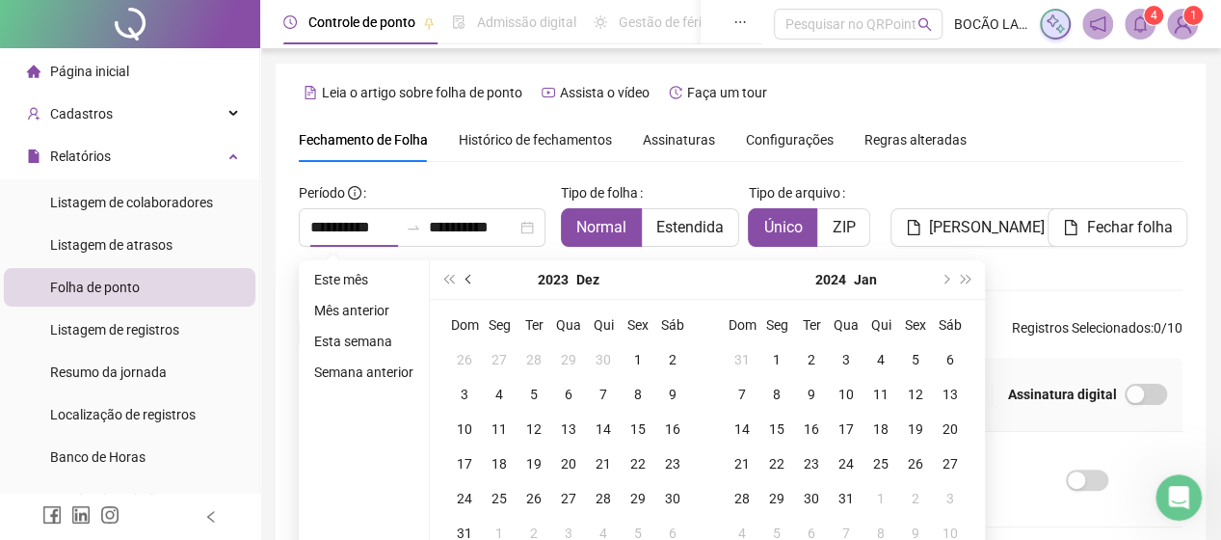
click at [466, 280] on span "prev-year" at bounding box center [471, 280] width 10 height 10
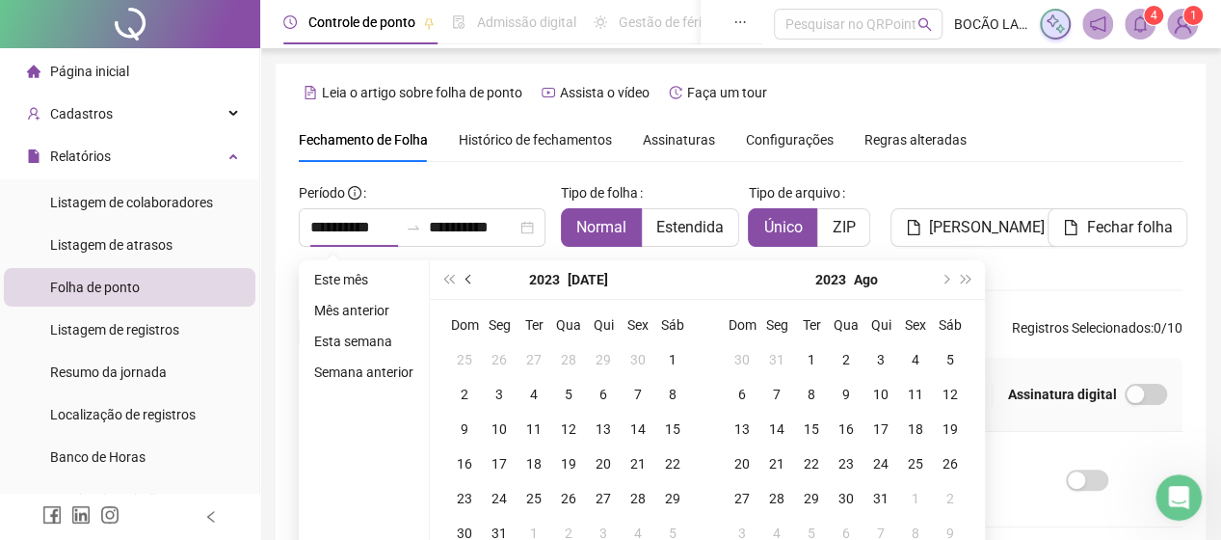
click at [466, 280] on span "prev-year" at bounding box center [471, 280] width 10 height 10
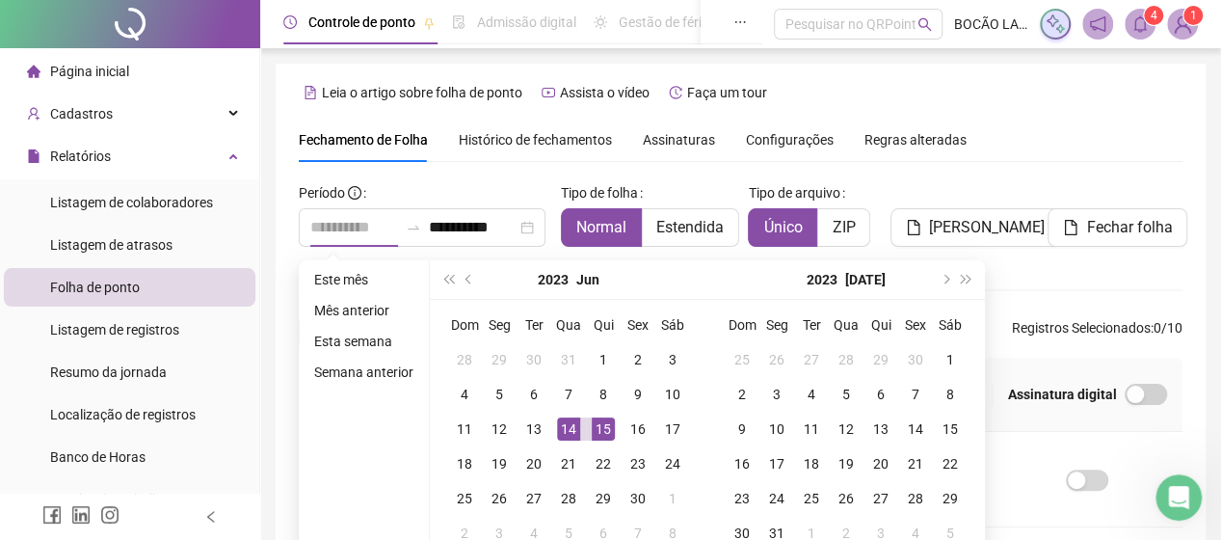
type input "**********"
click at [598, 426] on div "15" at bounding box center [603, 428] width 23 height 23
click at [942, 280] on span "next-year" at bounding box center [945, 280] width 10 height 10
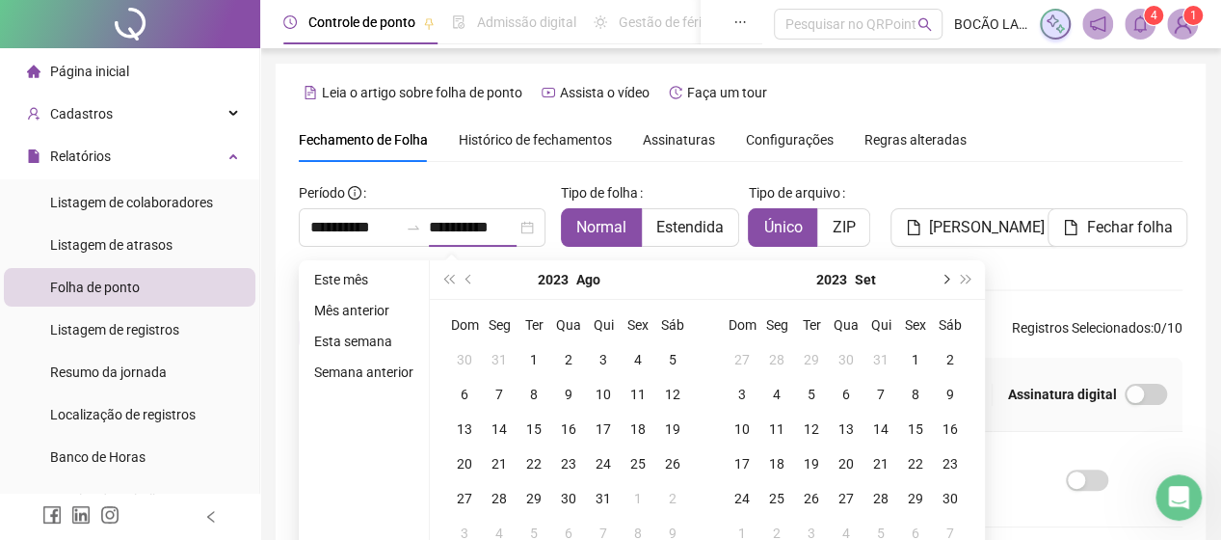
click at [942, 280] on span "next-year" at bounding box center [945, 280] width 10 height 10
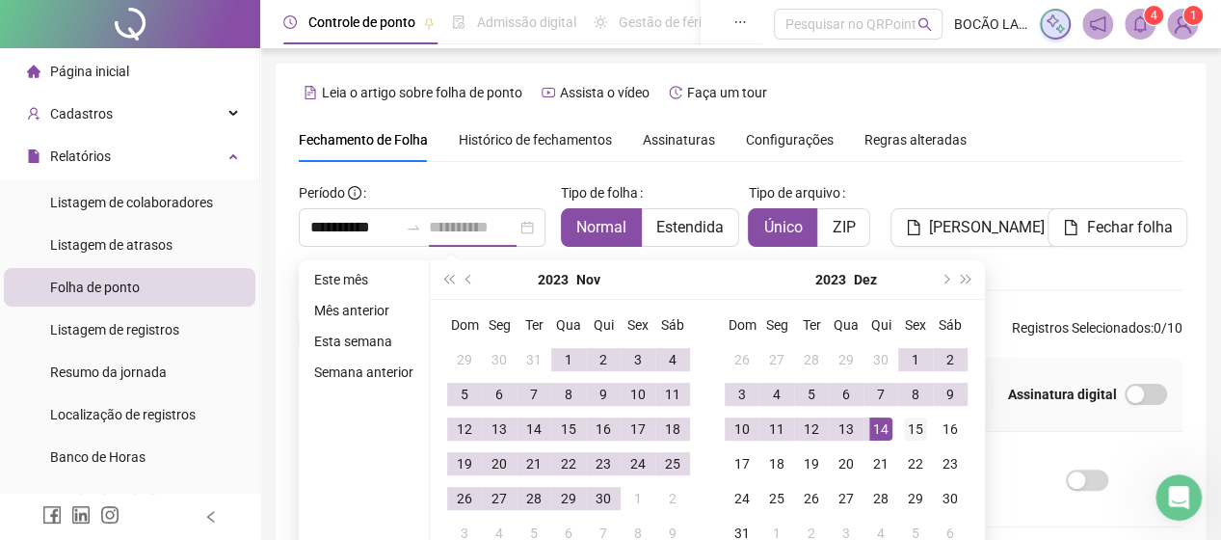
type input "**********"
click at [910, 422] on div "15" at bounding box center [915, 428] width 23 height 23
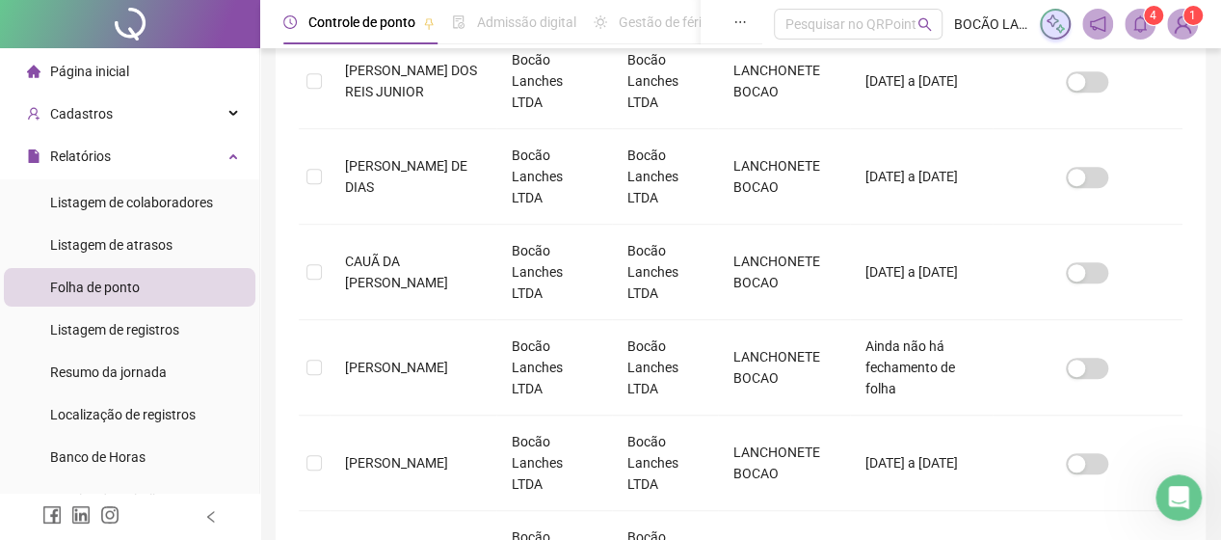
scroll to position [96, 0]
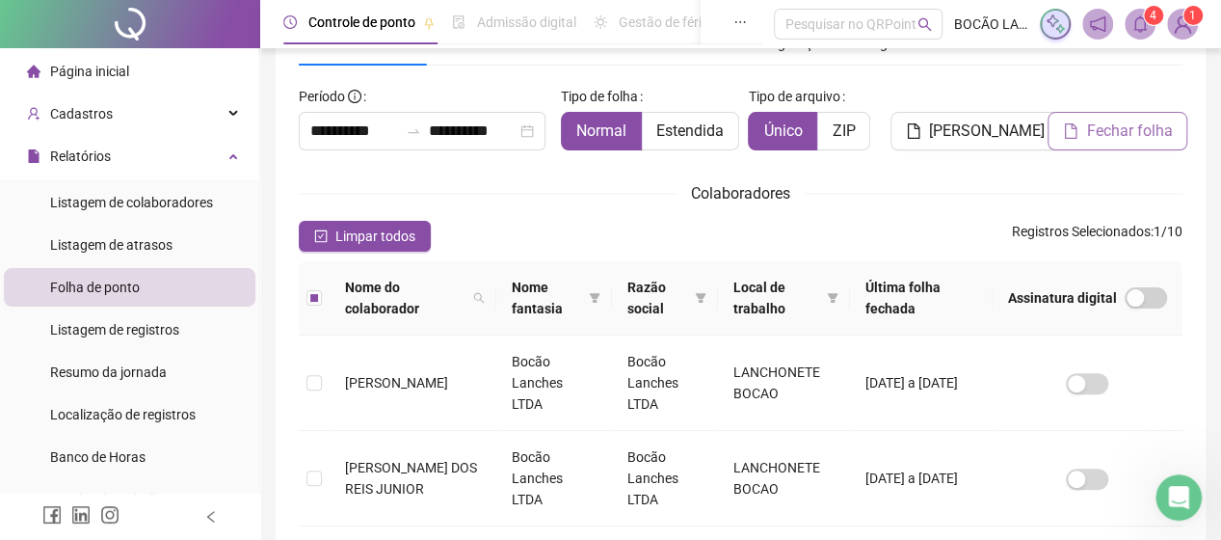
click at [1114, 133] on span "Fechar folha" at bounding box center [1129, 131] width 86 height 23
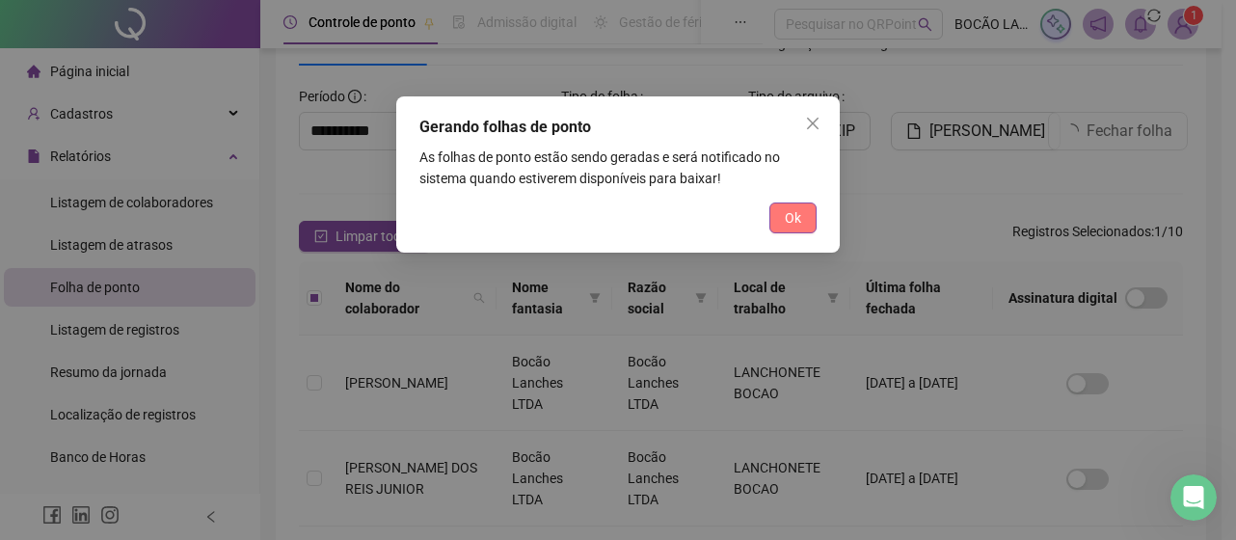
click at [792, 213] on span "Ok" at bounding box center [793, 217] width 16 height 21
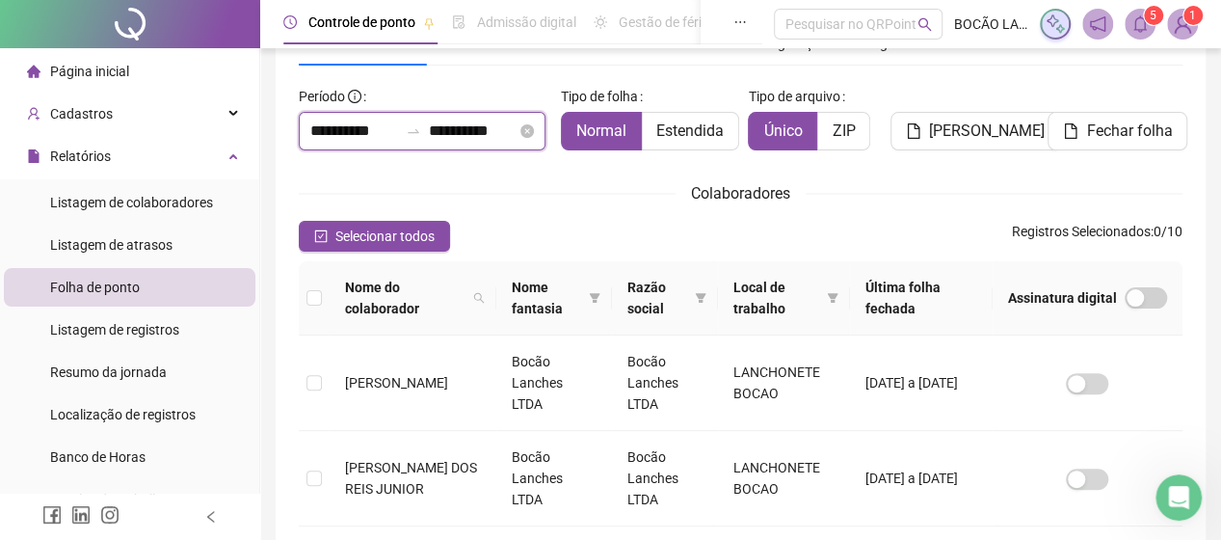
click at [348, 126] on input "**********" at bounding box center [354, 131] width 88 height 23
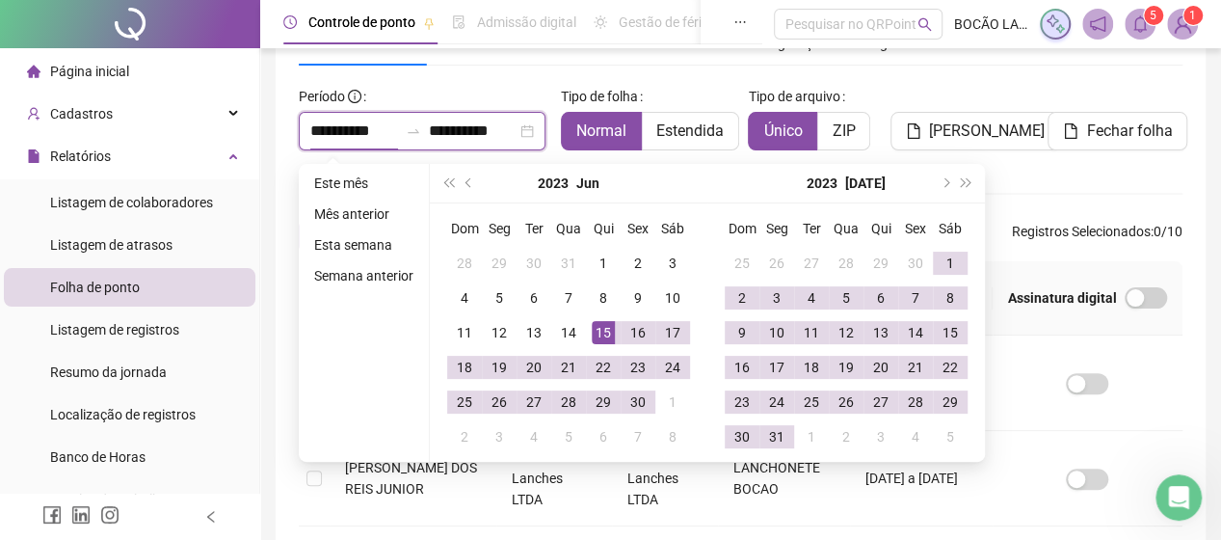
type input "**********"
click at [962, 182] on span "super-next-year" at bounding box center [967, 183] width 10 height 10
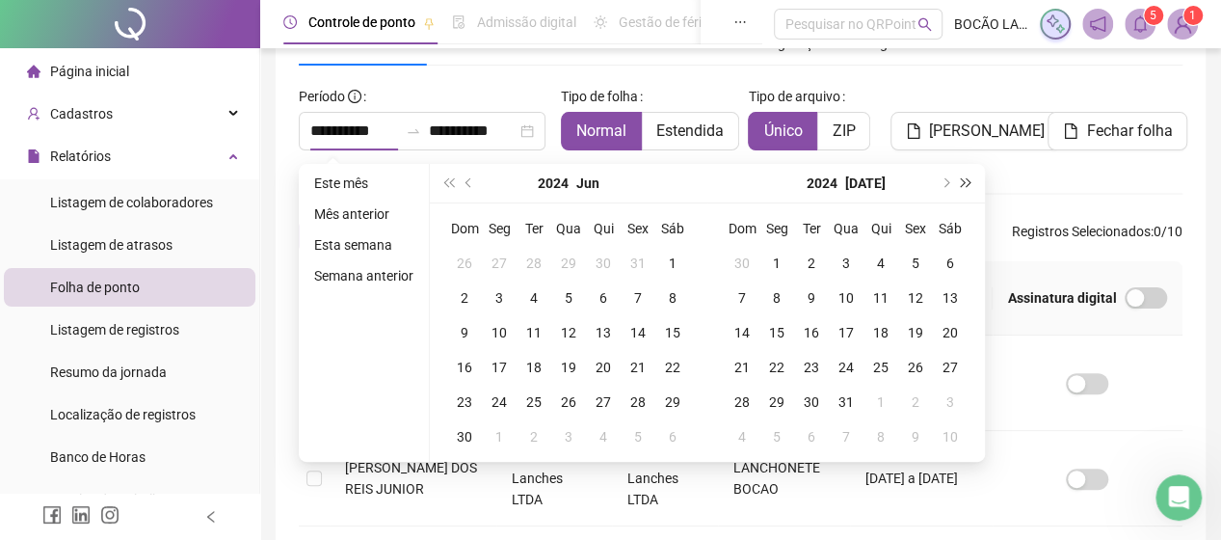
click at [962, 182] on span "super-next-year" at bounding box center [967, 183] width 10 height 10
click at [449, 184] on span "super-prev-year" at bounding box center [448, 183] width 10 height 10
click at [455, 179] on button "super-prev-year" at bounding box center [448, 183] width 21 height 39
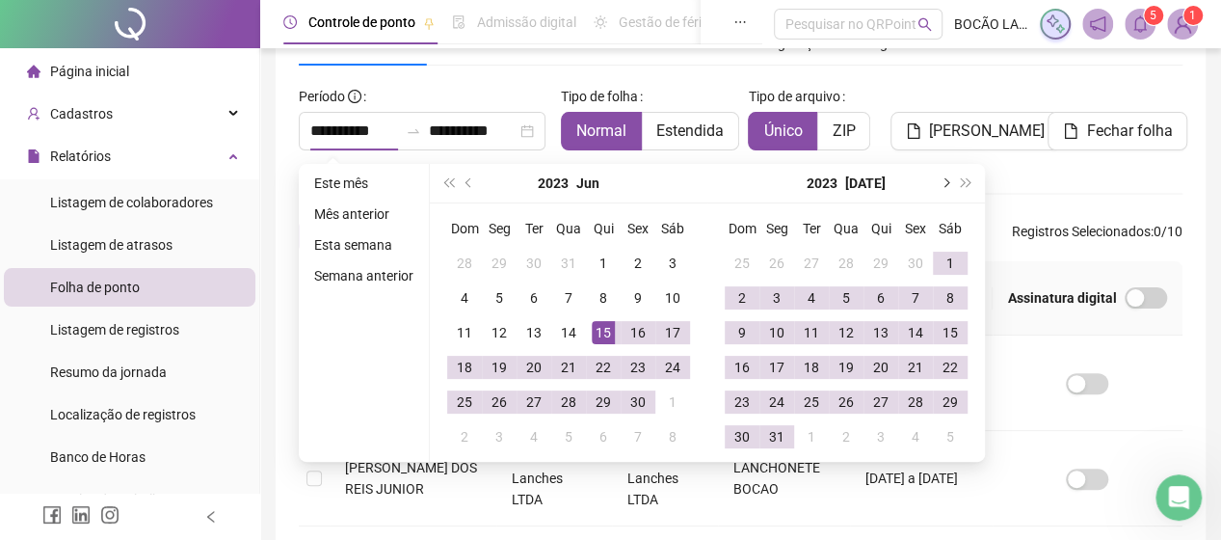
click at [934, 182] on button "next-year" at bounding box center [944, 183] width 21 height 39
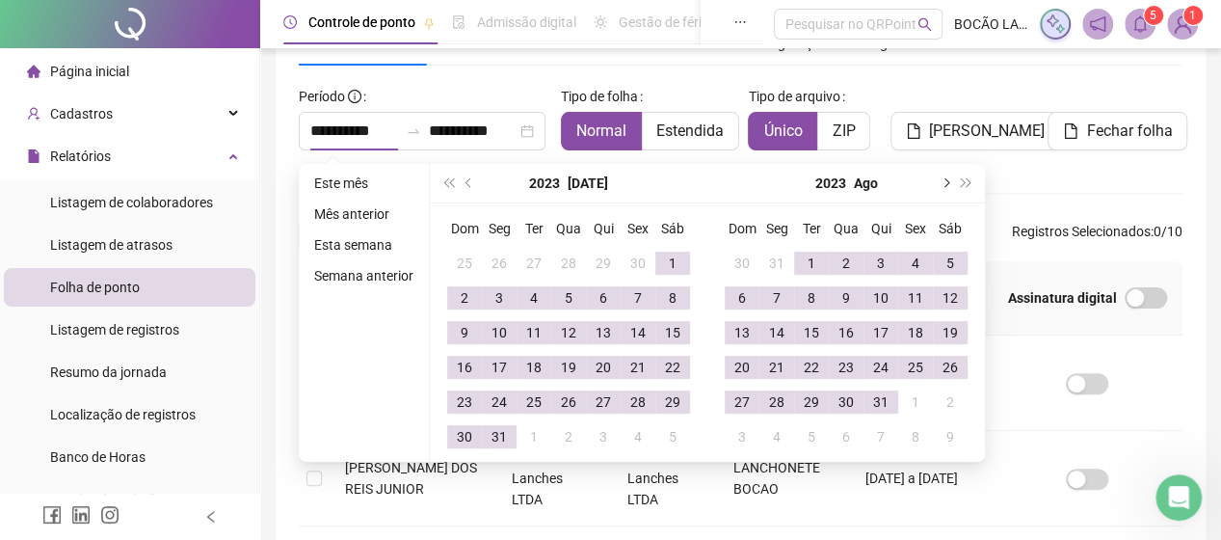
click at [940, 182] on span "next-year" at bounding box center [945, 183] width 10 height 10
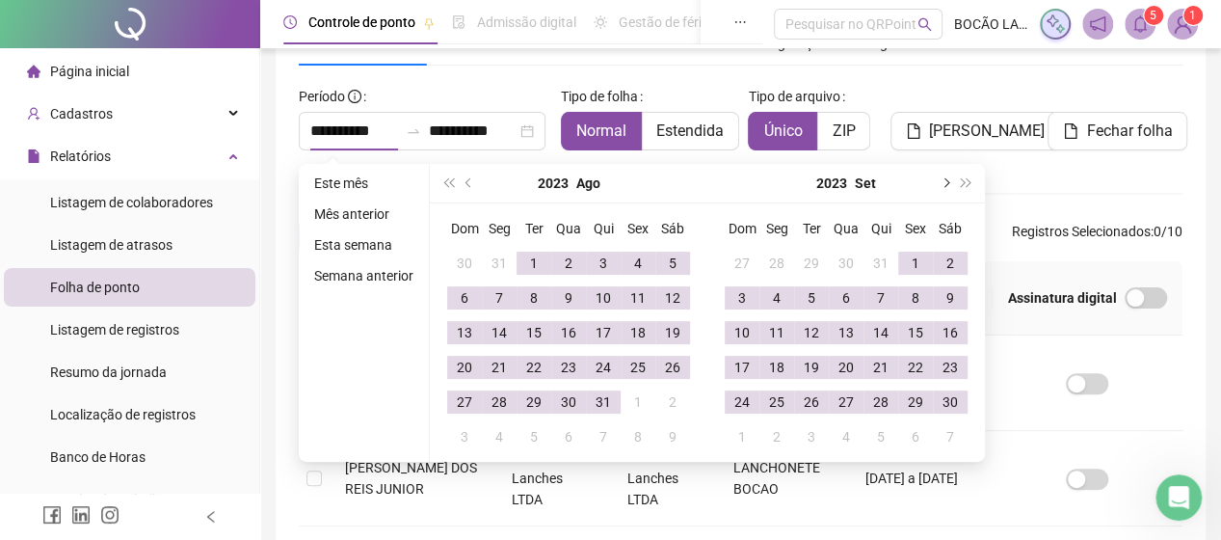
click at [940, 182] on span "next-year" at bounding box center [945, 183] width 10 height 10
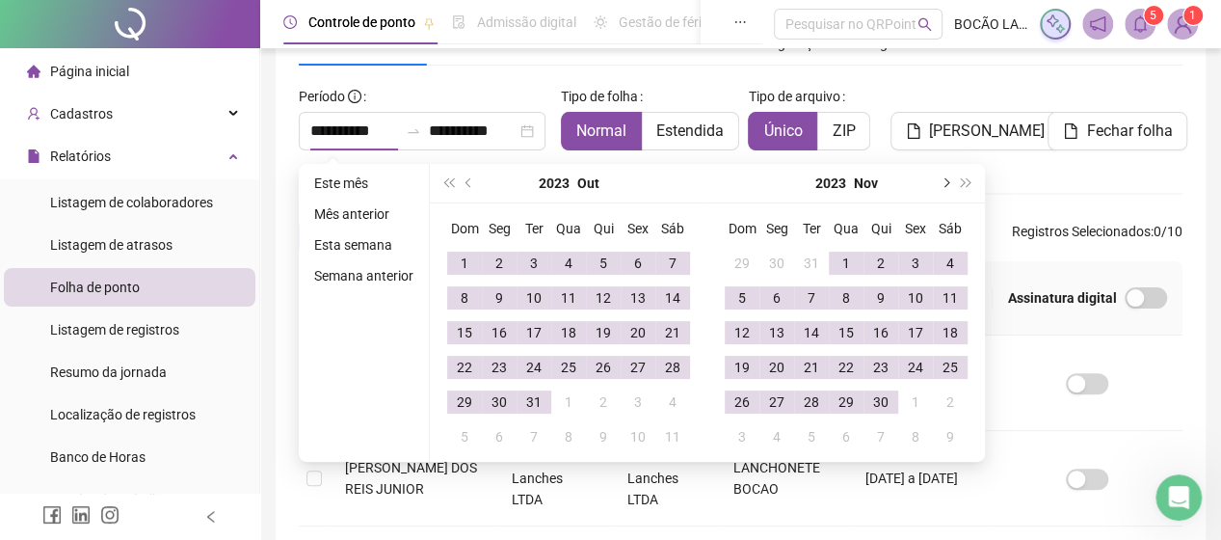
click at [938, 180] on button "next-year" at bounding box center [944, 183] width 21 height 39
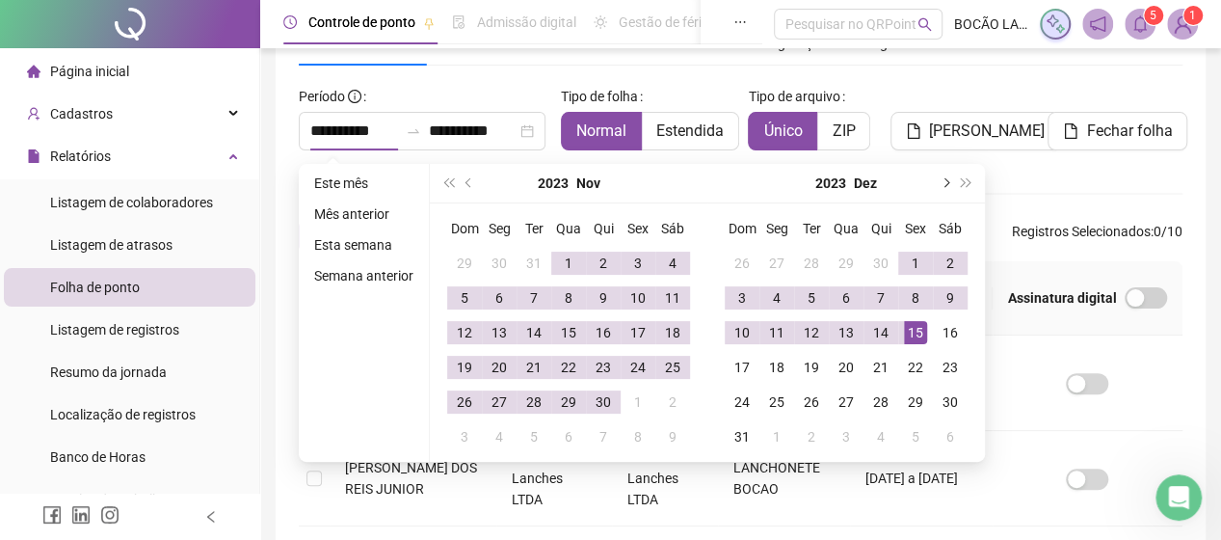
click at [938, 180] on button "next-year" at bounding box center [944, 183] width 21 height 39
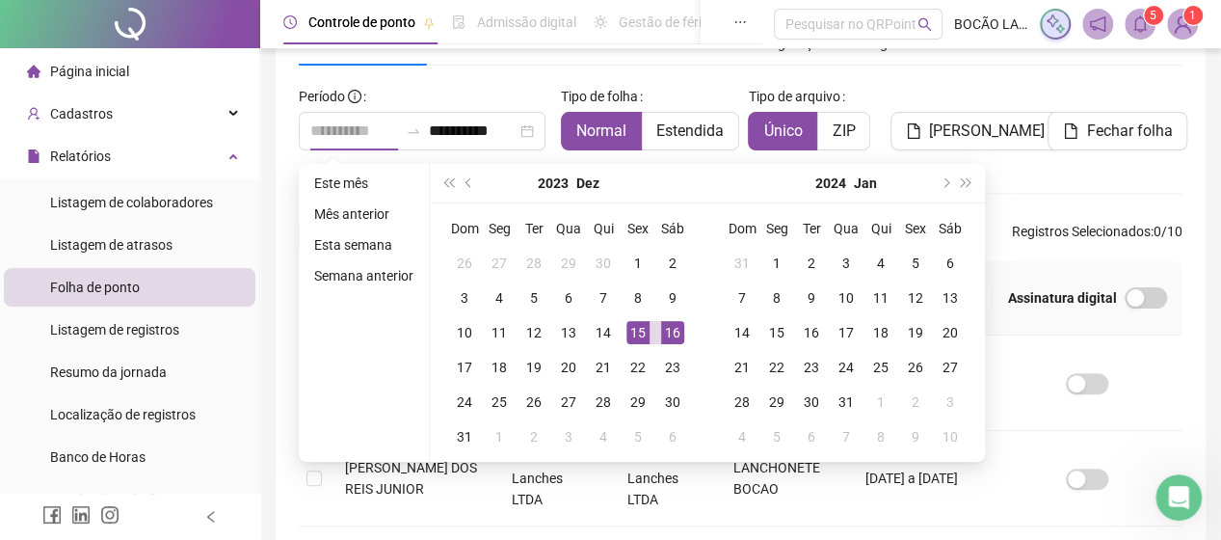
type input "**********"
click at [632, 334] on div "15" at bounding box center [638, 332] width 23 height 23
click at [948, 180] on button "next-year" at bounding box center [944, 183] width 21 height 39
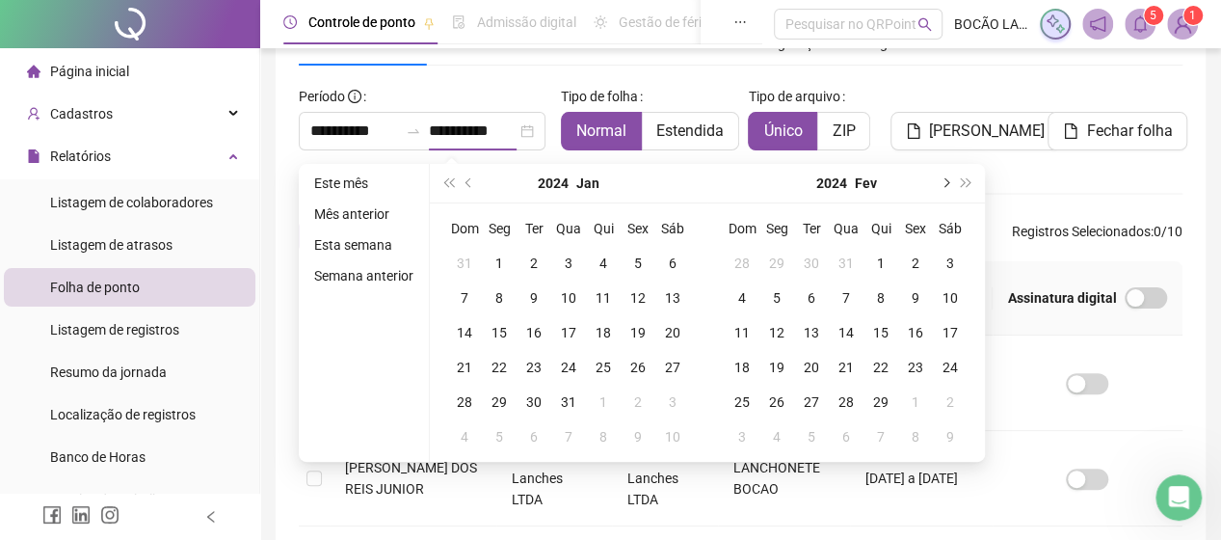
click at [947, 180] on button "next-year" at bounding box center [944, 183] width 21 height 39
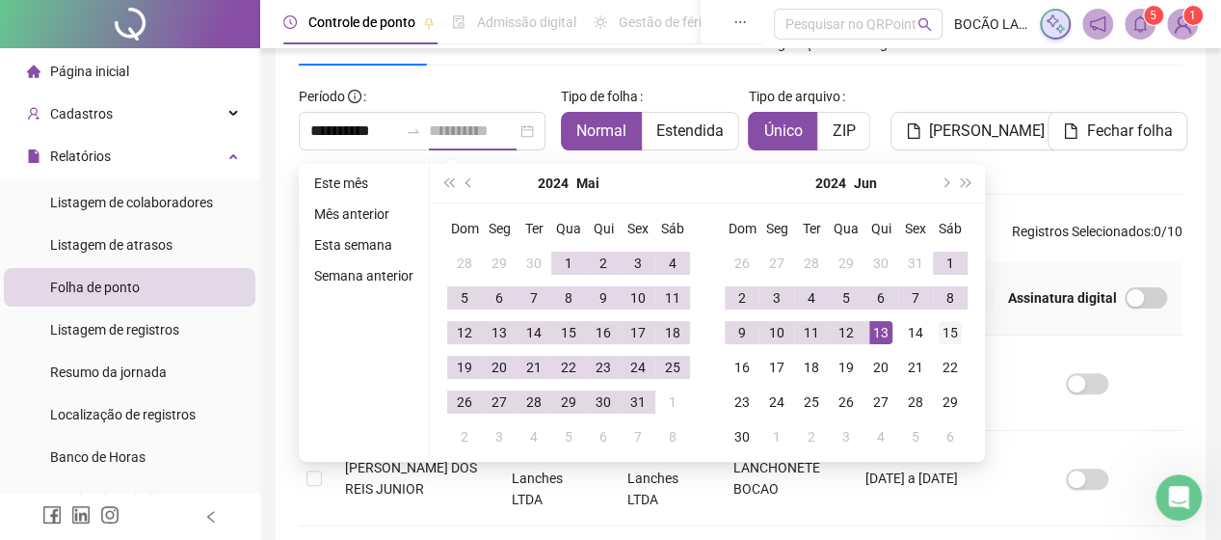
type input "**********"
click at [945, 326] on div "15" at bounding box center [950, 332] width 23 height 23
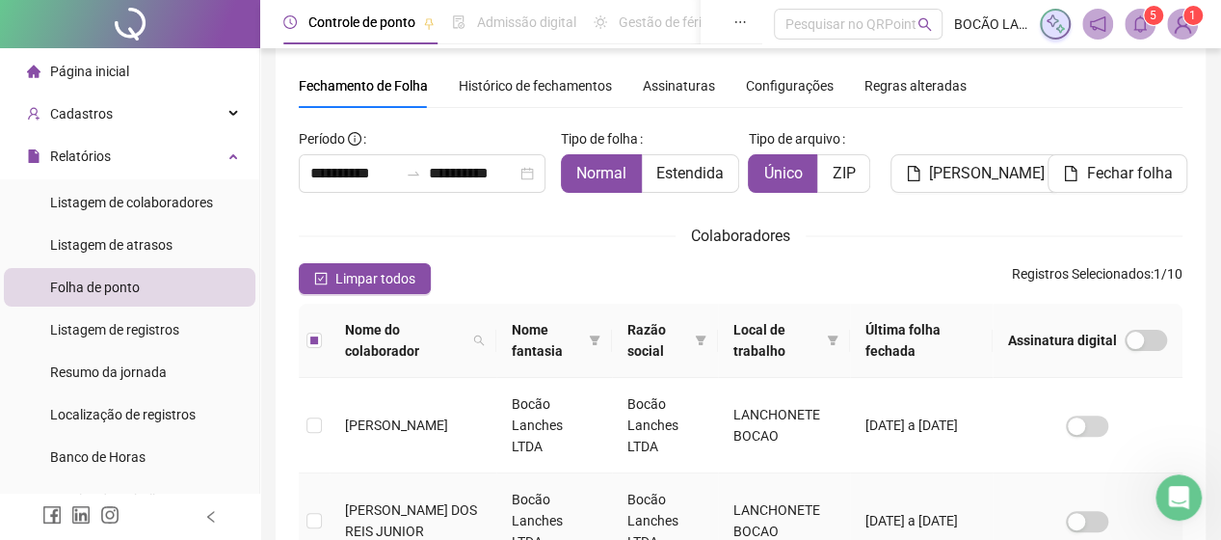
scroll to position [0, 0]
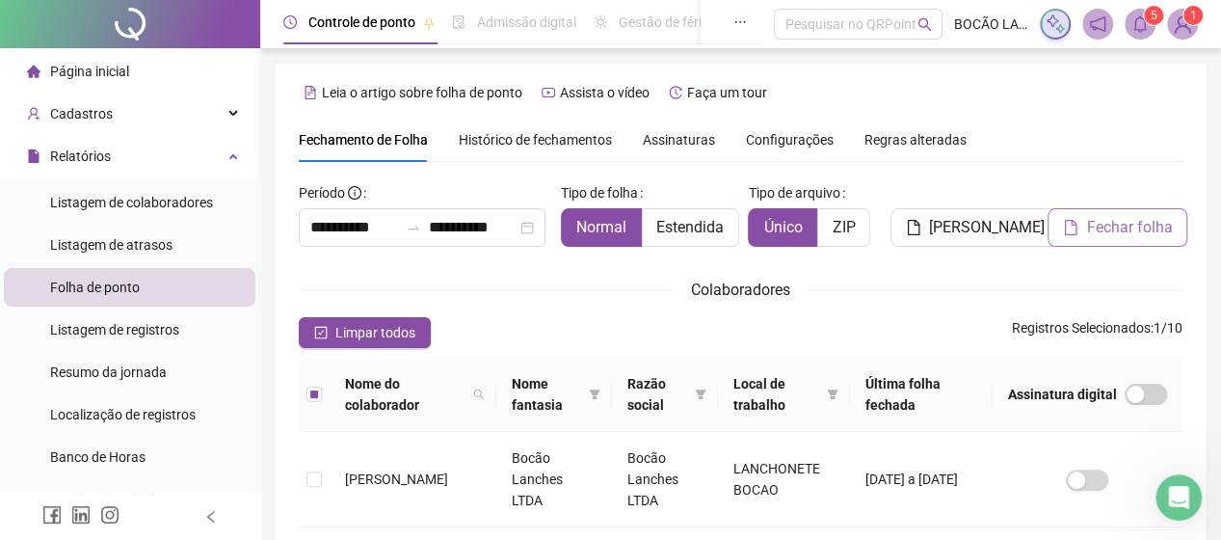
click at [1100, 228] on span "Fechar folha" at bounding box center [1129, 227] width 86 height 23
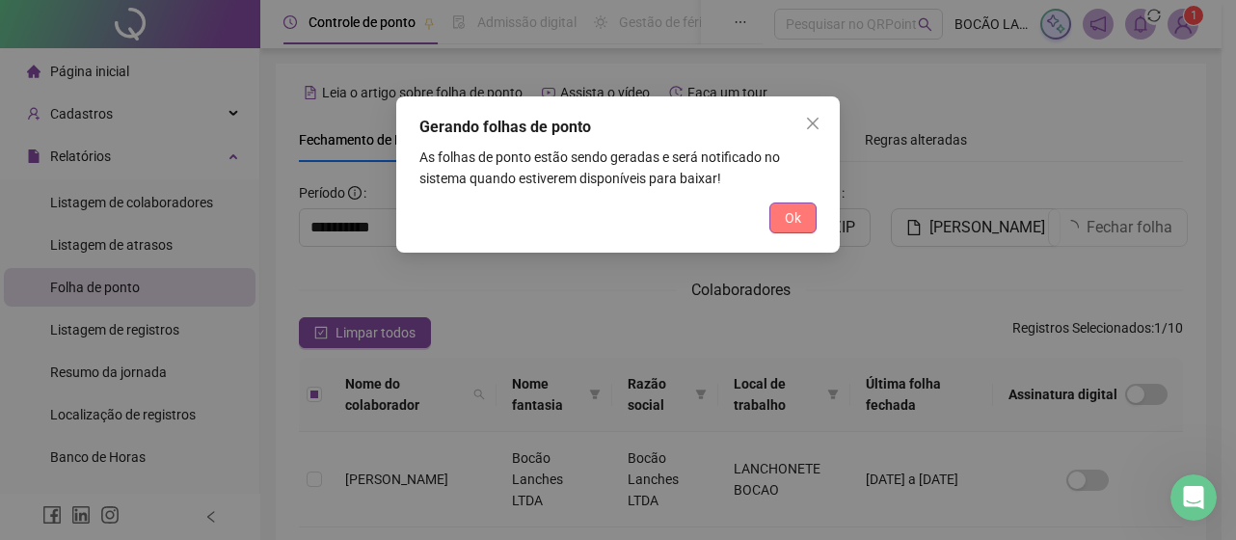
click at [798, 213] on span "Ok" at bounding box center [793, 217] width 16 height 21
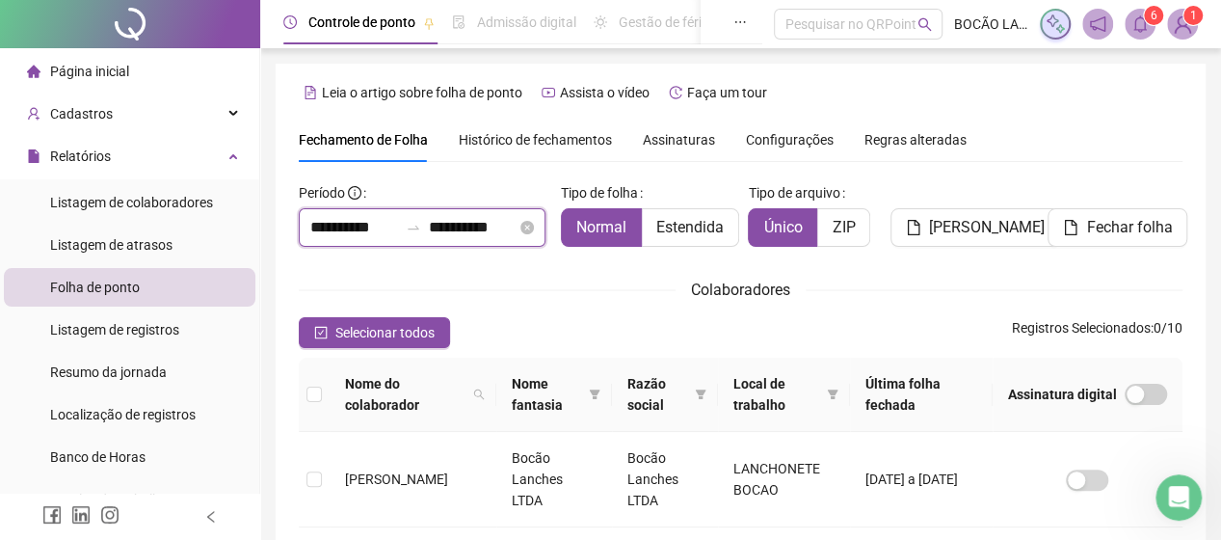
click at [350, 225] on input "**********" at bounding box center [354, 227] width 88 height 23
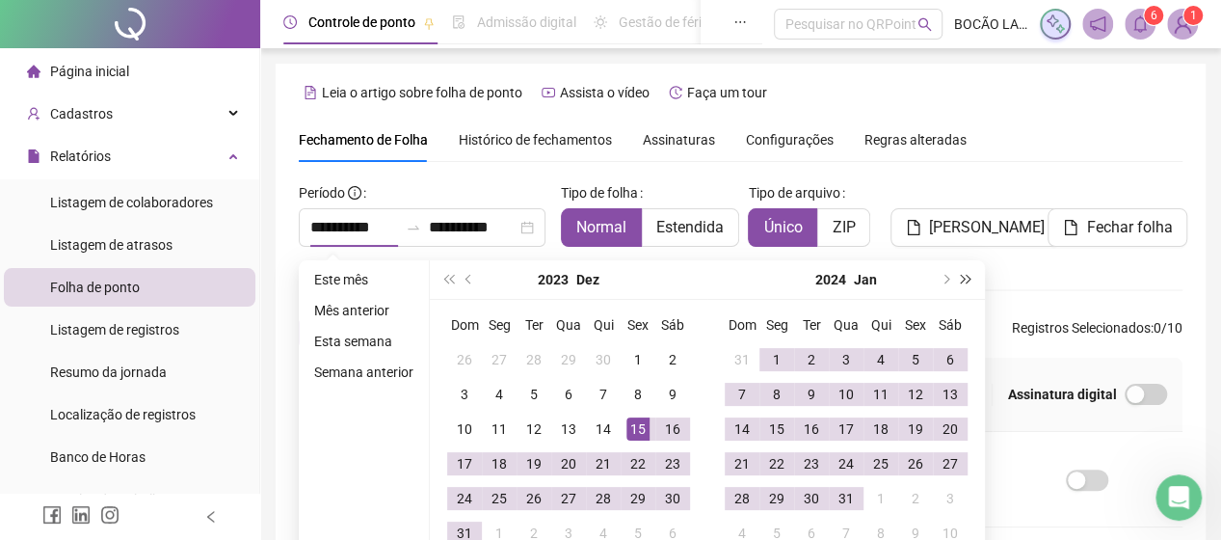
click at [970, 279] on button "super-next-year" at bounding box center [966, 279] width 21 height 39
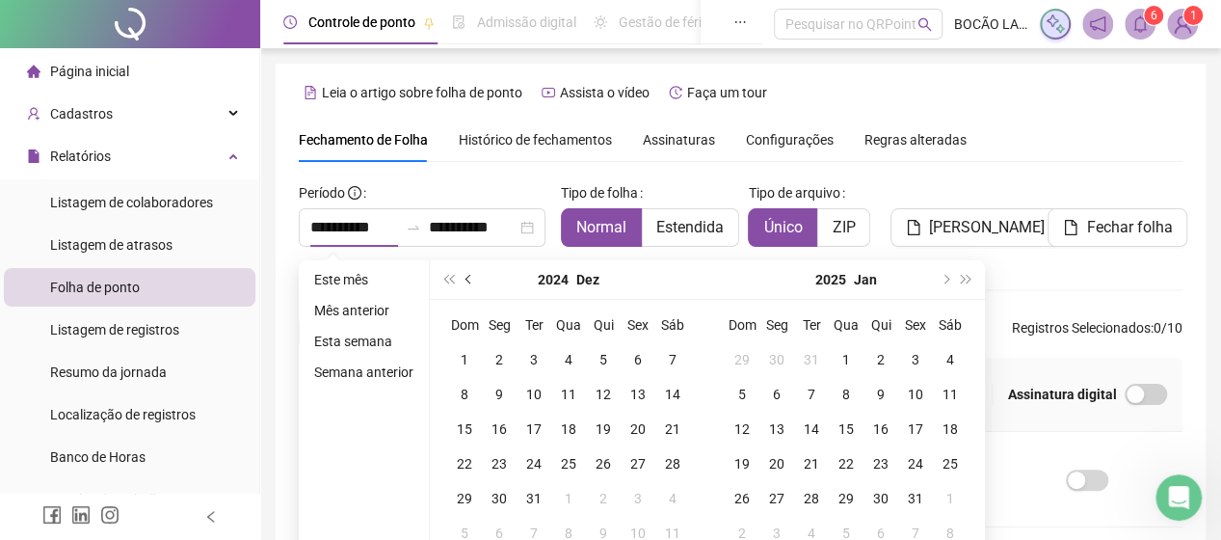
click at [465, 281] on button "prev-year" at bounding box center [469, 279] width 21 height 39
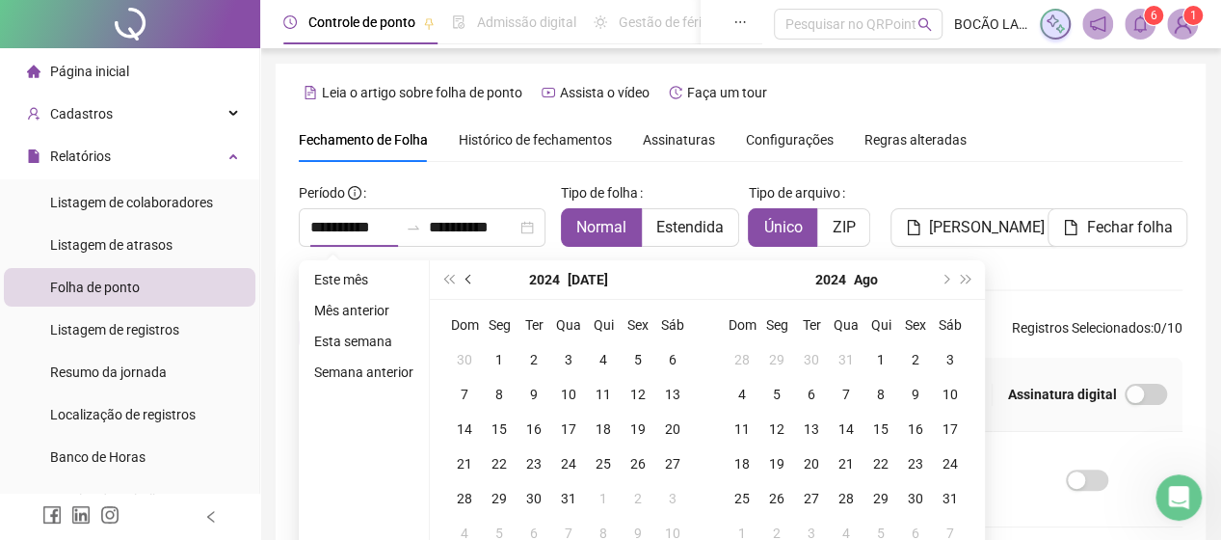
click at [465, 281] on button "prev-year" at bounding box center [469, 279] width 21 height 39
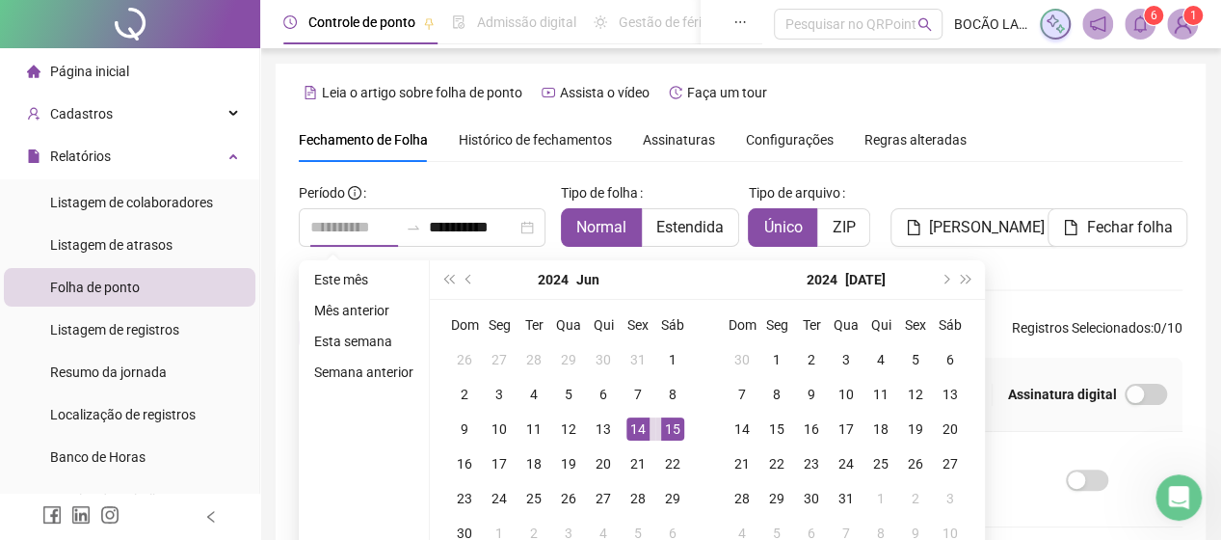
type input "**********"
click at [665, 427] on div "15" at bounding box center [672, 428] width 23 height 23
click at [944, 281] on span "next-year" at bounding box center [945, 280] width 10 height 10
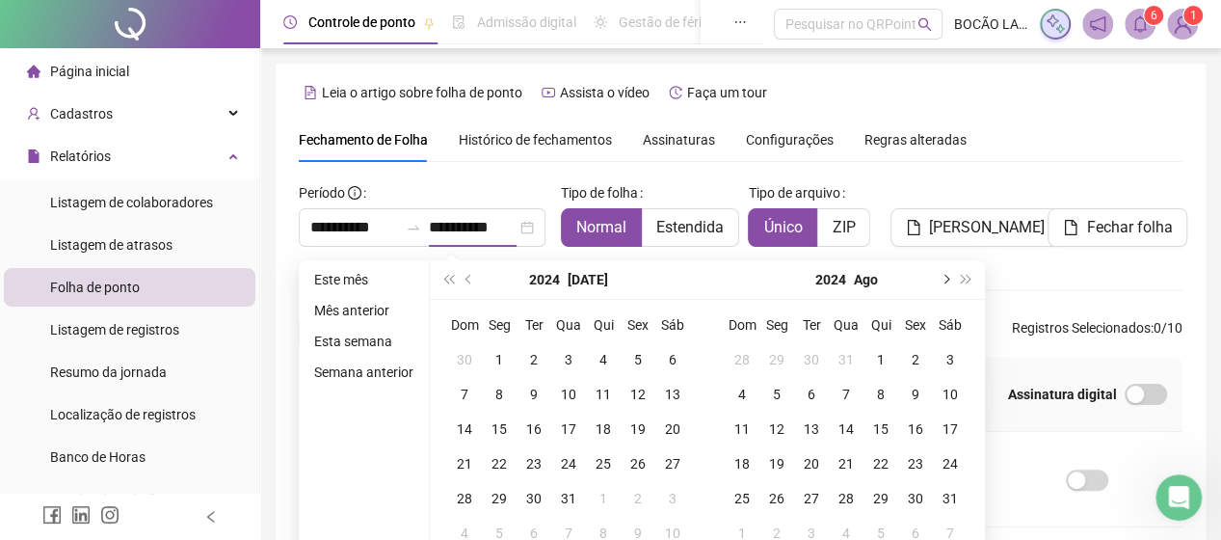
click at [944, 281] on span "next-year" at bounding box center [945, 280] width 10 height 10
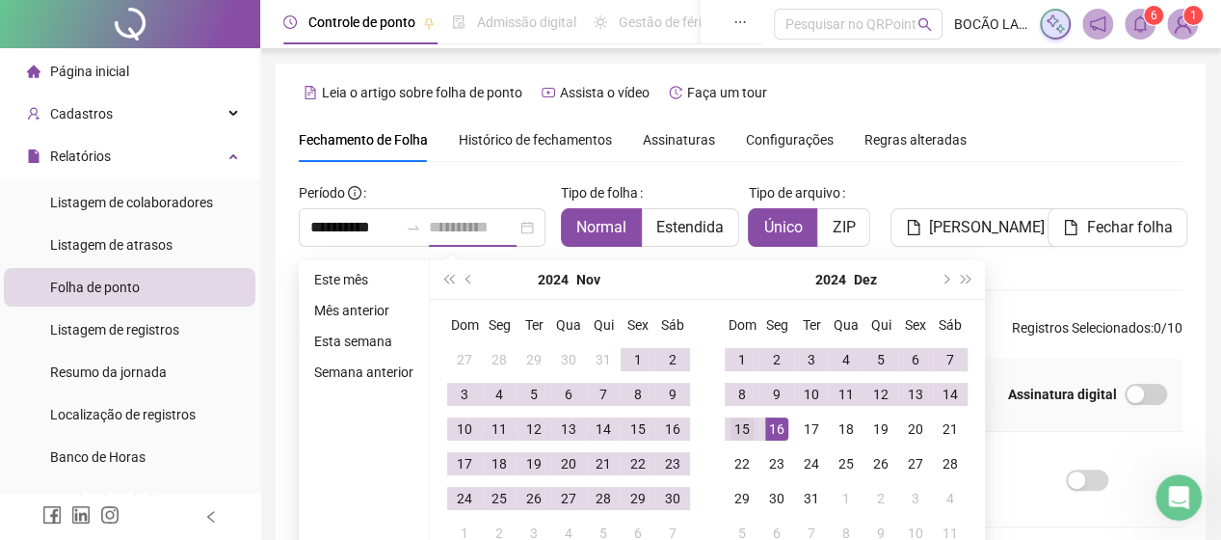
type input "**********"
click at [741, 429] on div "15" at bounding box center [742, 428] width 23 height 23
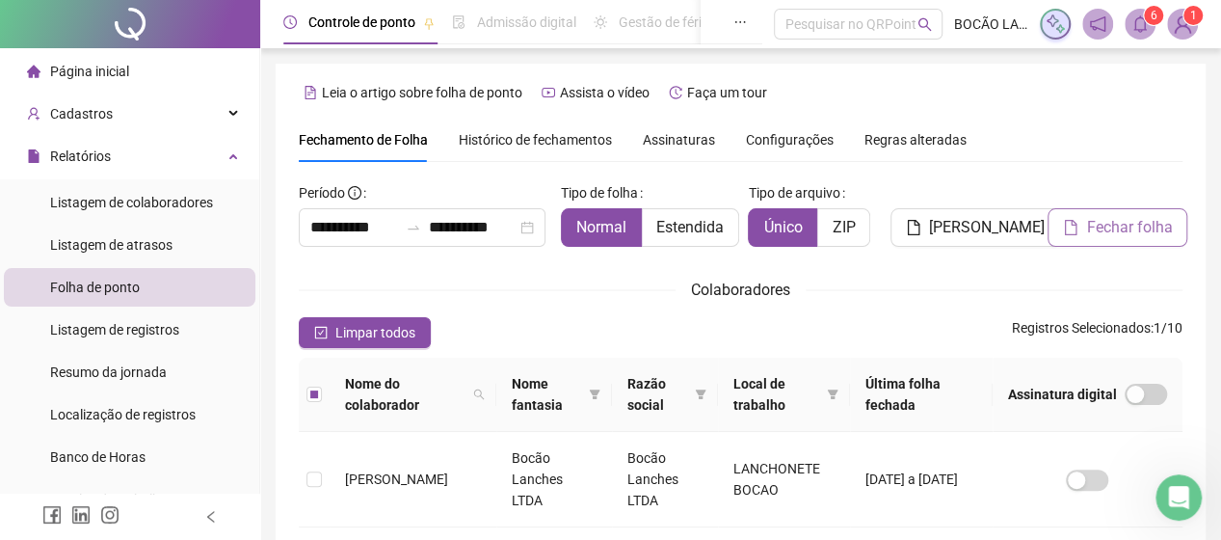
click at [1080, 221] on button "Fechar folha" at bounding box center [1118, 227] width 140 height 39
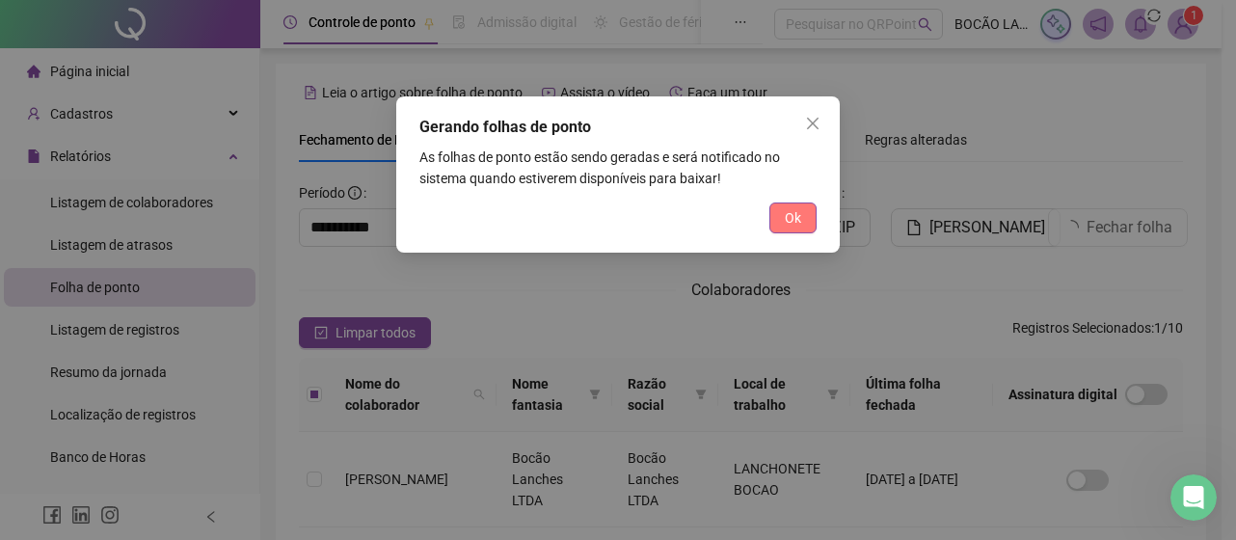
click at [782, 215] on button "Ok" at bounding box center [792, 217] width 47 height 31
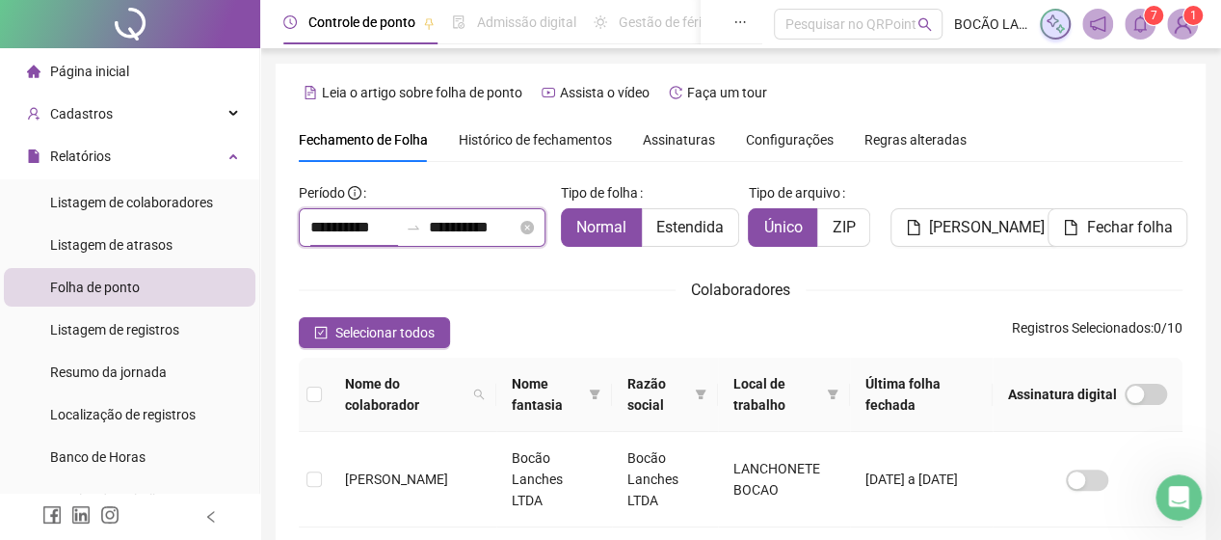
click at [359, 223] on input "**********" at bounding box center [354, 227] width 88 height 23
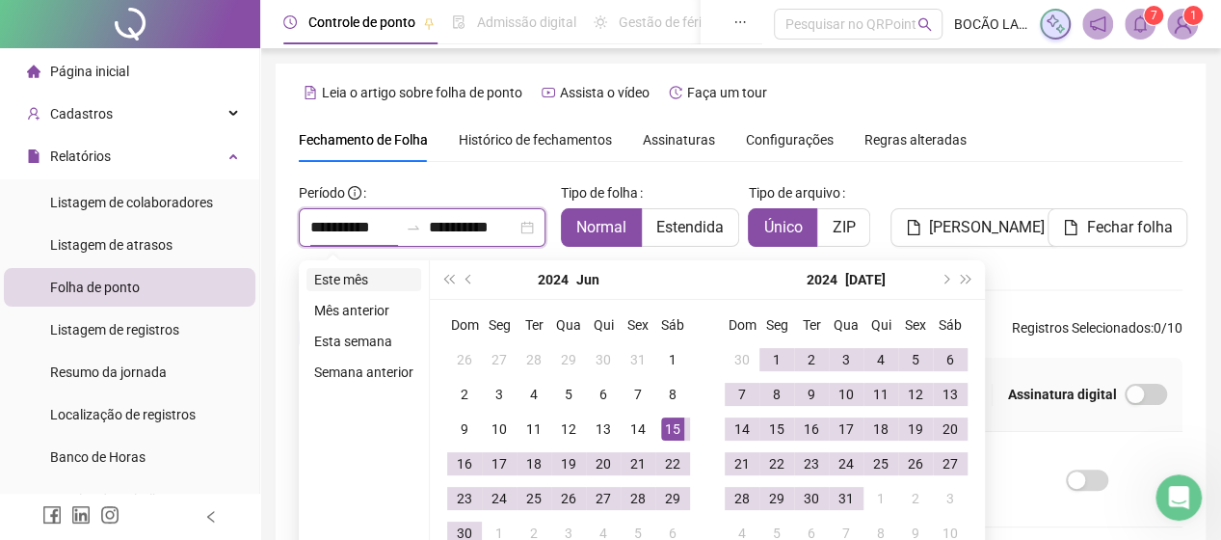
type input "**********"
click at [966, 280] on span "super-next-year" at bounding box center [967, 280] width 10 height 10
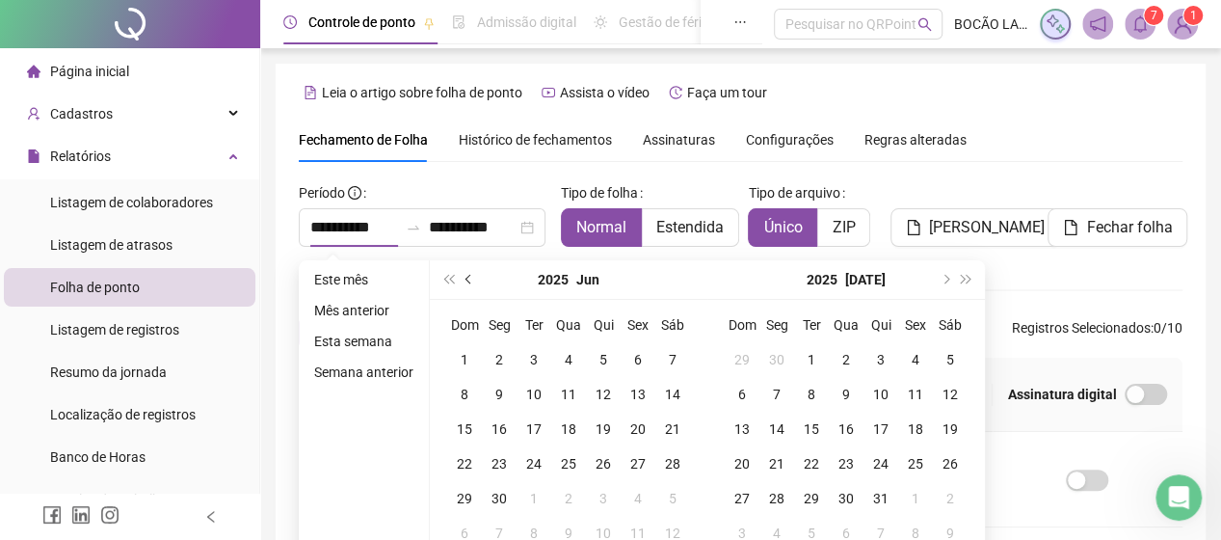
click at [470, 281] on span "prev-year" at bounding box center [471, 280] width 10 height 10
click at [453, 277] on span "super-prev-year" at bounding box center [448, 280] width 10 height 10
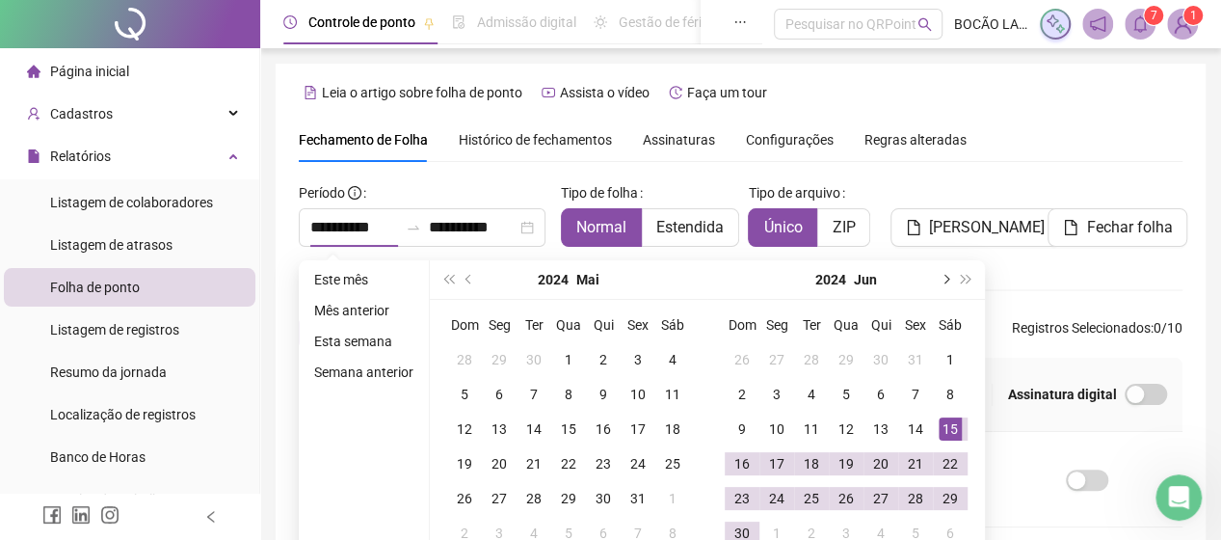
click at [941, 282] on button "next-year" at bounding box center [944, 279] width 21 height 39
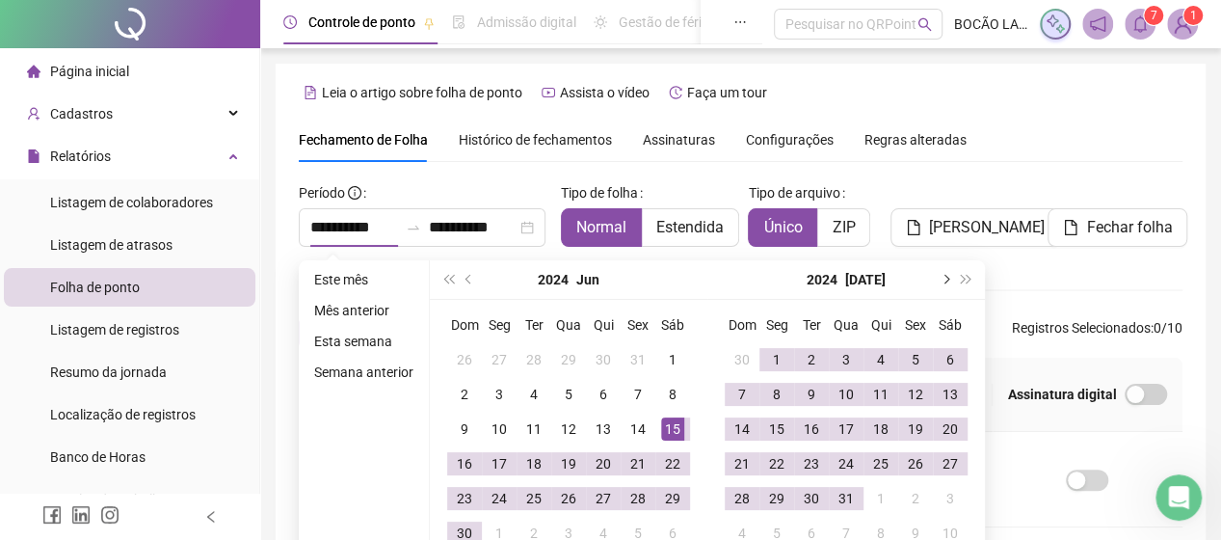
click at [941, 282] on button "next-year" at bounding box center [944, 279] width 21 height 39
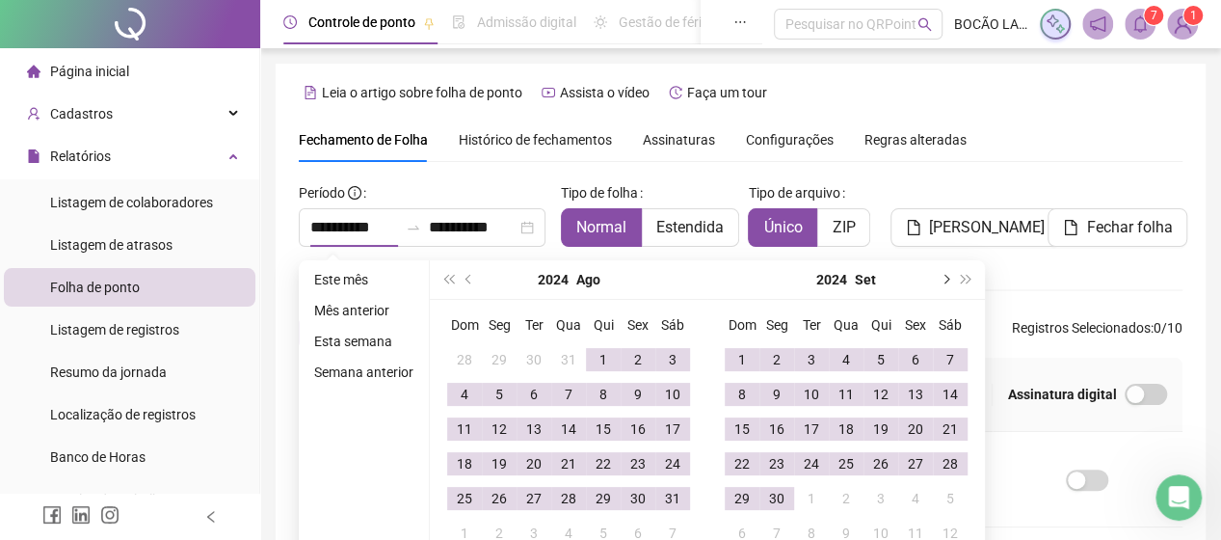
click at [941, 282] on button "next-year" at bounding box center [944, 279] width 21 height 39
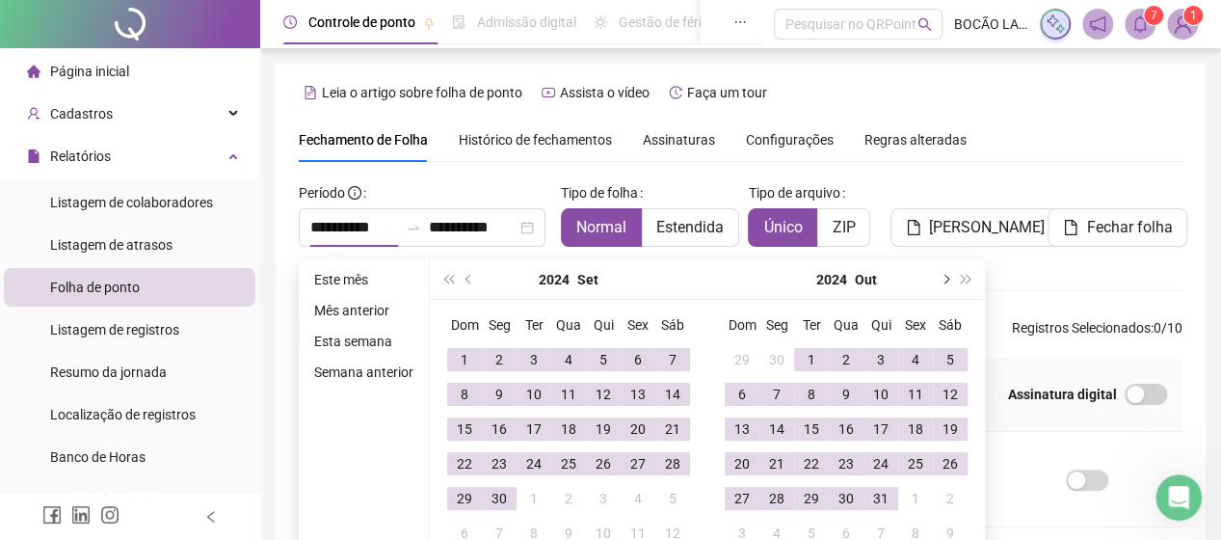
click at [941, 282] on button "next-year" at bounding box center [944, 279] width 21 height 39
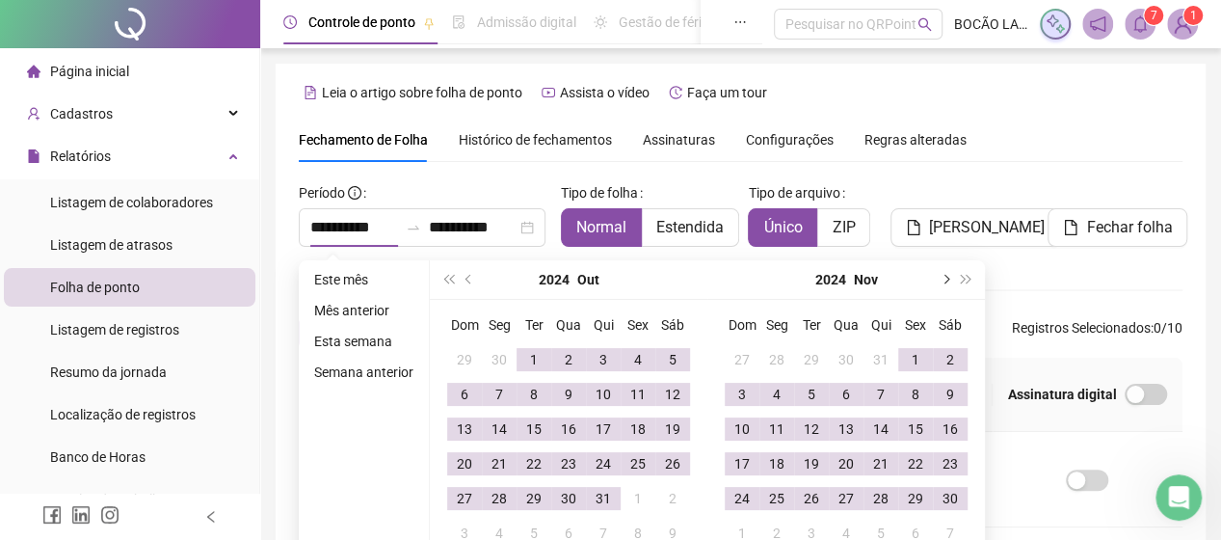
click at [941, 282] on button "next-year" at bounding box center [944, 279] width 21 height 39
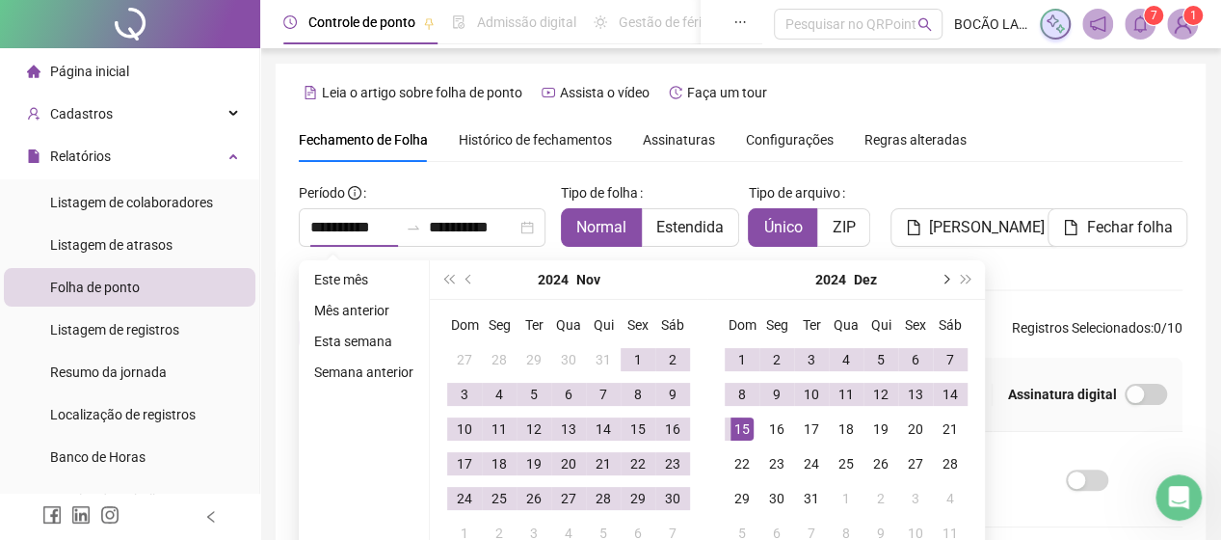
click at [941, 282] on button "next-year" at bounding box center [944, 279] width 21 height 39
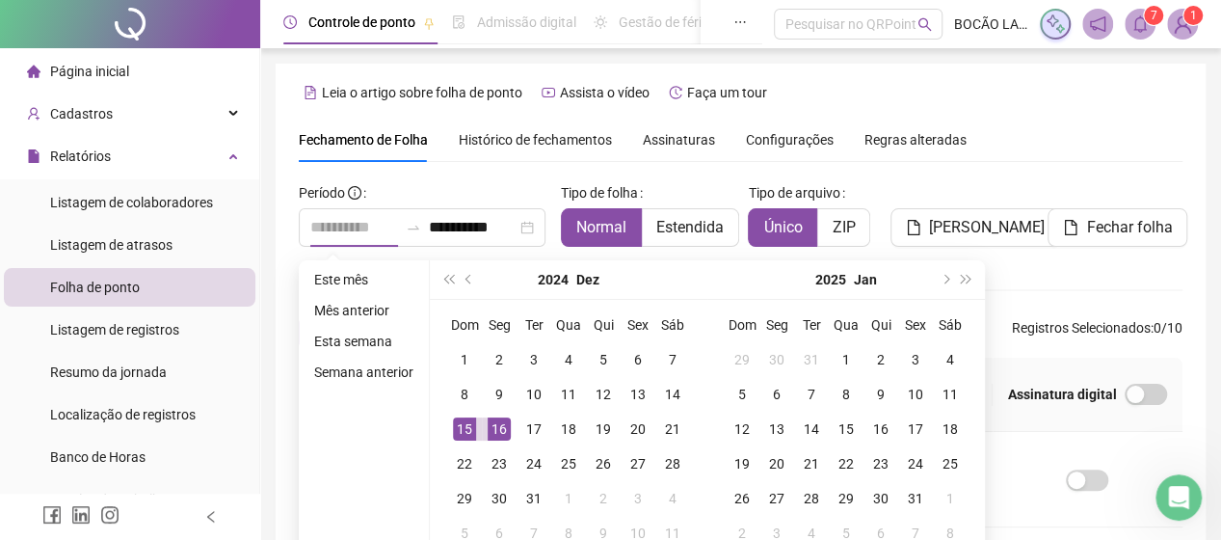
type input "**********"
click at [463, 420] on div "15" at bounding box center [464, 428] width 23 height 23
click at [945, 276] on button "next-year" at bounding box center [944, 279] width 21 height 39
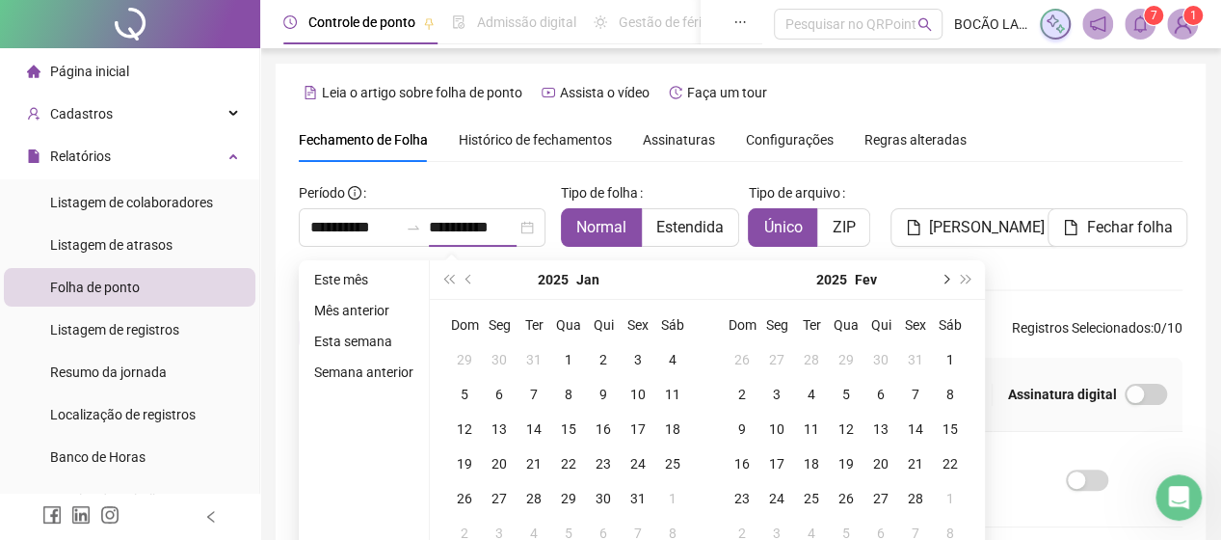
click at [945, 276] on button "next-year" at bounding box center [944, 279] width 21 height 39
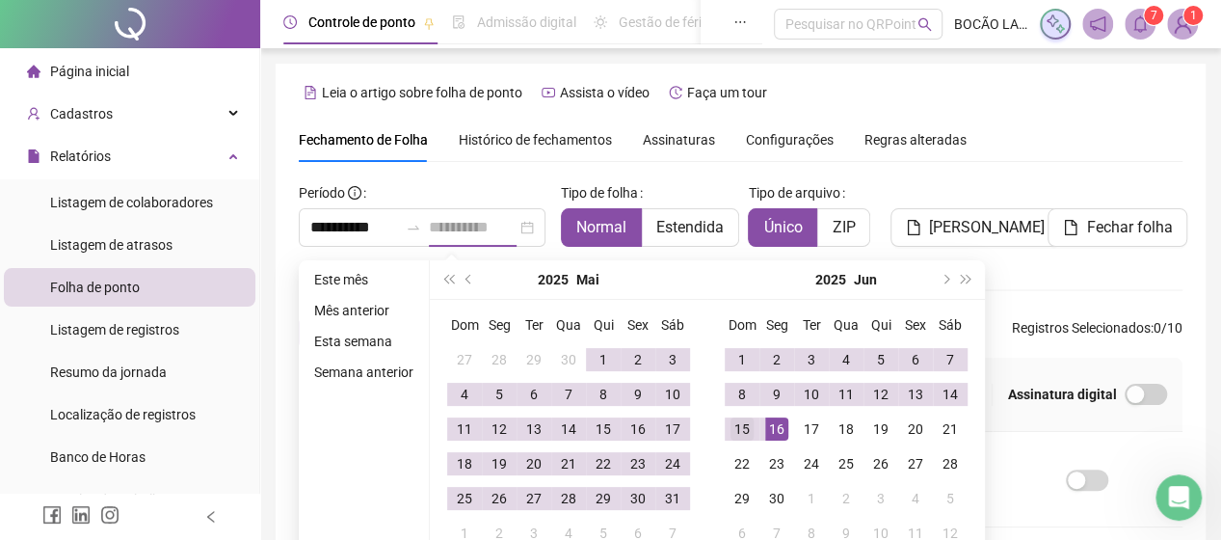
type input "**********"
click at [742, 424] on div "15" at bounding box center [742, 428] width 23 height 23
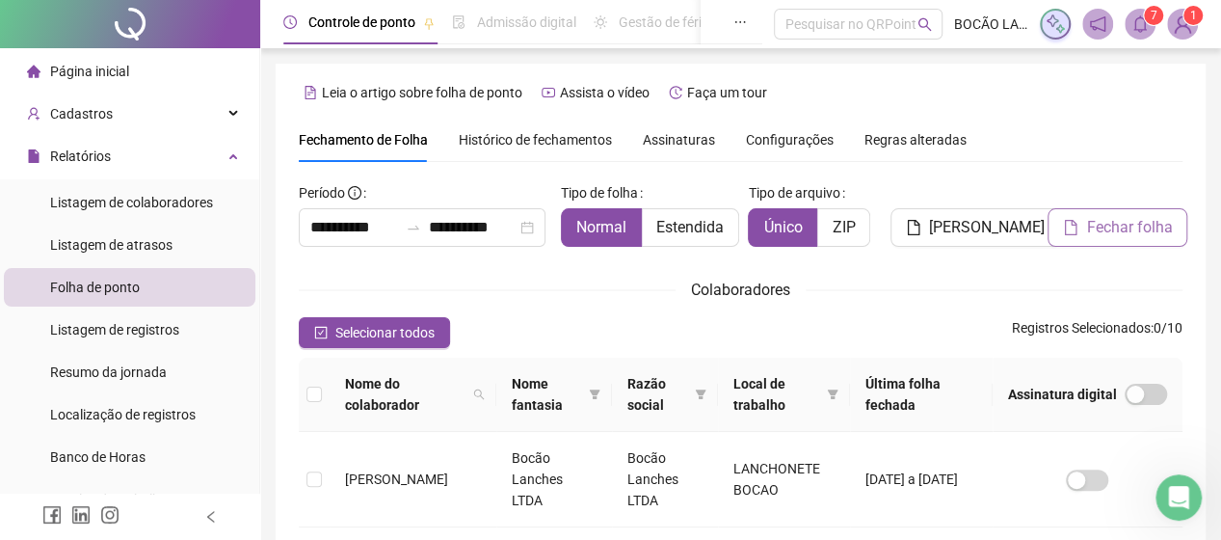
click at [1114, 232] on span "Fechar folha" at bounding box center [1129, 227] width 86 height 23
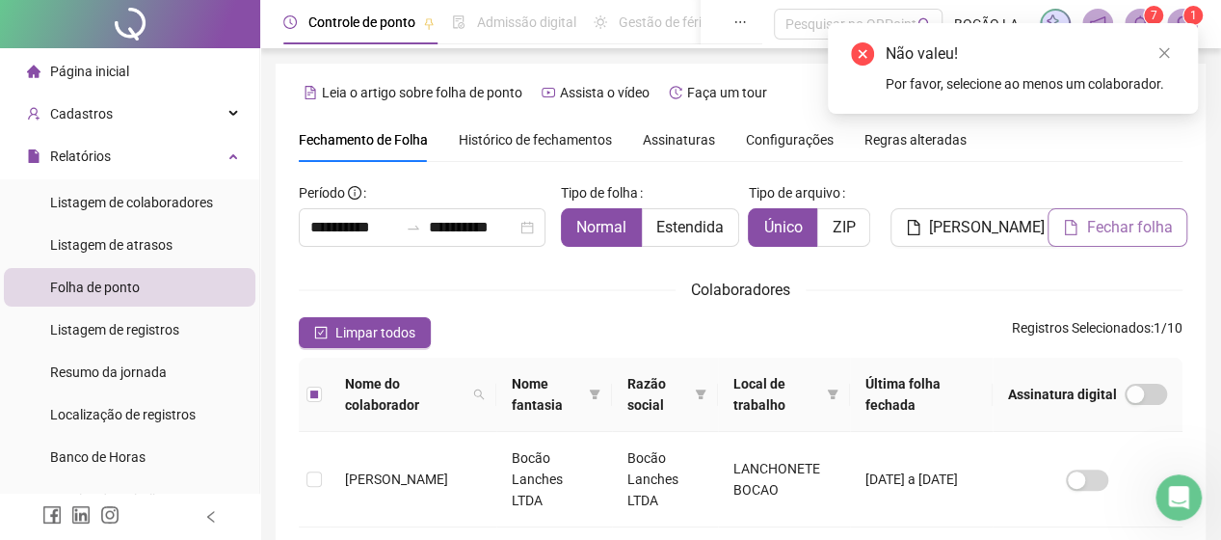
click at [1136, 243] on button "Fechar folha" at bounding box center [1118, 227] width 140 height 39
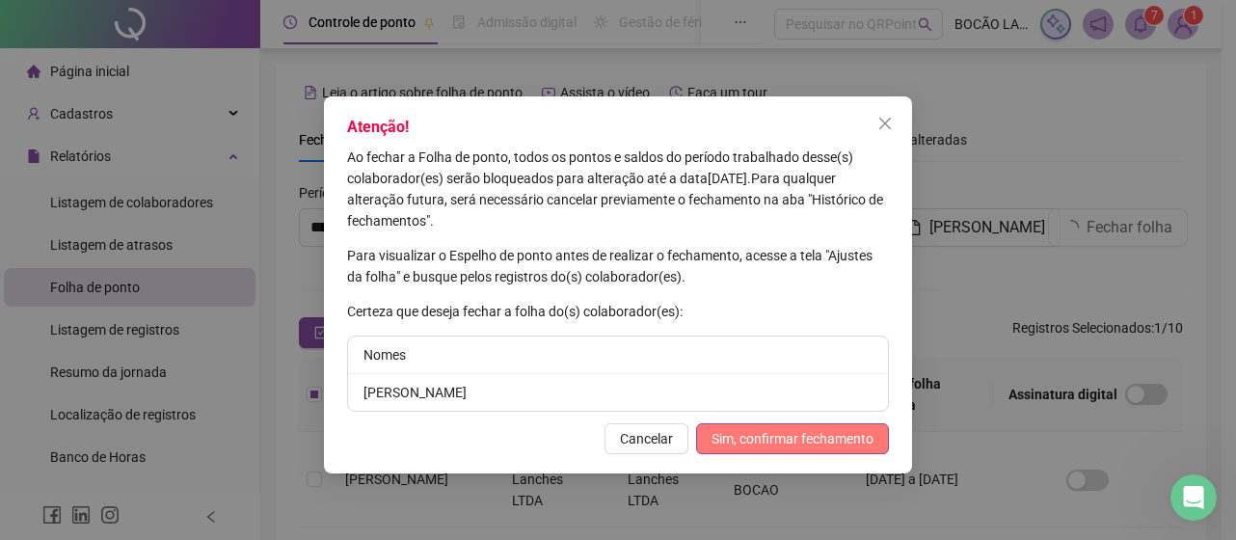
click at [846, 433] on span "Sim, confirmar fechamento" at bounding box center [792, 438] width 162 height 21
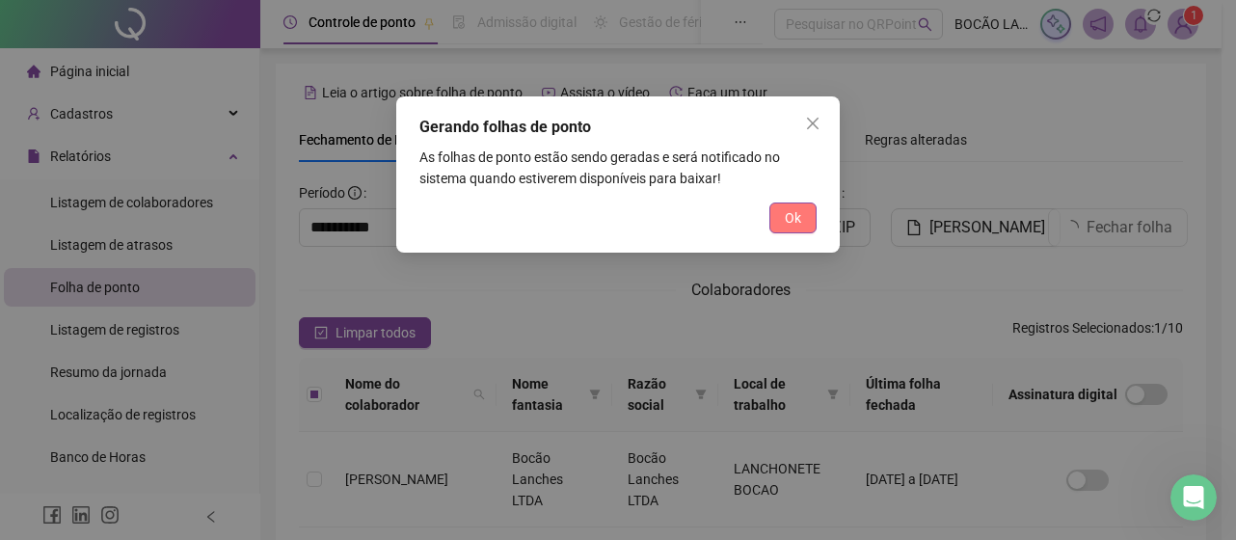
click at [804, 219] on button "Ok" at bounding box center [792, 217] width 47 height 31
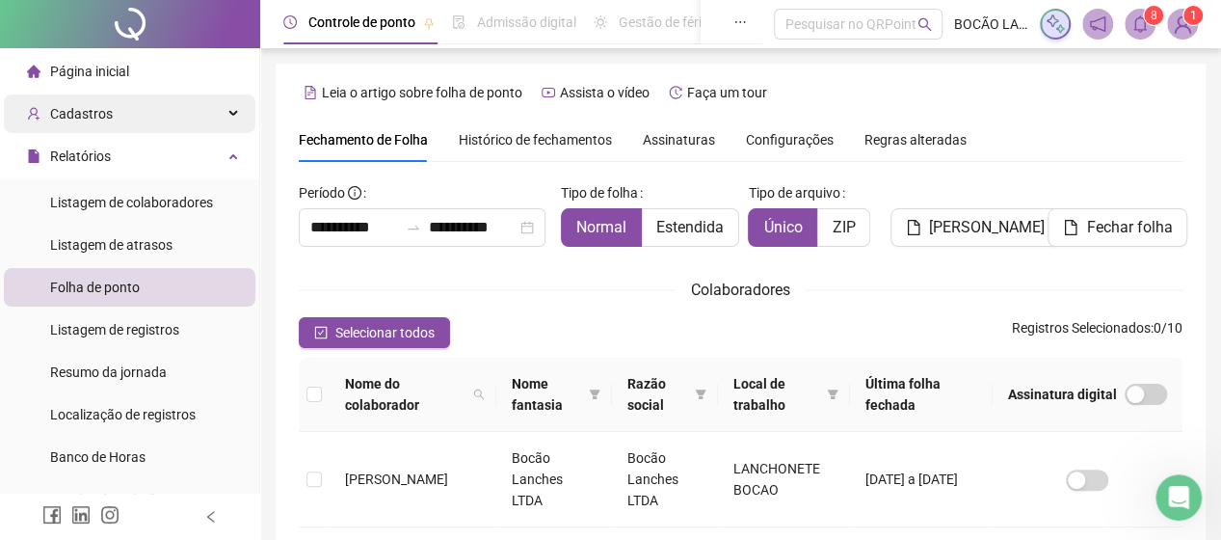
click at [96, 110] on span "Cadastros" at bounding box center [81, 113] width 63 height 15
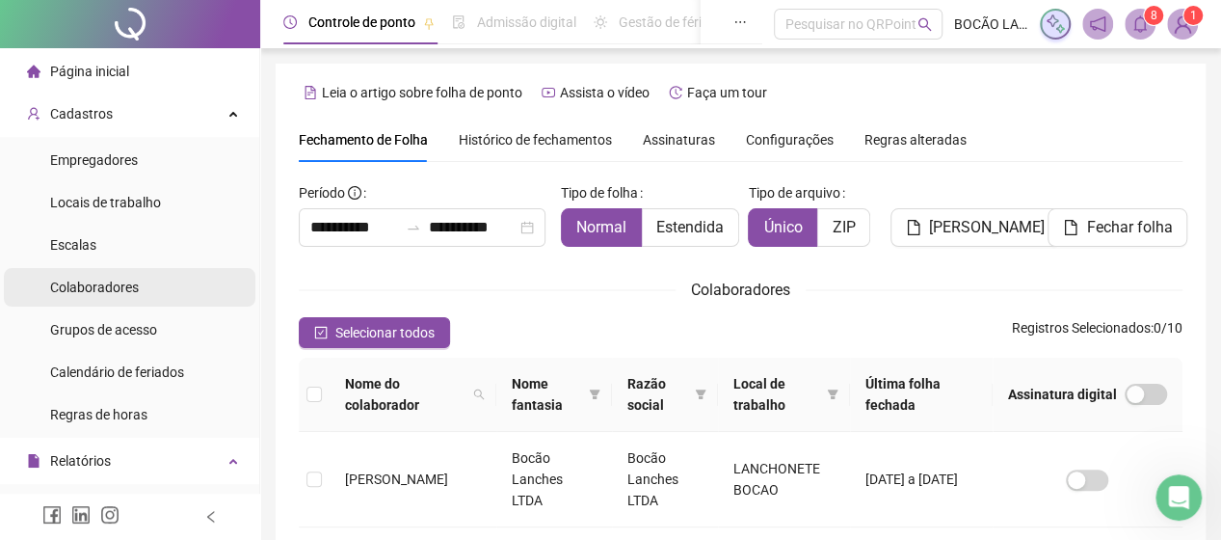
click at [93, 303] on div "Colaboradores" at bounding box center [94, 287] width 89 height 39
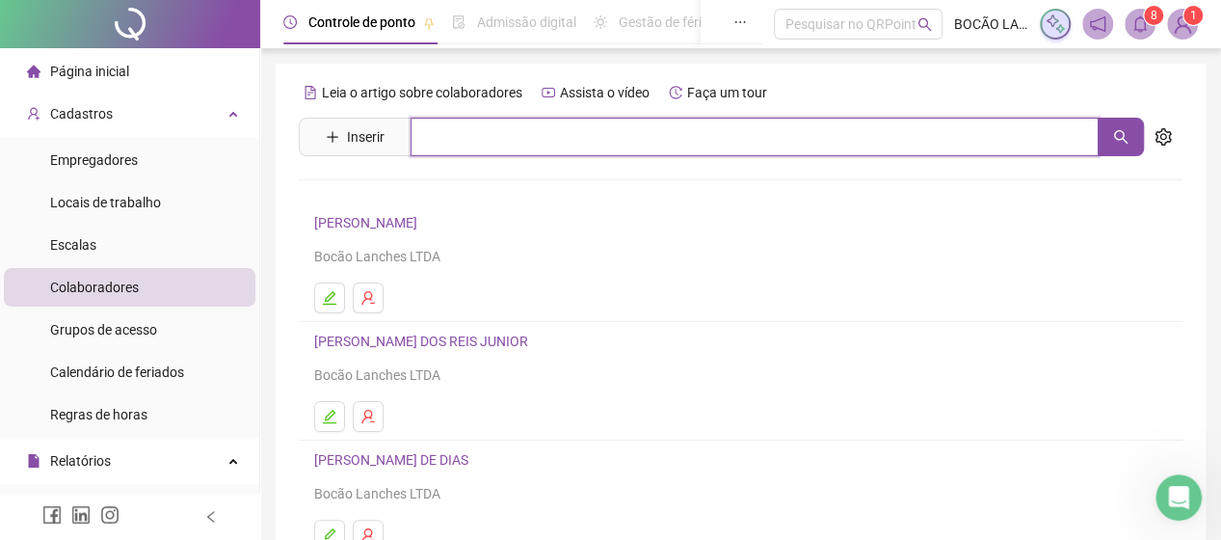
click at [429, 147] on input "text" at bounding box center [755, 137] width 688 height 39
type input "****"
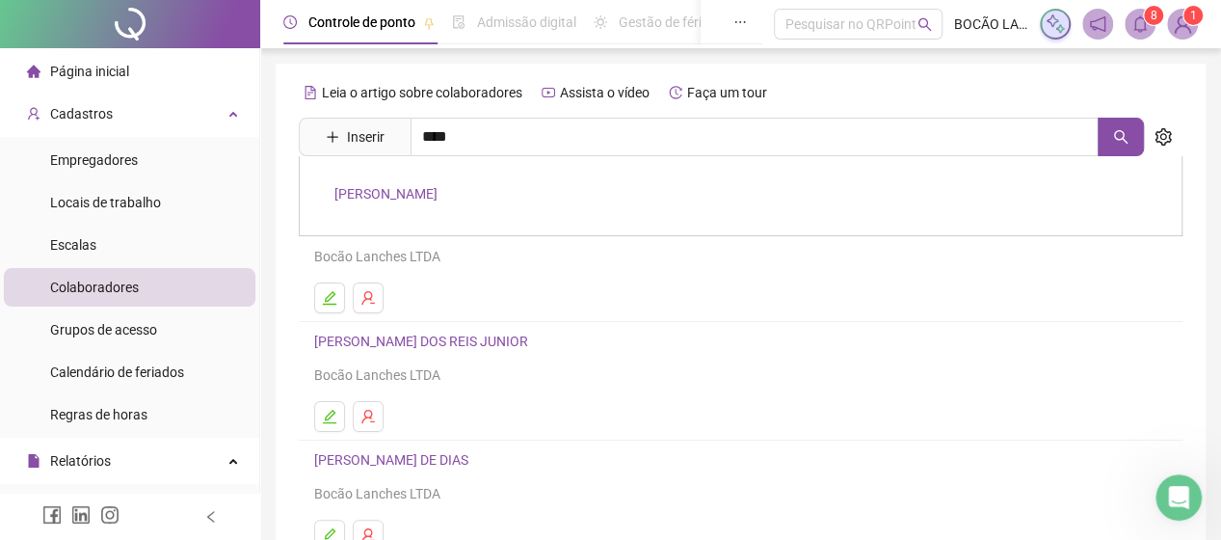
click at [474, 209] on div "[PERSON_NAME]" at bounding box center [741, 196] width 884 height 80
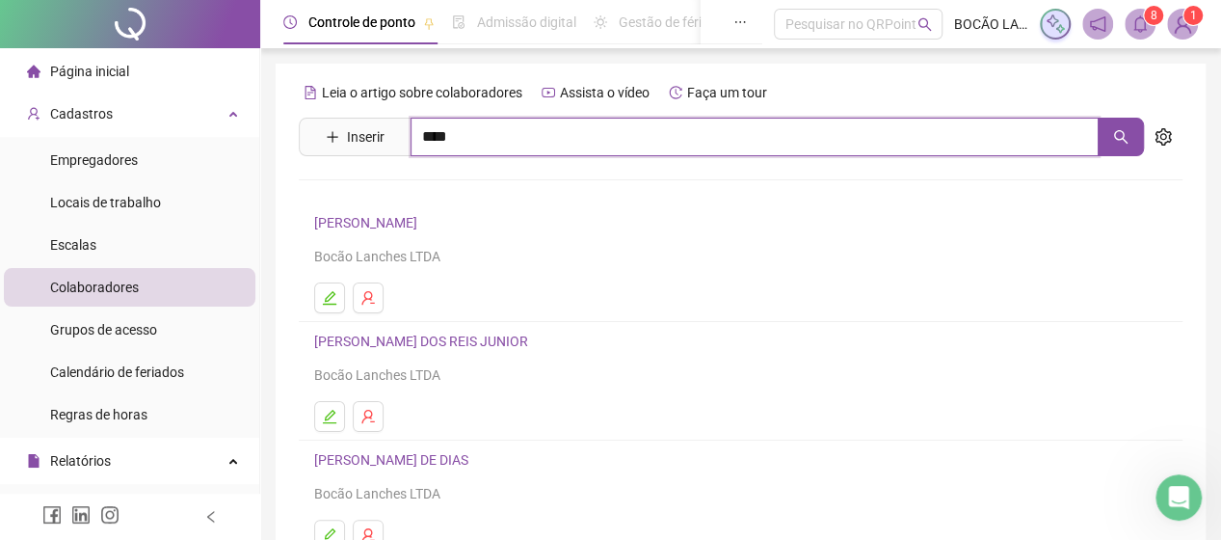
click at [476, 149] on input "****" at bounding box center [755, 137] width 688 height 39
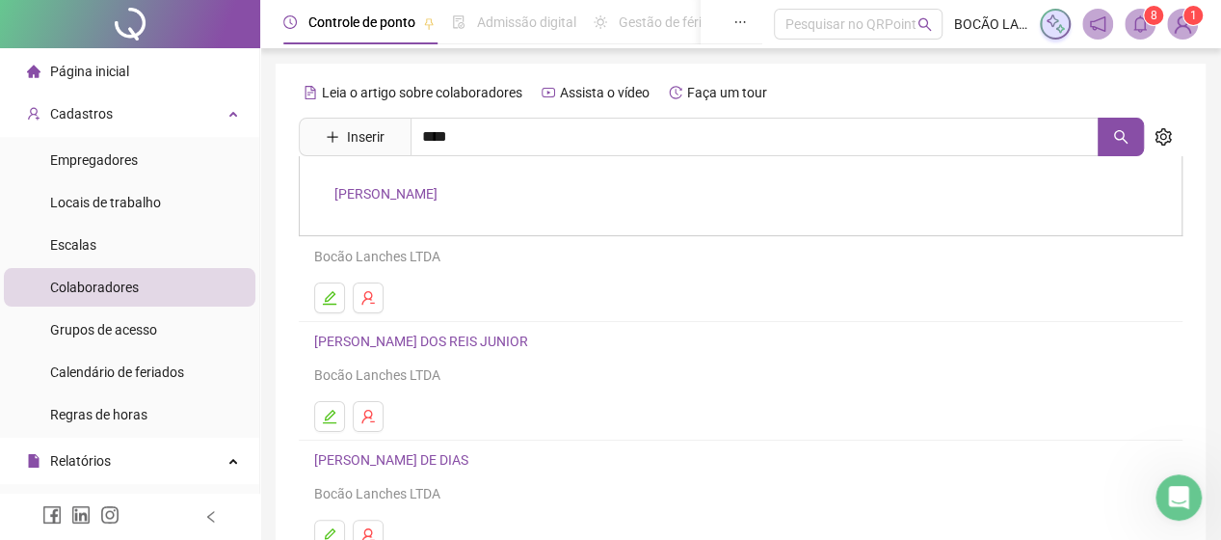
click at [438, 188] on link "[PERSON_NAME]" at bounding box center [386, 193] width 103 height 15
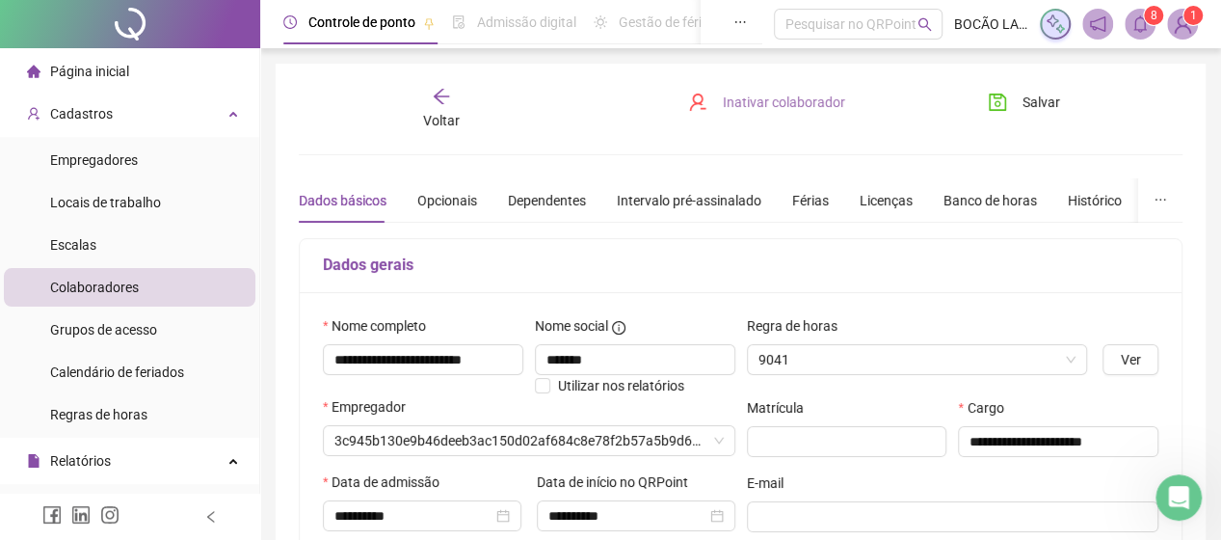
type input "*******"
click at [777, 115] on button "Inativar colaborador" at bounding box center [767, 102] width 186 height 31
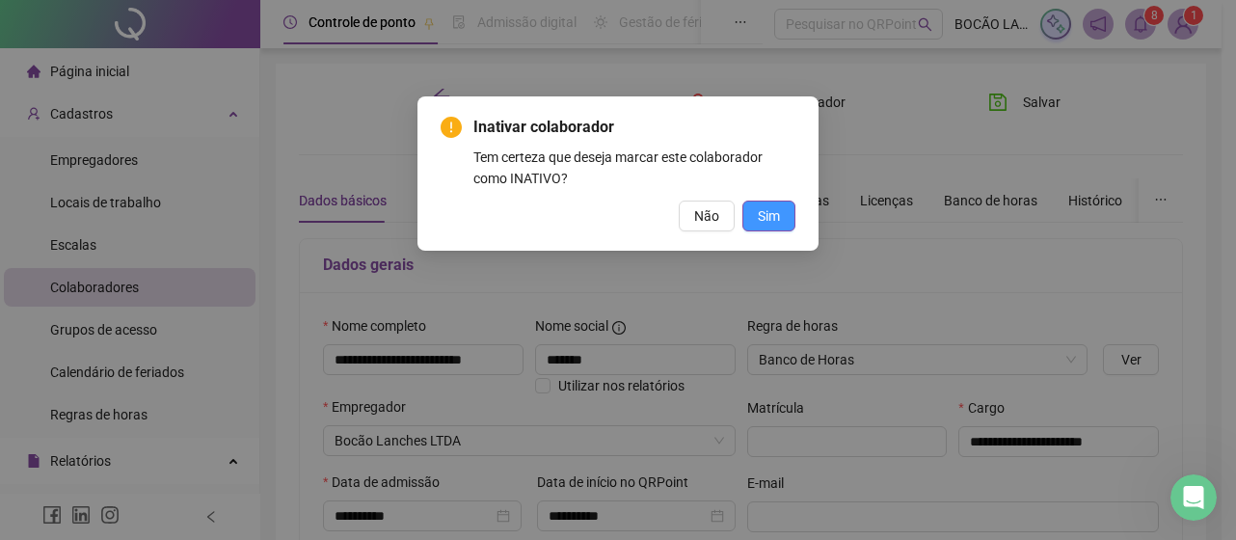
click at [752, 222] on button "Sim" at bounding box center [768, 216] width 53 height 31
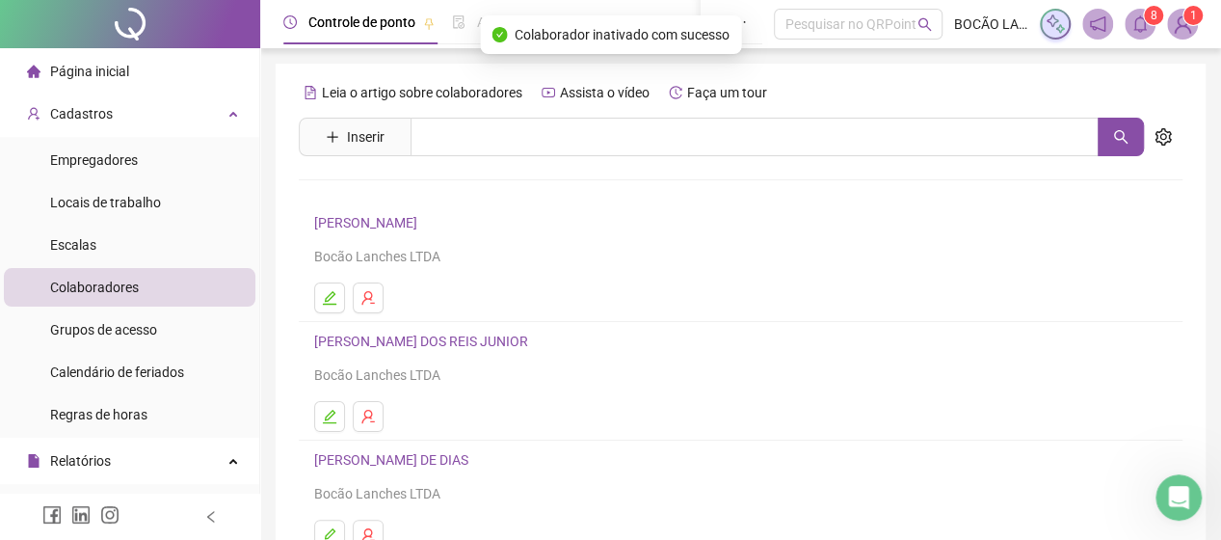
click at [145, 63] on li "Página inicial" at bounding box center [130, 71] width 252 height 39
